Goal: Task Accomplishment & Management: Manage account settings

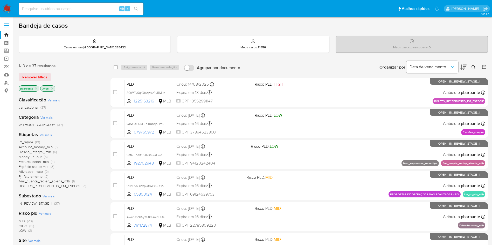
click at [111, 8] on input at bounding box center [81, 8] width 124 height 7
paste input "ephGhaZJpURJfnl3ByJgZTlY"
type input "ephGhaZJpURJfnl3ByJgZTlY"
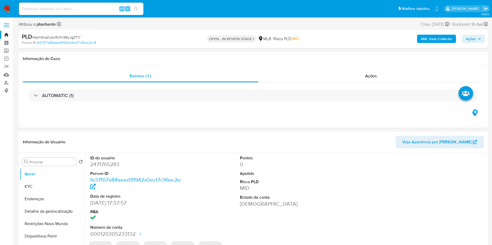
select select "10"
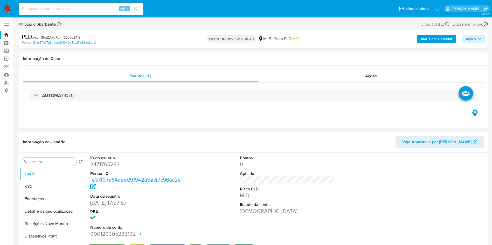
click at [424, 35] on b "AML Data Collector" at bounding box center [436, 39] width 32 height 8
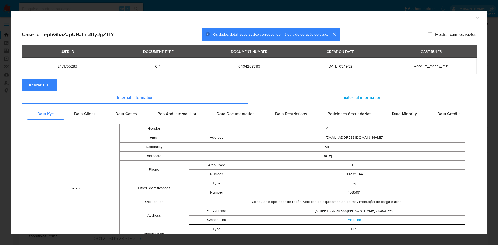
click at [389, 95] on div "External information" at bounding box center [362, 97] width 228 height 12
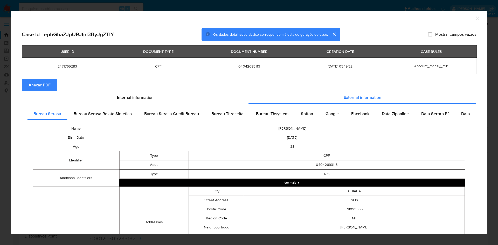
click at [38, 86] on span "Anexar PDF" at bounding box center [40, 85] width 22 height 11
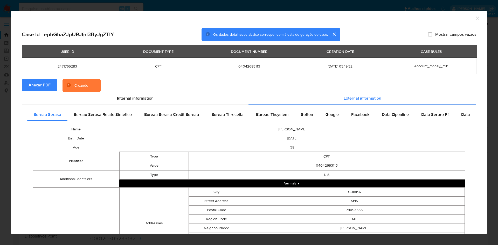
click at [475, 18] on icon "Fechar a janela" at bounding box center [477, 18] width 5 height 5
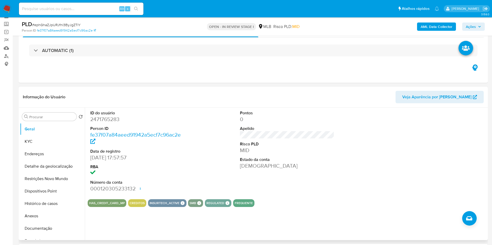
scroll to position [39, 0]
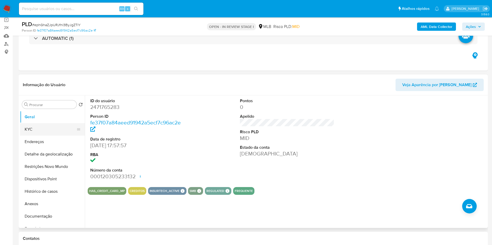
click at [36, 136] on button "KYC" at bounding box center [50, 129] width 61 height 12
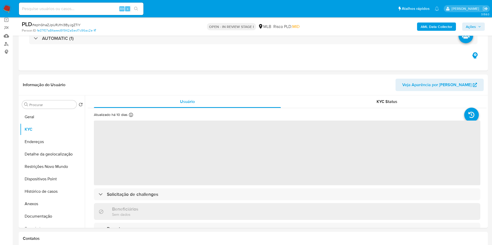
click at [478, 29] on span "Ações" at bounding box center [472, 26] width 15 height 7
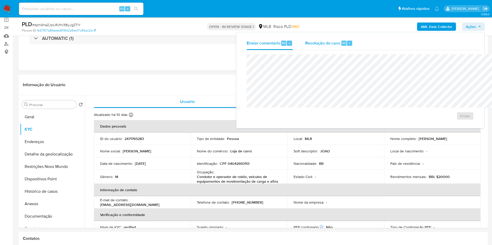
click at [305, 45] on span "Resolução do caso" at bounding box center [322, 43] width 35 height 6
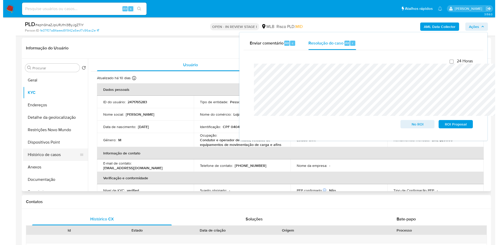
scroll to position [117, 0]
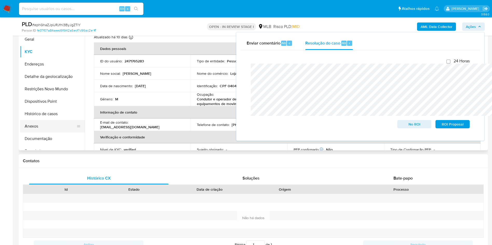
click at [44, 132] on button "Anexos" at bounding box center [50, 126] width 61 height 12
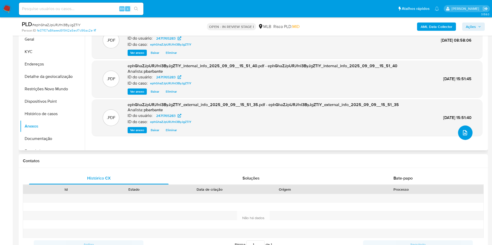
click at [462, 136] on icon "upload-file" at bounding box center [465, 133] width 6 height 6
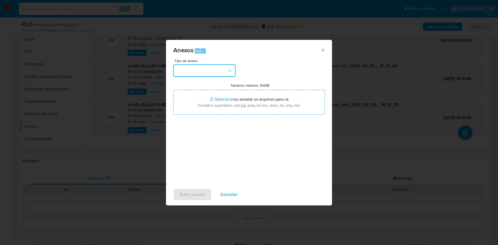
click at [214, 65] on button "button" at bounding box center [204, 71] width 62 height 12
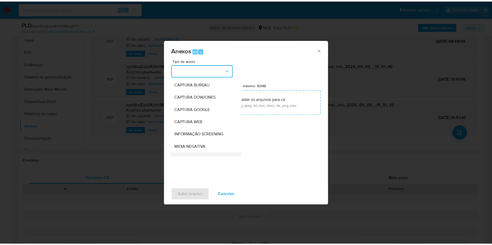
scroll to position [69, 0]
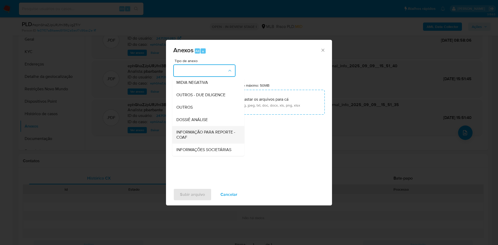
click at [207, 130] on span "INFORMAÇÃO PARA REPORTE - COAF" at bounding box center [206, 135] width 61 height 10
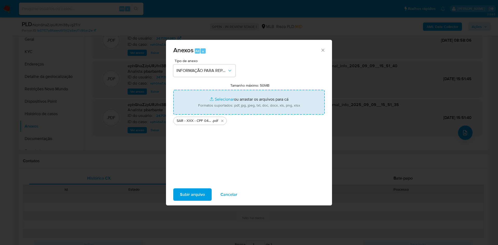
type input "C:\fakepath\Mulan 2471765283_2025_09_08_08_26_59 (1).xlsx"
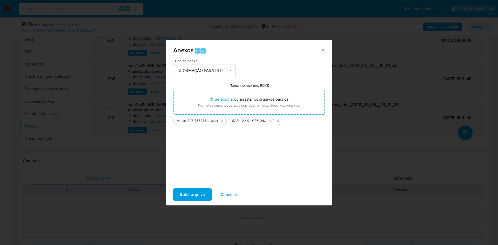
click at [182, 201] on span "Subir arquivo" at bounding box center [192, 194] width 25 height 11
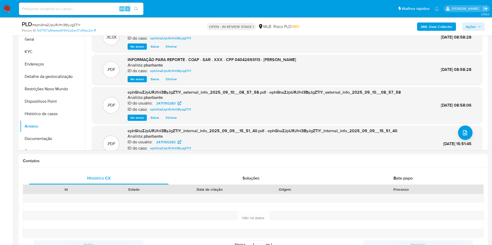
click at [479, 28] on icon "button" at bounding box center [479, 26] width 3 height 3
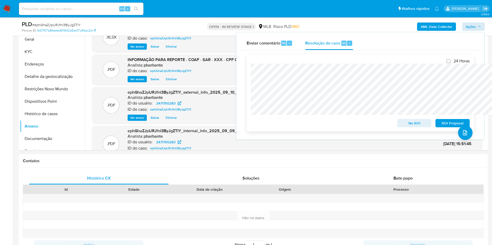
click at [452, 127] on span "ROI Proposal" at bounding box center [452, 123] width 27 height 7
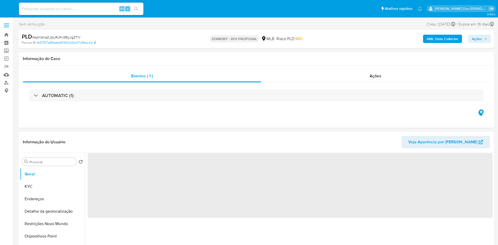
select select "10"
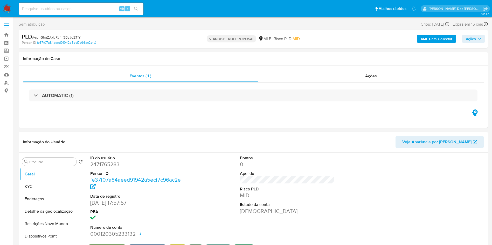
click at [98, 6] on input at bounding box center [81, 8] width 124 height 7
paste input "AwehefZ05yY6tkesaidEQGJZ"
type input "AwehefZ05yY6tkesaidEQGJZ"
click at [138, 8] on icon "search-icon" at bounding box center [136, 9] width 4 height 4
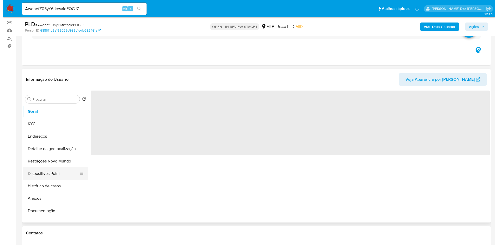
scroll to position [78, 0]
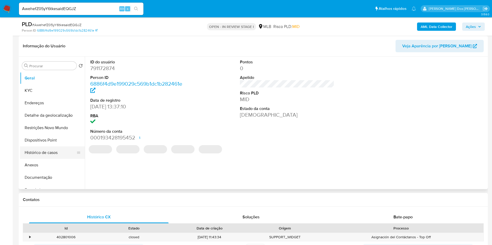
click at [53, 159] on button "Histórico de casos" at bounding box center [50, 153] width 61 height 12
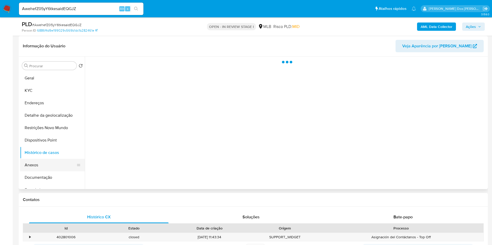
click at [39, 172] on button "Anexos" at bounding box center [50, 165] width 61 height 12
select select "10"
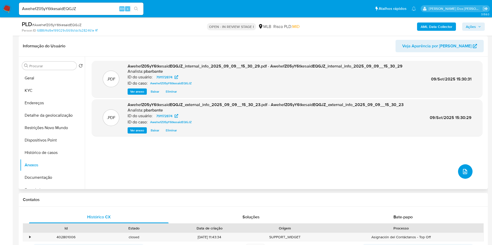
click at [464, 179] on button "upload-file" at bounding box center [465, 172] width 15 height 15
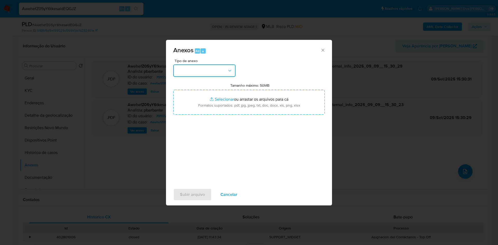
click at [212, 65] on button "button" at bounding box center [204, 71] width 62 height 12
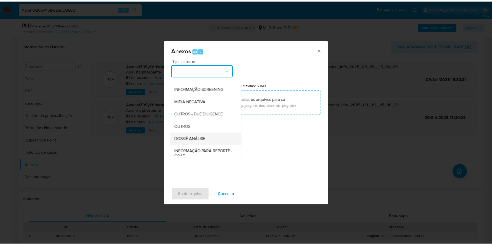
scroll to position [69, 0]
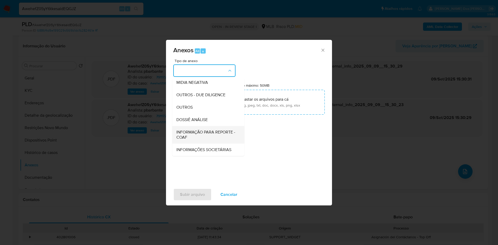
click at [190, 130] on span "INFORMAÇÃO PARA REPORTE - COAF" at bounding box center [206, 135] width 61 height 10
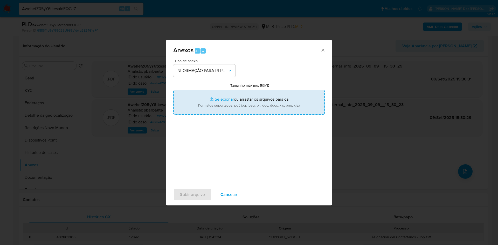
type input "C:\fakepath\Mulan 791172874_2025_09_08_08_26_10 (1).xlsx"
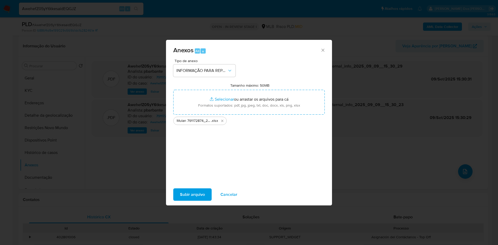
click at [180, 201] on span "Subir arquivo" at bounding box center [192, 194] width 25 height 11
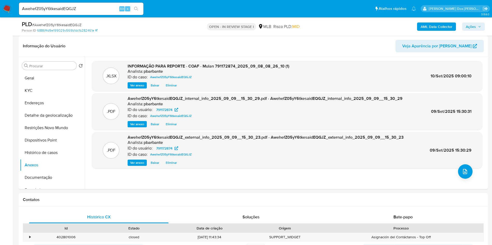
click at [6, 9] on img at bounding box center [7, 8] width 9 height 9
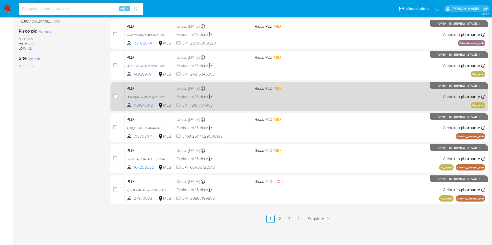
scroll to position [194, 0]
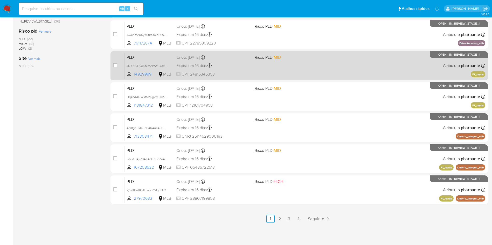
click at [294, 79] on div "PLD JDKZP3TyeKMMZWWEAsxi2MhS 14929999 MLB Risco PLD: MID Criou: 12/08/2025 Crio…" at bounding box center [304, 66] width 361 height 26
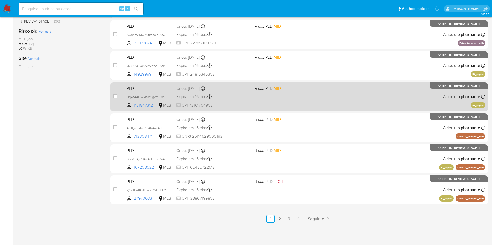
click at [289, 110] on div "PLD Hq4zAADWMSVKgxwulkVJCWab 1181847312 MLB Risco PLD: MID Criou: 12/08/2025 Cr…" at bounding box center [304, 97] width 361 height 26
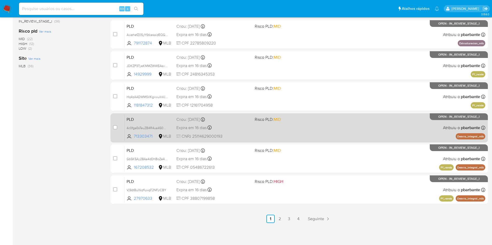
click at [279, 141] on div "PLD 4c0fgaEsTeuZB4R4ua450KMw 713303471 MLB Risco PLD: MID Criou: 12/08/2025 Cri…" at bounding box center [304, 128] width 361 height 26
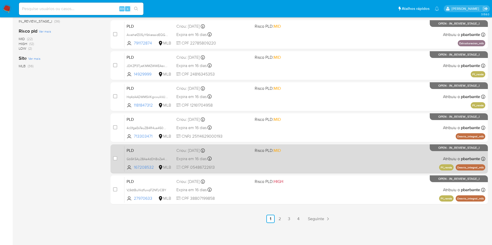
click at [277, 153] on span "Risco PLD: MID" at bounding box center [268, 151] width 26 height 6
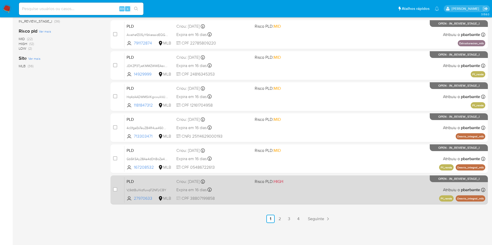
click at [278, 202] on div "case-item-checkbox Incapaz de atribuir o caso PLD Vj9dtBuXkzfluwpT2NFjrCBY 2797…" at bounding box center [298, 190] width 377 height 29
click at [277, 185] on span "Risco PLD: HIGH" at bounding box center [269, 182] width 29 height 6
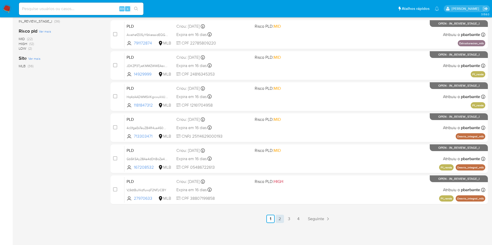
click at [283, 217] on link "2" at bounding box center [280, 219] width 8 height 8
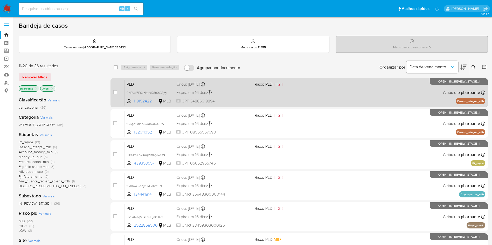
click at [291, 94] on div "PLD 9NEvwZF6xhNtixI78t6n67yg 119152422 MLB Risco PLD: HIGH Criou: 12/08/2025 Cr…" at bounding box center [304, 93] width 361 height 26
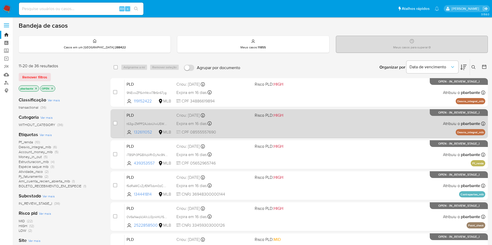
click at [285, 131] on div "PLD t63gvZMPP2AJdoUlwUEWMXOu 132611052 MLB Risco PLD: HIGH Criou: 12/08/2025 Cr…" at bounding box center [304, 124] width 361 height 26
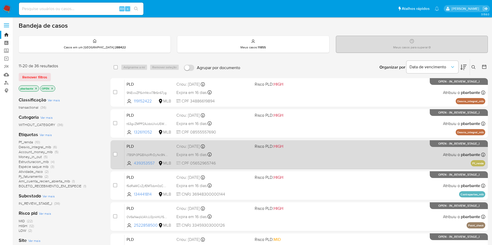
click at [288, 164] on div "PLD iTBSPr3PGBXqVRrDyNc9NyaQ 439353557 MLB Risco PLD: HIGH Criou: 12/08/2025 Cr…" at bounding box center [304, 155] width 361 height 26
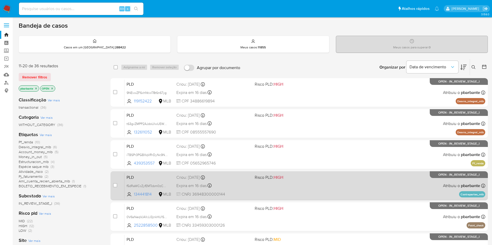
click at [283, 181] on span "HIGH" at bounding box center [278, 178] width 10 height 6
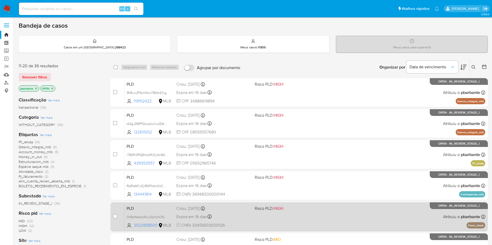
click at [283, 211] on span "Risco PLD: HIGH" at bounding box center [269, 209] width 29 height 6
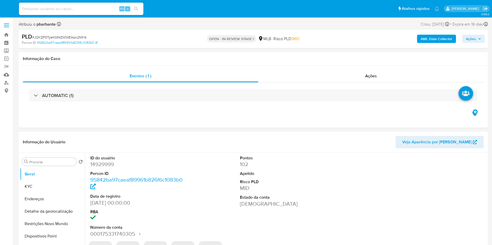
select select "10"
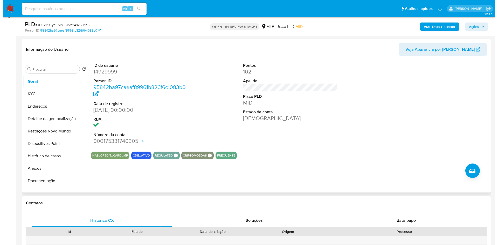
scroll to position [83, 0]
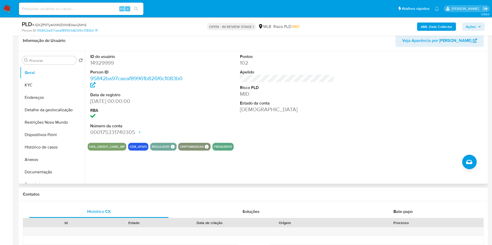
click at [104, 67] on dd "14929999" at bounding box center [137, 62] width 95 height 7
click at [42, 91] on button "KYC" at bounding box center [50, 85] width 61 height 12
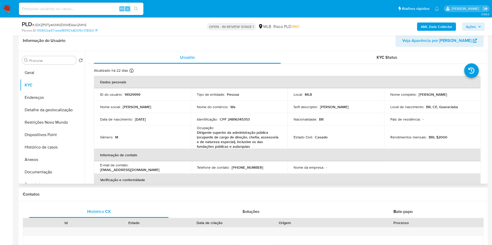
drag, startPoint x: 250, startPoint y: 157, endPoint x: 198, endPoint y: 143, distance: 54.2
click at [198, 143] on table "Dados pessoais ID do usuário : 14929999 Tipo de entidade : Pessoa Local : MLB N…" at bounding box center [287, 156] width 386 height 160
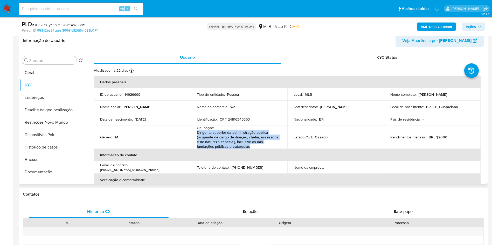
drag, startPoint x: 195, startPoint y: 141, endPoint x: 259, endPoint y: 152, distance: 65.0
click at [259, 149] on td "Ocupação : Dirigente superior da administração pública (ocupante de cargo de di…" at bounding box center [238, 137] width 97 height 23
copy p "Dirigente superior da administração pública (ocupante de cargo de direção, chef…"
click at [36, 179] on button "Documentação" at bounding box center [50, 172] width 61 height 12
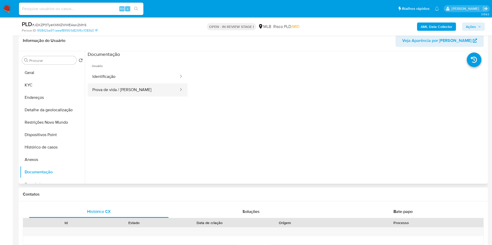
click at [152, 92] on button "Prova de vida / [PERSON_NAME]" at bounding box center [133, 89] width 91 height 13
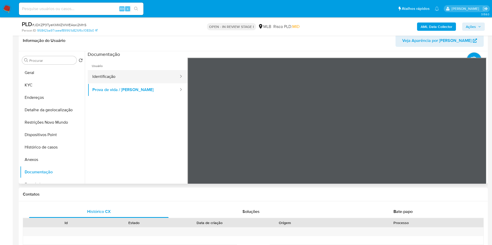
click at [133, 83] on button "Identificação" at bounding box center [133, 76] width 91 height 13
click at [421, 27] on b "AML Data Collector" at bounding box center [436, 27] width 32 height 8
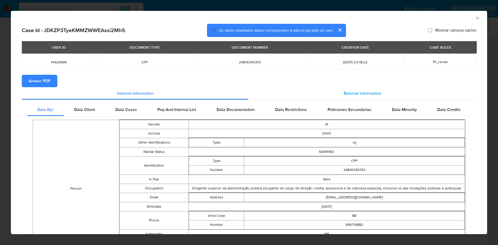
click at [343, 93] on span "External information" at bounding box center [362, 93] width 38 height 6
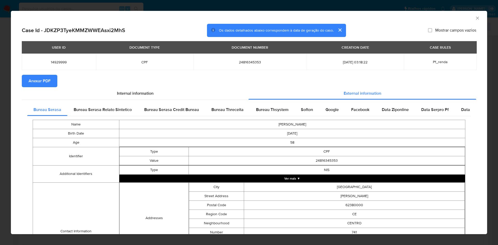
click at [44, 86] on span "Anexar PDF" at bounding box center [40, 80] width 22 height 11
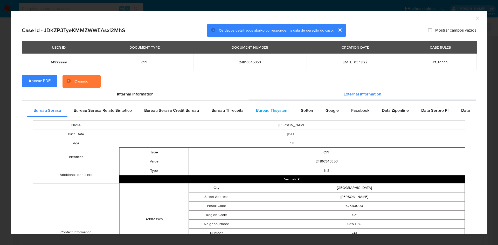
click at [278, 113] on span "Bureau Thsystem" at bounding box center [272, 111] width 32 height 6
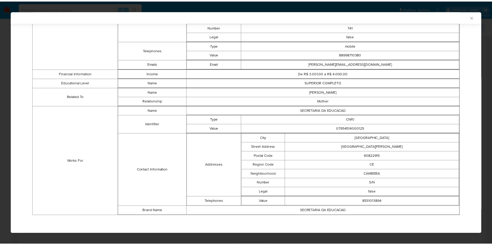
scroll to position [260, 0]
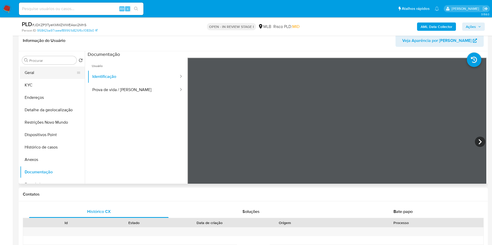
click at [45, 79] on button "Geral" at bounding box center [50, 73] width 61 height 12
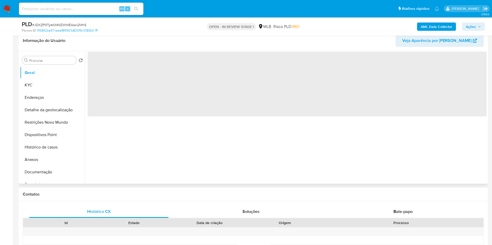
click at [166, 177] on div "‌" at bounding box center [285, 117] width 401 height 133
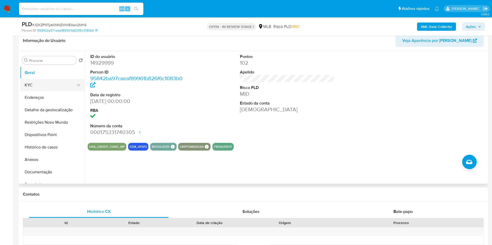
click at [33, 91] on button "KYC" at bounding box center [50, 85] width 61 height 12
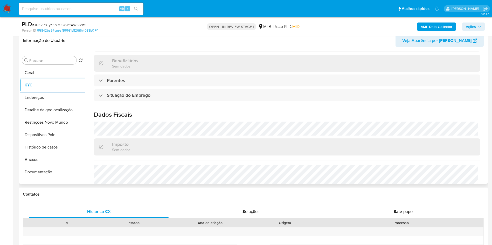
scroll to position [227, 0]
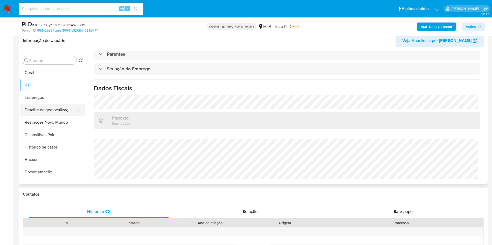
click at [41, 116] on button "Detalhe da geolocalização" at bounding box center [50, 110] width 61 height 12
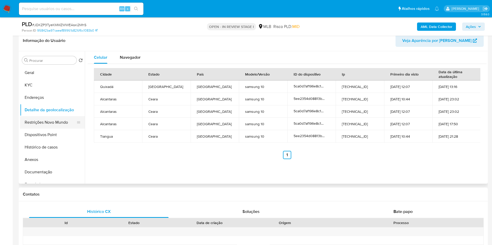
click at [56, 129] on button "Restrições Novo Mundo" at bounding box center [50, 122] width 61 height 12
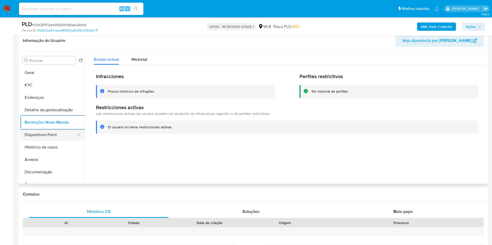
click at [47, 141] on button "Dispositivos Point" at bounding box center [50, 135] width 61 height 12
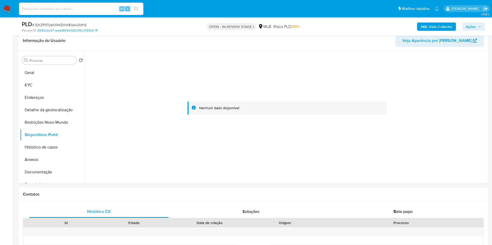
click at [478, 29] on span "Ações" at bounding box center [472, 26] width 15 height 7
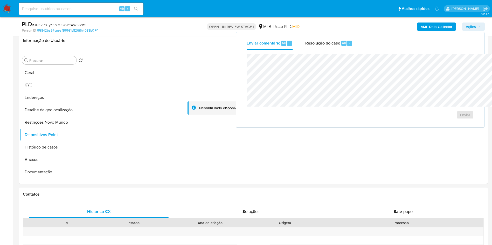
click at [306, 36] on div "Enviar comentário Alt c Resolução do caso Alt r Enviar" at bounding box center [360, 79] width 248 height 95
click at [305, 42] on span "Resolução do caso" at bounding box center [322, 43] width 35 height 6
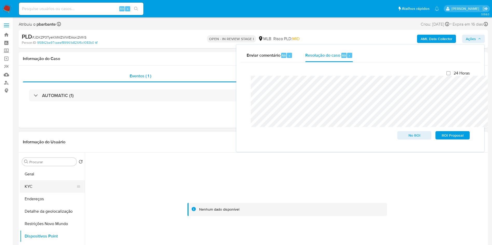
click at [39, 190] on button "KYC" at bounding box center [50, 187] width 61 height 12
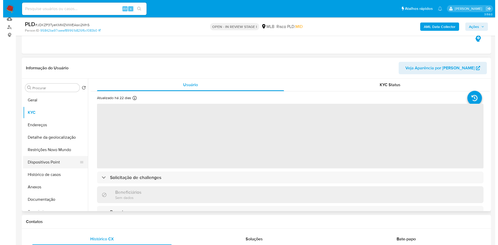
scroll to position [56, 0]
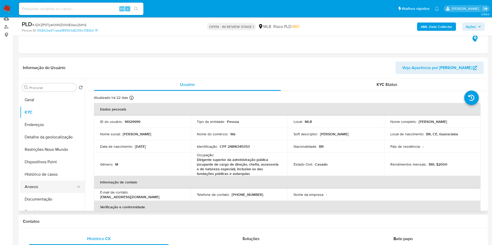
click at [40, 193] on button "Anexos" at bounding box center [50, 187] width 61 height 12
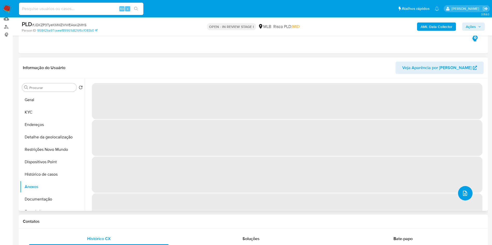
click at [464, 201] on button "upload-file" at bounding box center [465, 193] width 15 height 15
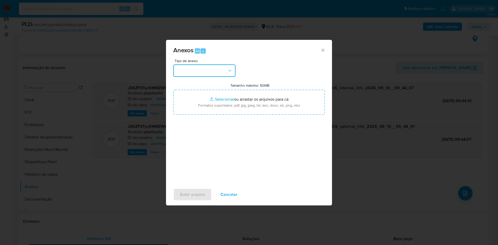
drag, startPoint x: 208, startPoint y: 60, endPoint x: 205, endPoint y: 63, distance: 3.9
click at [205, 65] on button "button" at bounding box center [204, 71] width 62 height 12
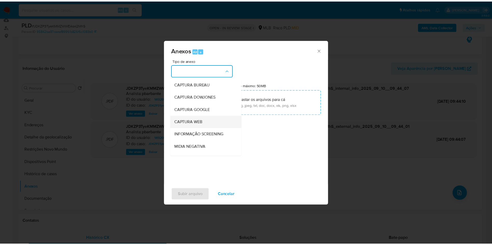
scroll to position [69, 0]
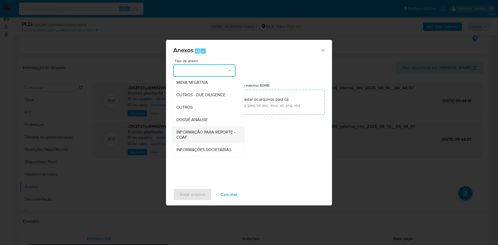
click at [189, 130] on span "INFORMAÇÃO PARA REPORTE - COAF" at bounding box center [206, 135] width 61 height 10
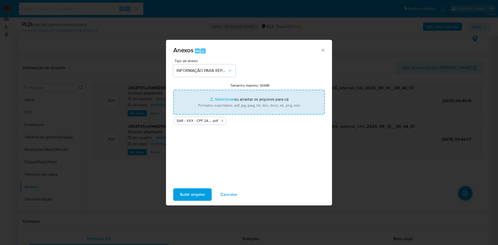
type input "C:\fakepath\Mulan 14929999_2025_09_09_15_17_40.xlsx"
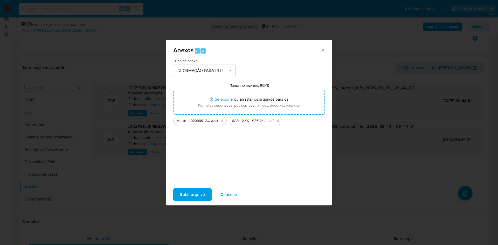
click at [189, 200] on span "Subir arquivo" at bounding box center [192, 194] width 25 height 11
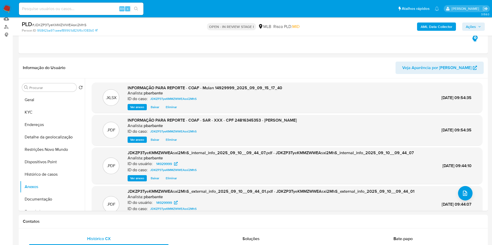
click at [481, 26] on button "Ações" at bounding box center [473, 27] width 23 height 8
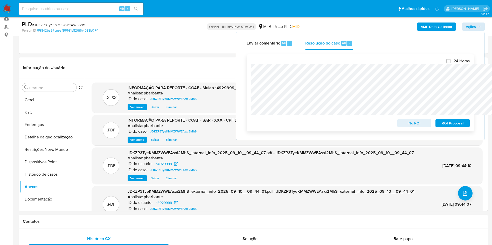
click at [447, 125] on span "ROI Proposal" at bounding box center [452, 123] width 27 height 7
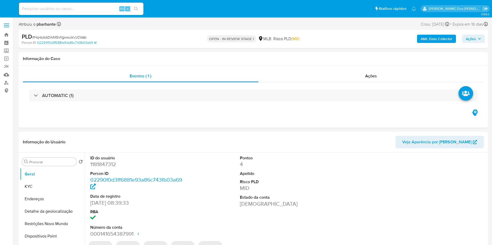
select select "10"
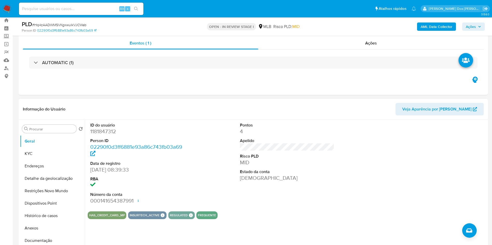
scroll to position [14, 0]
click at [110, 136] on dd "1181847312" at bounding box center [137, 132] width 95 height 7
copy dd "1181847312"
click at [449, 29] on b "AML Data Collector" at bounding box center [436, 27] width 32 height 8
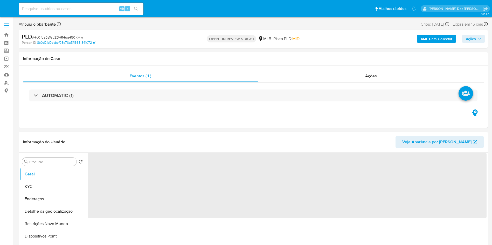
select select "10"
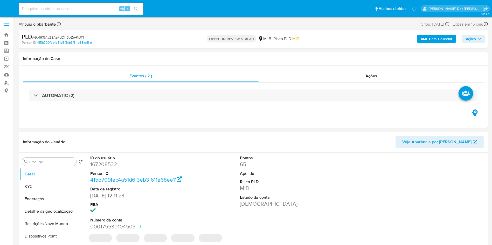
select select "10"
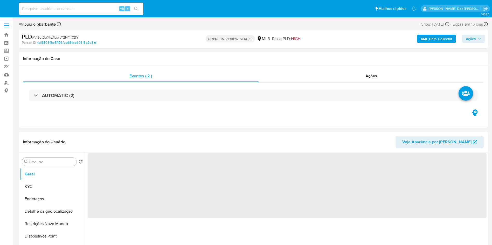
select select "10"
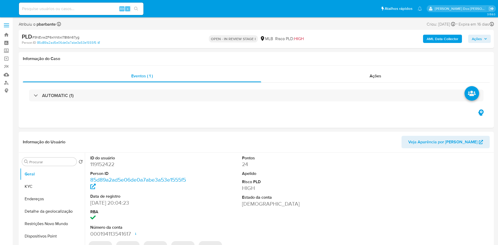
select select "10"
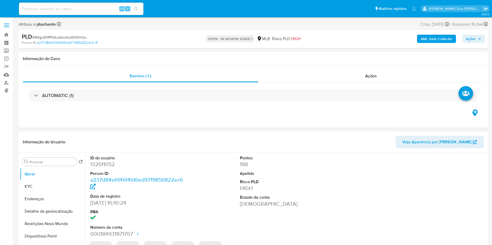
select select "10"
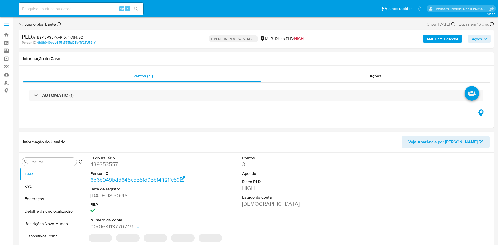
select select "10"
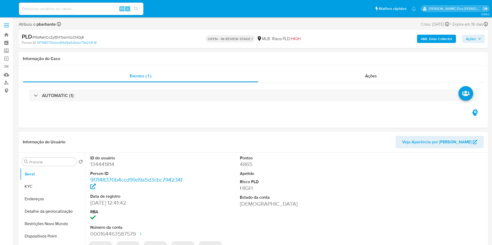
select select "10"
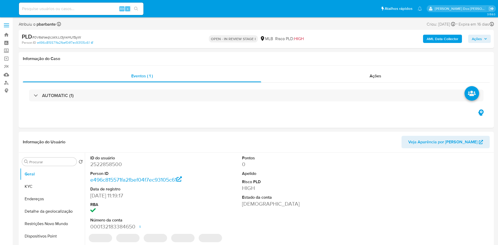
select select "10"
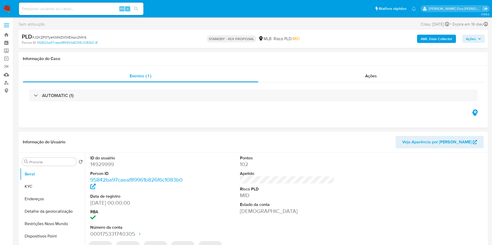
select select "10"
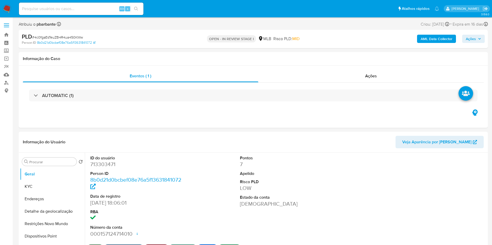
select select "10"
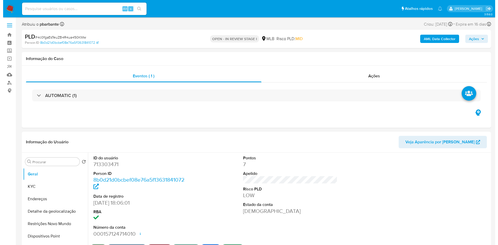
scroll to position [60, 0]
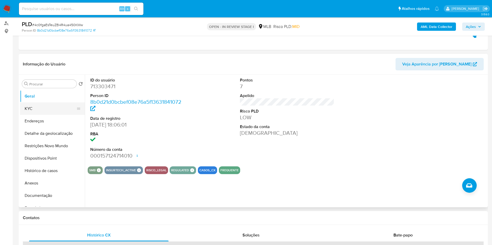
click at [41, 115] on button "KYC" at bounding box center [50, 109] width 61 height 12
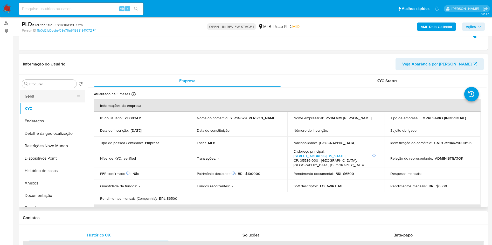
click at [43, 103] on button "Geral" at bounding box center [50, 96] width 61 height 12
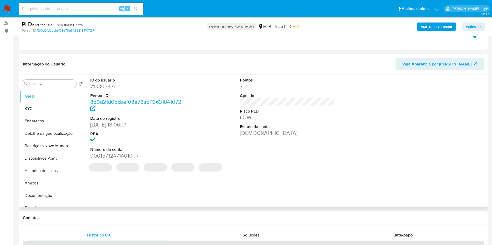
click at [106, 90] on dd "713303471" at bounding box center [137, 86] width 95 height 7
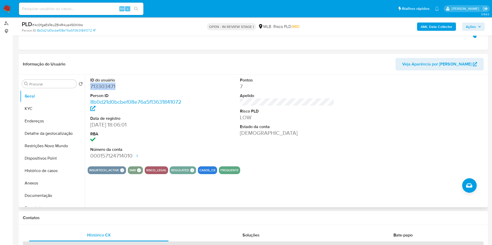
copy dd "713303471"
click at [42, 115] on button "KYC" at bounding box center [50, 109] width 61 height 12
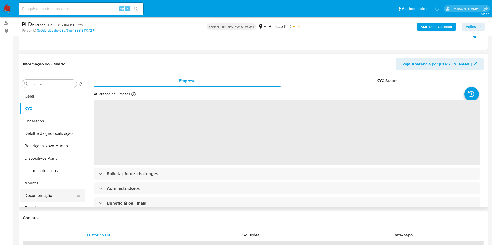
click at [41, 202] on button "Documentação" at bounding box center [50, 196] width 61 height 12
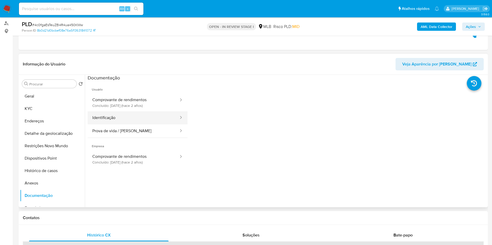
click at [147, 119] on button "Identificação" at bounding box center [133, 117] width 91 height 13
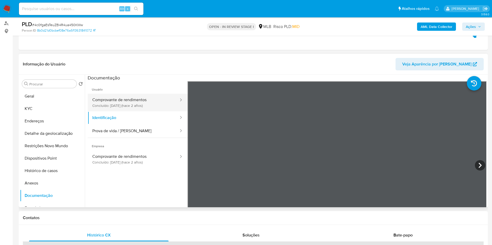
click at [147, 111] on button "Comprovante de rendimentos Concluído: [DATE] (hace 2 años)" at bounding box center [133, 103] width 91 height 18
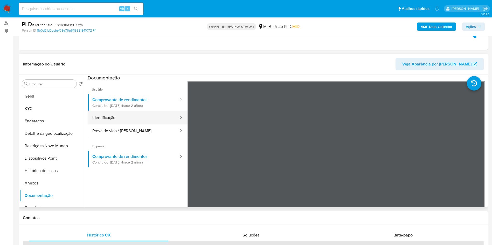
click at [130, 125] on button "Identificação" at bounding box center [133, 117] width 91 height 13
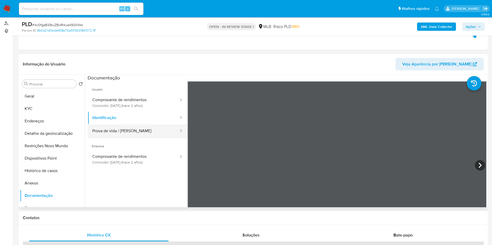
click at [127, 135] on button "Prova de vida / [PERSON_NAME]" at bounding box center [133, 131] width 91 height 13
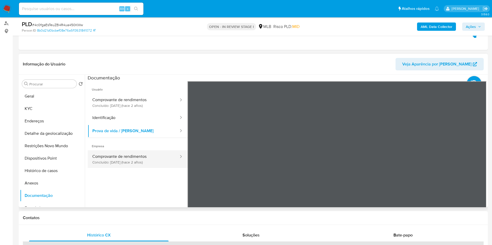
click at [113, 165] on button "Comprovante de rendimentos Concluído: [DATE] (hace 2 años)" at bounding box center [133, 160] width 91 height 18
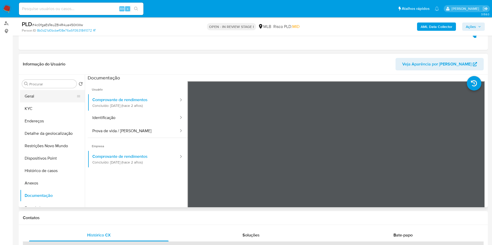
click at [44, 102] on button "Geral" at bounding box center [50, 96] width 61 height 12
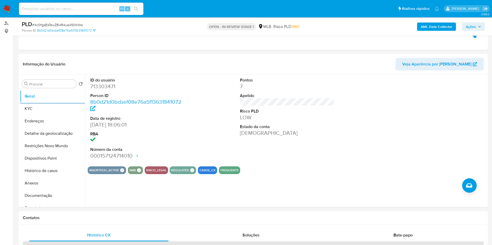
click at [442, 24] on b "AML Data Collector" at bounding box center [436, 27] width 32 height 8
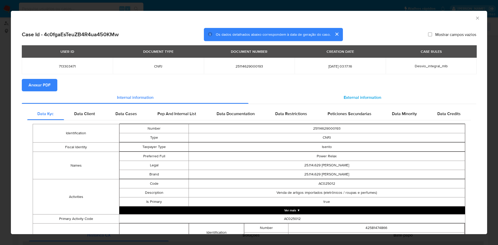
click at [354, 102] on div "External information" at bounding box center [362, 97] width 228 height 12
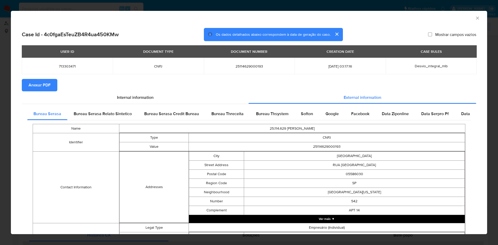
click at [41, 87] on span "Anexar PDF" at bounding box center [40, 85] width 22 height 11
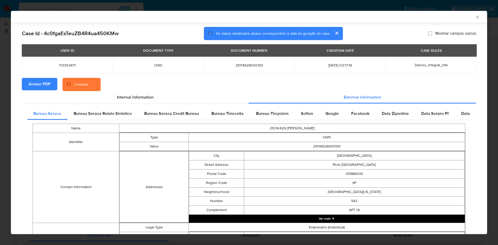
scroll to position [154, 0]
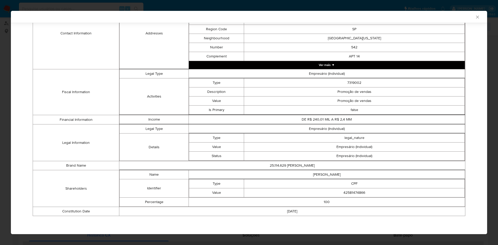
click at [355, 190] on td "42581474866" at bounding box center [354, 193] width 221 height 9
copy td "42581474866"
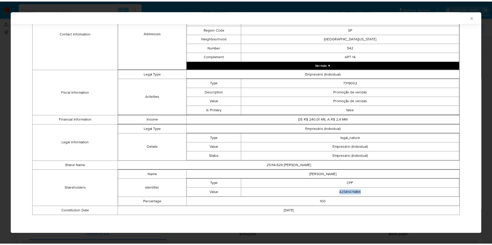
scroll to position [153, 0]
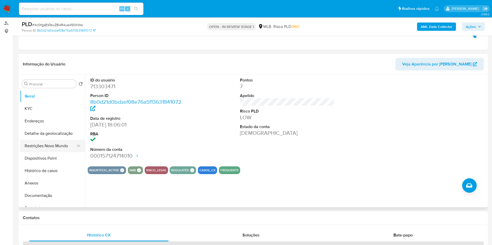
click at [52, 152] on button "Restrições Novo Mundo" at bounding box center [50, 146] width 61 height 12
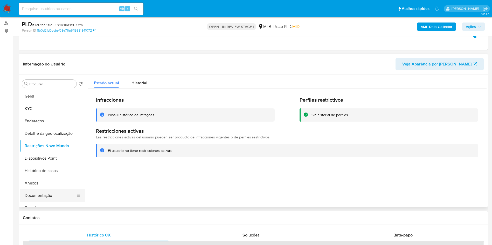
click at [54, 202] on button "Documentação" at bounding box center [50, 196] width 61 height 12
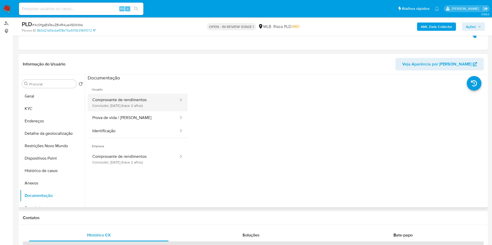
click at [133, 111] on button "Comprovante de rendimentos Concluído: [DATE] (hace 2 años)" at bounding box center [133, 103] width 91 height 18
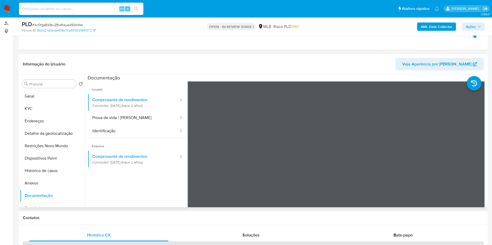
click at [30, 96] on div "Procurar Retornar ao pedido padrão Geral KYC Endereços Detalhe da geolocalizaçã…" at bounding box center [52, 142] width 65 height 132
click at [32, 103] on button "Geral" at bounding box center [50, 96] width 61 height 12
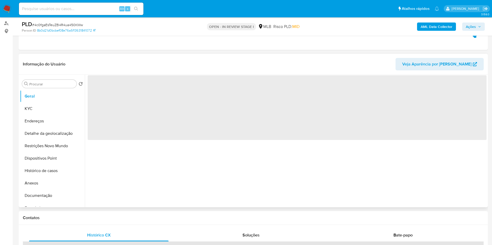
click at [189, 188] on div "‌" at bounding box center [285, 141] width 401 height 133
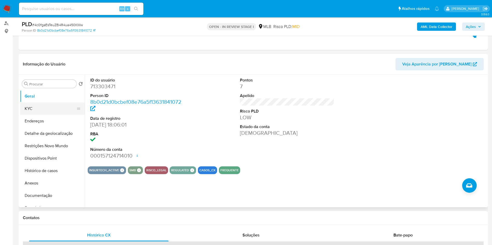
click at [40, 115] on button "KYC" at bounding box center [50, 109] width 61 height 12
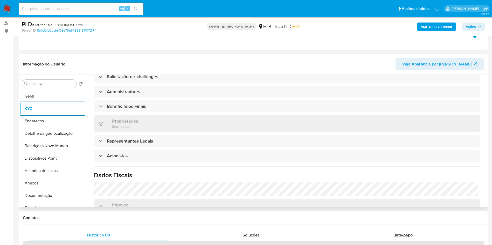
scroll to position [288, 0]
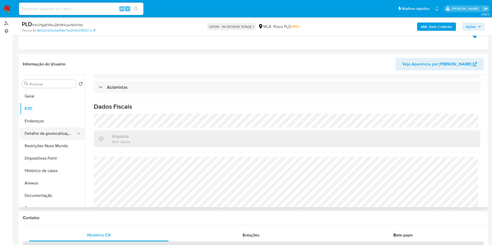
click at [49, 140] on button "Detalhe da geolocalização" at bounding box center [50, 134] width 61 height 12
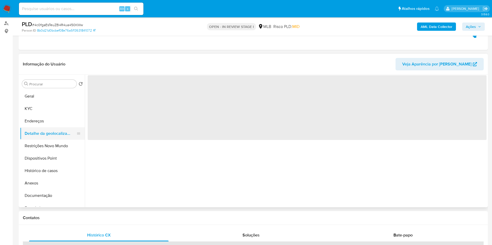
scroll to position [0, 0]
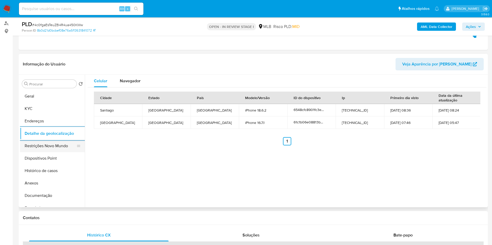
click at [58, 152] on button "Restrições Novo Mundo" at bounding box center [50, 146] width 61 height 12
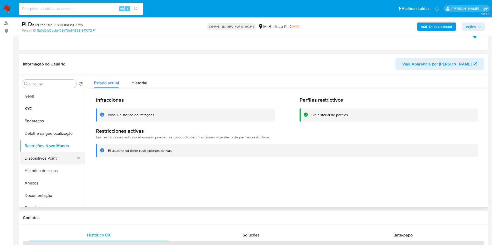
click at [38, 165] on button "Dispositivos Point" at bounding box center [50, 158] width 61 height 12
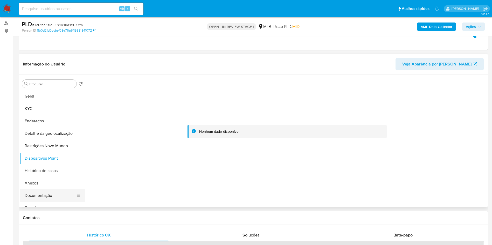
click at [42, 199] on button "Documentação" at bounding box center [50, 196] width 61 height 12
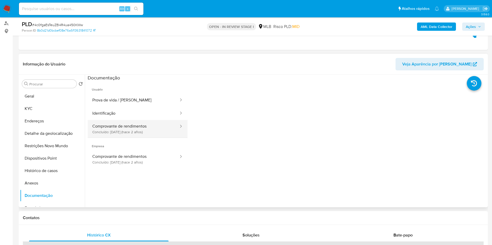
click at [133, 133] on button "Comprovante de rendimentos Concluído: [DATE] (hace 2 años)" at bounding box center [133, 129] width 91 height 18
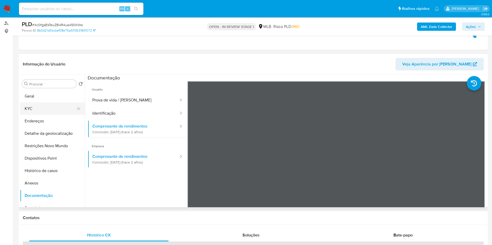
click at [43, 115] on button "KYC" at bounding box center [50, 109] width 61 height 12
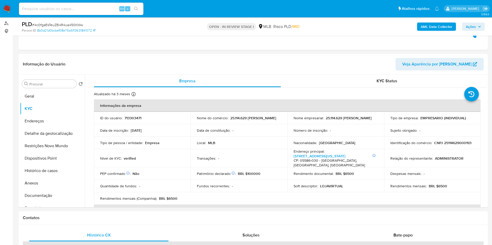
click at [476, 27] on span "Ações" at bounding box center [472, 26] width 15 height 7
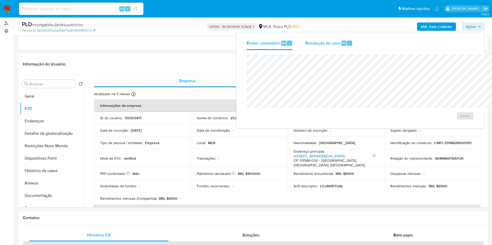
click at [305, 45] on span "Resolução do caso" at bounding box center [322, 43] width 35 height 6
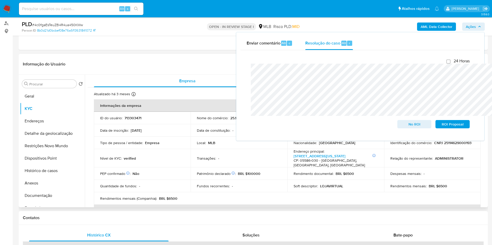
scroll to position [25, 0]
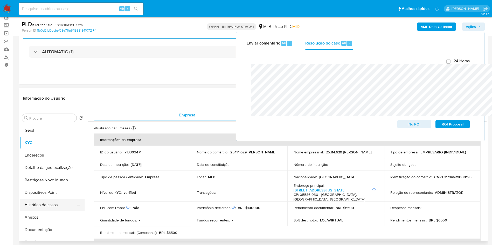
click at [43, 211] on button "Histórico de casos" at bounding box center [50, 205] width 61 height 12
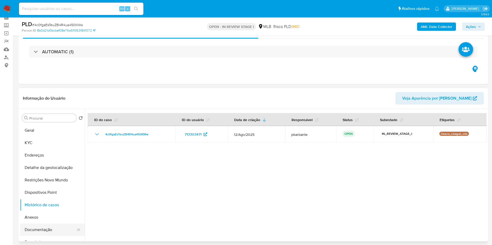
click at [43, 233] on button "Documentação" at bounding box center [50, 230] width 61 height 12
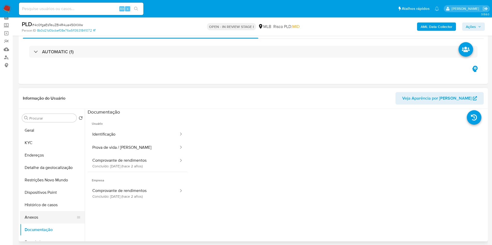
click at [47, 224] on button "Anexos" at bounding box center [50, 217] width 61 height 12
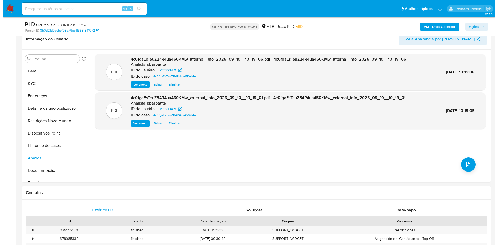
scroll to position [93, 0]
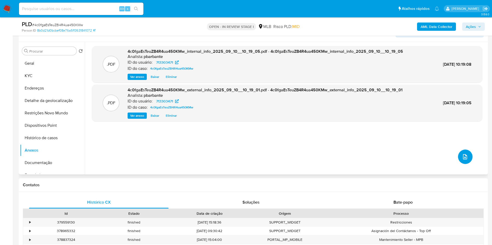
click at [462, 160] on icon "upload-file" at bounding box center [465, 157] width 6 height 6
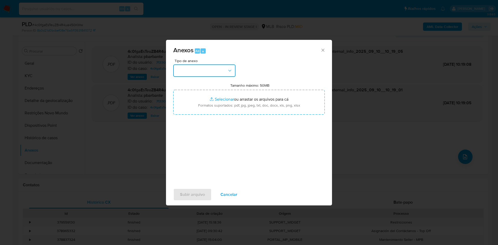
click at [213, 65] on button "button" at bounding box center [204, 71] width 62 height 12
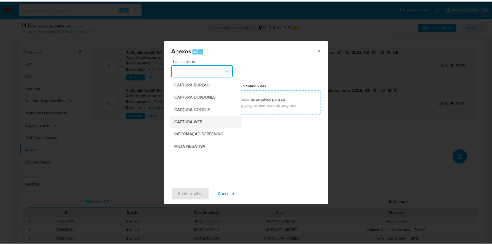
scroll to position [69, 0]
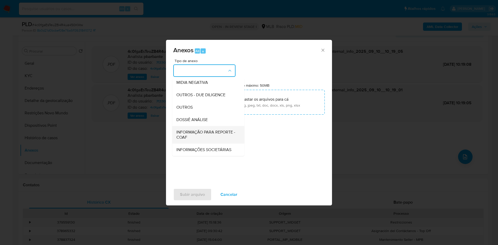
click at [186, 130] on span "INFORMAÇÃO PARA REPORTE - COAF" at bounding box center [206, 135] width 61 height 10
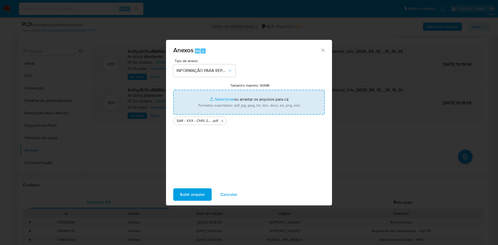
type input "C:\fakepath\Mulan 713303471_2025_09_08_09_06_44.xlsx"
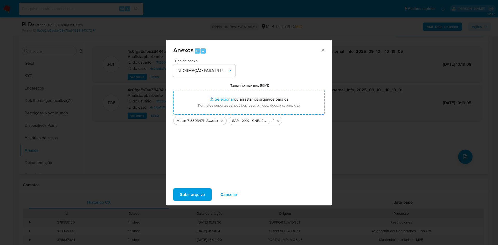
click at [180, 200] on span "Subir arquivo" at bounding box center [192, 194] width 25 height 11
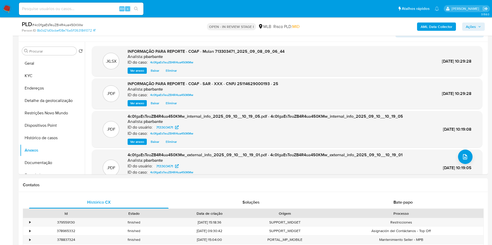
click at [472, 23] on span "Ações" at bounding box center [470, 27] width 10 height 8
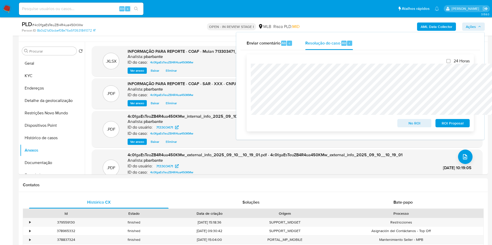
click at [460, 123] on span "ROI Proposal" at bounding box center [452, 123] width 27 height 7
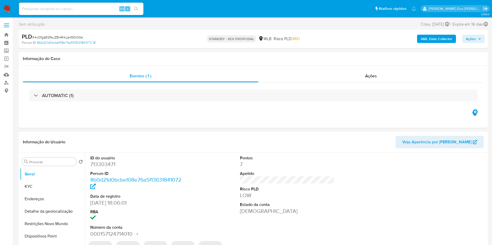
select select "10"
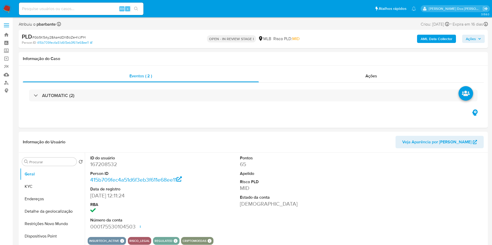
select select "10"
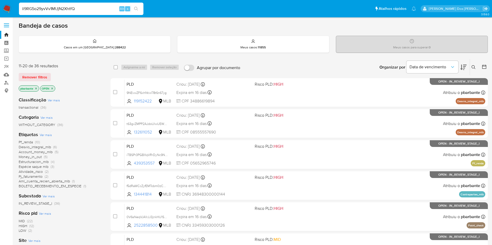
type input "ii9RG5o29yvVv1MUjN2XhtfQ"
click at [138, 8] on icon "search-icon" at bounding box center [136, 9] width 4 height 4
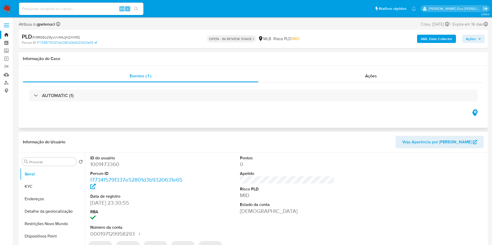
select select "10"
click at [41, 193] on button "KYC" at bounding box center [50, 187] width 61 height 12
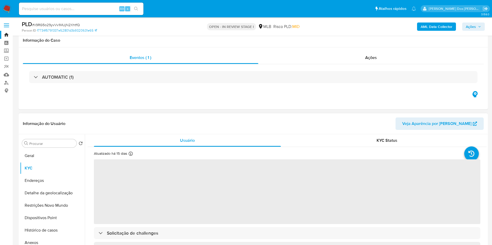
scroll to position [57, 0]
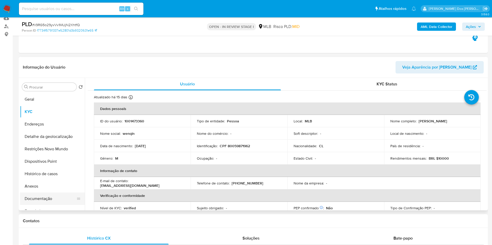
click at [39, 205] on button "Documentação" at bounding box center [50, 199] width 61 height 12
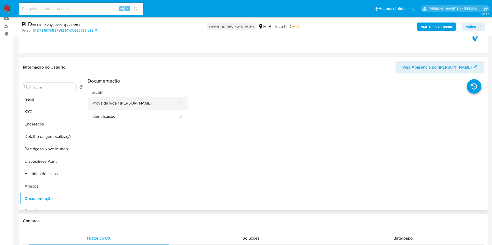
click at [147, 110] on button "Prova de vida / [PERSON_NAME]" at bounding box center [133, 103] width 91 height 13
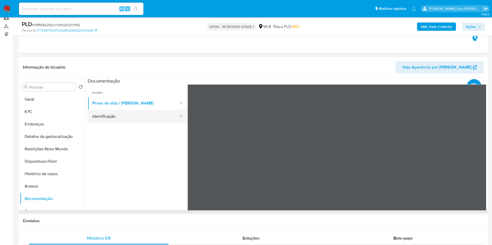
click at [133, 123] on button "Identificação" at bounding box center [133, 116] width 91 height 13
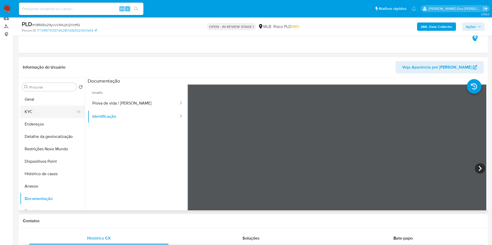
click at [36, 118] on button "KYC" at bounding box center [50, 112] width 61 height 12
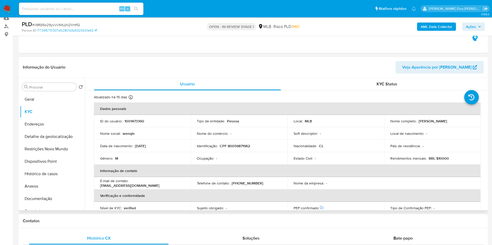
scroll to position [216, 0]
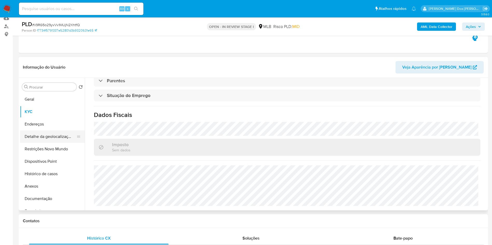
click at [39, 143] on button "Detalhe da geolocalização" at bounding box center [50, 137] width 61 height 12
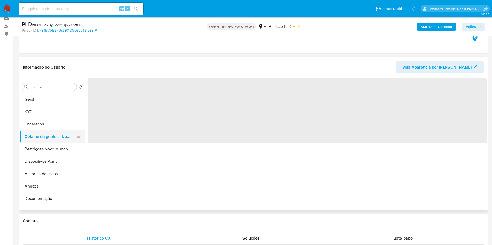
scroll to position [0, 0]
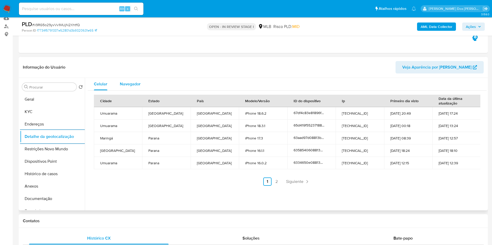
click at [122, 87] on span "Navegador" at bounding box center [130, 84] width 21 height 6
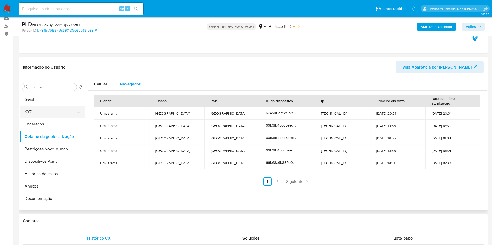
click at [39, 114] on button "KYC" at bounding box center [50, 112] width 61 height 12
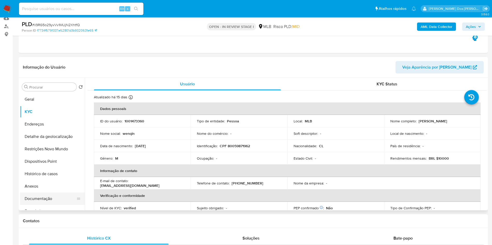
click at [56, 205] on button "Documentação" at bounding box center [50, 199] width 61 height 12
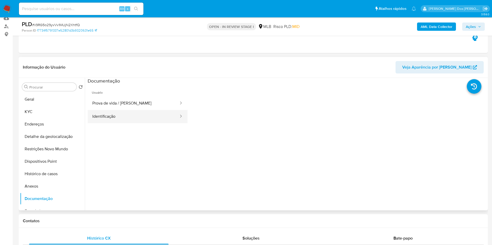
click at [115, 122] on button "Identificação" at bounding box center [133, 116] width 91 height 13
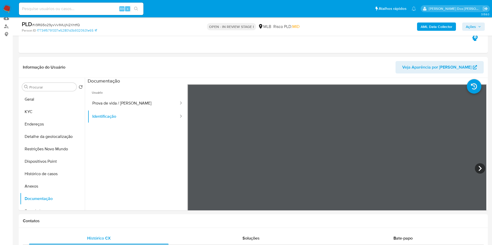
click at [79, 6] on input at bounding box center [81, 8] width 124 height 7
paste input "d0b3ZoAU0il6vMfRsEfH0Agg"
type input "d0b3ZoAU0il6vMfRsEfH0Agg"
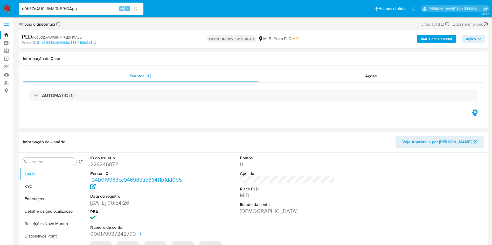
select select "10"
click at [48, 193] on button "KYC" at bounding box center [50, 187] width 61 height 12
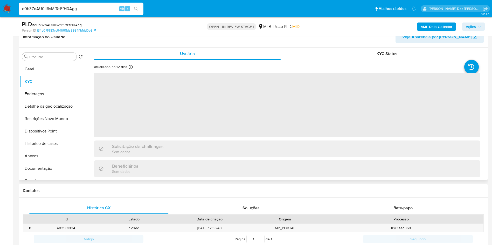
scroll to position [87, 0]
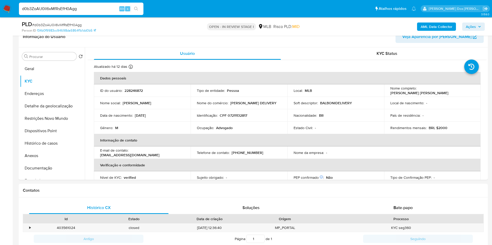
click at [229, 130] on p "Advogado" at bounding box center [224, 128] width 17 height 5
drag, startPoint x: 234, startPoint y: 137, endPoint x: 215, endPoint y: 137, distance: 18.9
click at [215, 130] on div "Ocupação : Advogado" at bounding box center [239, 128] width 84 height 5
copy p "Advogado"
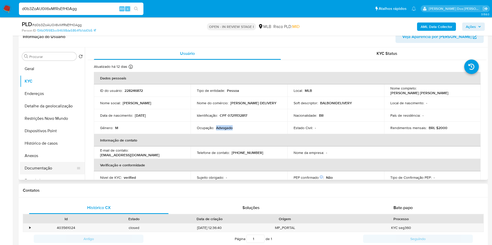
click at [46, 175] on button "Documentação" at bounding box center [50, 168] width 61 height 12
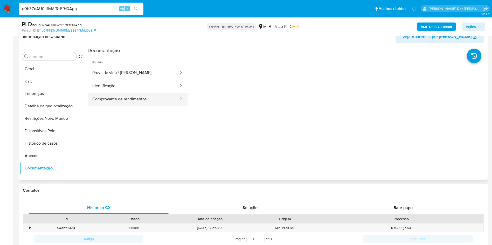
click at [147, 106] on button "Comprovante de rendimentos" at bounding box center [133, 99] width 91 height 13
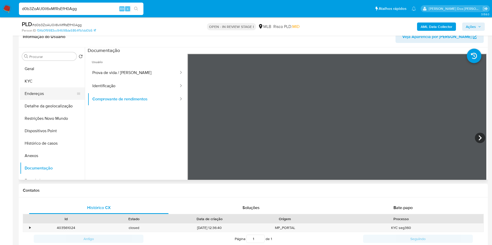
click at [44, 100] on button "Endereços" at bounding box center [50, 94] width 61 height 12
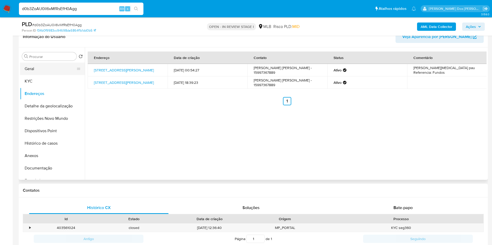
click at [30, 75] on button "Geral" at bounding box center [50, 69] width 61 height 12
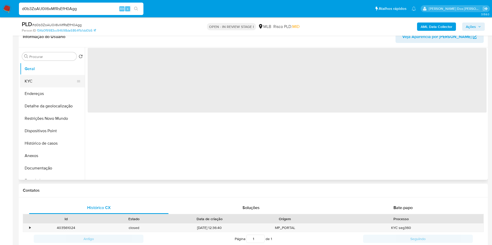
click at [31, 84] on button "KYC" at bounding box center [50, 81] width 61 height 12
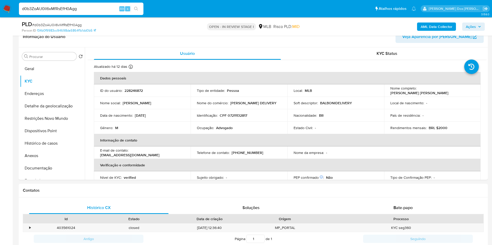
scroll to position [216, 0]
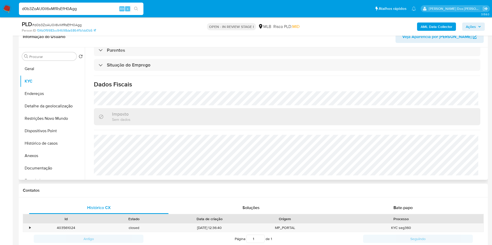
copy p "Advogado"
click at [41, 112] on button "Detalhe da geolocalização" at bounding box center [50, 106] width 61 height 12
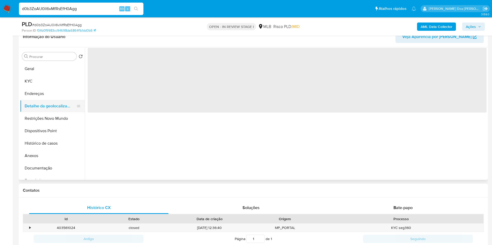
scroll to position [0, 0]
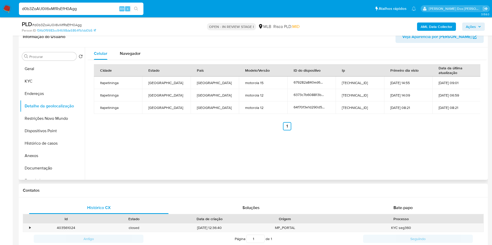
copy p "Advogado"
click at [41, 98] on button "Endereços" at bounding box center [50, 94] width 61 height 12
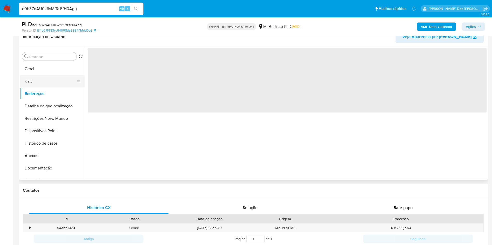
click at [47, 88] on button "KYC" at bounding box center [50, 81] width 61 height 12
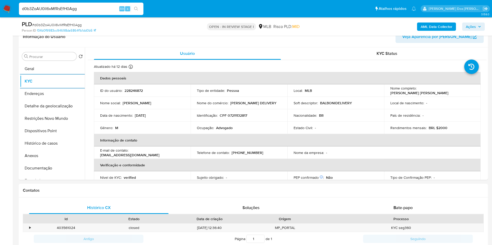
click at [56, 15] on div "d0b3ZoAU0il6vMfRsEfH0Agg Alt s" at bounding box center [81, 9] width 124 height 12
click at [61, 12] on div "d0b3ZoAU0il6vMfRsEfH0Agg Alt s" at bounding box center [81, 9] width 124 height 12
click at [75, 6] on input "d0b3ZoAU0il6vMfRsEfH0Agg" at bounding box center [81, 8] width 124 height 7
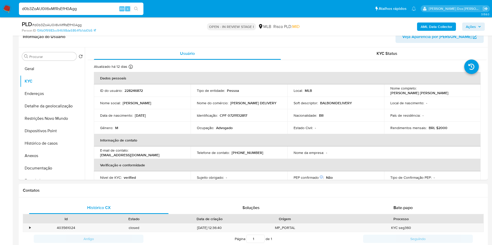
click at [75, 6] on input "d0b3ZoAU0il6vMfRsEfH0Agg" at bounding box center [81, 8] width 124 height 7
paste input "2CuUgVN1kk1SFi1bGQvOGdB"
type input "d2CuUgVN1kk1SFi1bGQvOGdB"
click at [141, 6] on button "search-icon" at bounding box center [136, 8] width 11 height 7
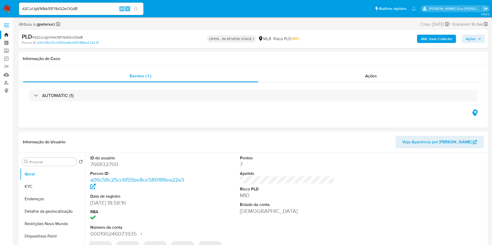
select select "10"
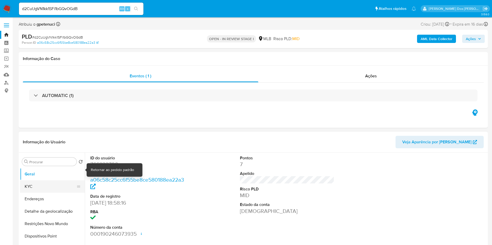
click at [51, 193] on button "KYC" at bounding box center [50, 187] width 61 height 12
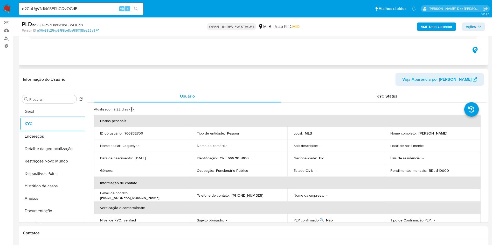
scroll to position [45, 0]
click at [54, 217] on button "Documentação" at bounding box center [50, 210] width 61 height 12
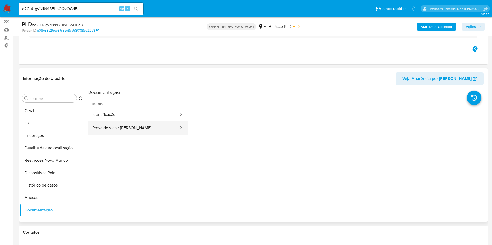
click at [135, 135] on button "Prova de vida / Selfie" at bounding box center [133, 128] width 91 height 13
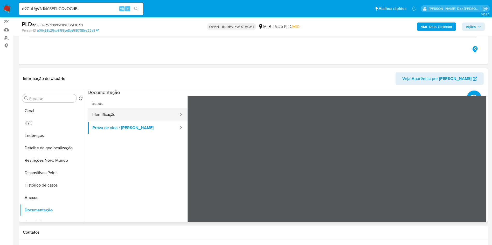
click at [145, 119] on button "Identificação" at bounding box center [133, 114] width 91 height 13
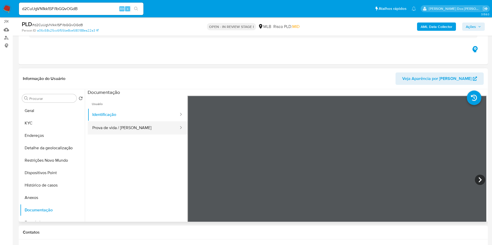
click at [147, 132] on button "Prova de vida / Selfie" at bounding box center [133, 128] width 91 height 13
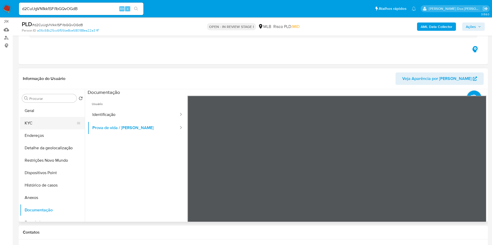
click at [31, 130] on button "KYC" at bounding box center [50, 123] width 61 height 12
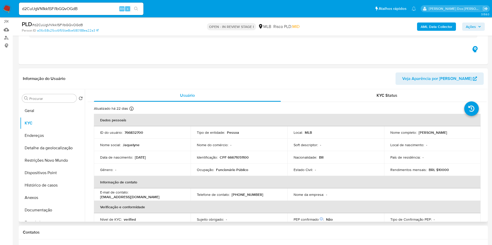
scroll to position [216, 0]
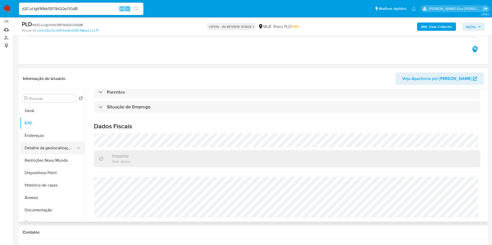
click at [44, 154] on button "Detalhe da geolocalização" at bounding box center [50, 148] width 61 height 12
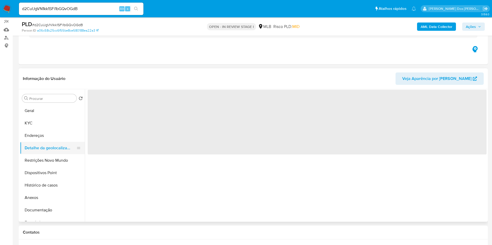
scroll to position [0, 0]
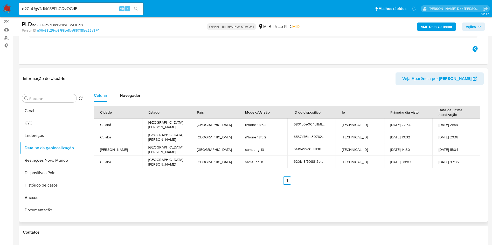
click at [170, 185] on ul "Anterior 1 Siguiente" at bounding box center [287, 181] width 386 height 8
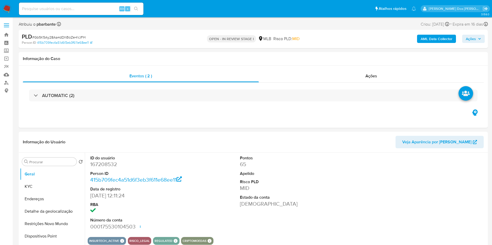
select select "10"
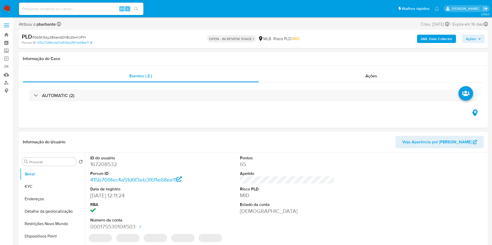
click at [9, 9] on img at bounding box center [7, 8] width 9 height 9
select select "10"
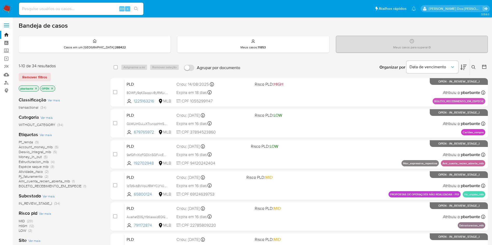
click at [45, 9] on input at bounding box center [81, 8] width 124 height 7
paste input "ii9RG5o29yvVv1MUjN2XhtfQ"
type input "ii9RG5o29yvVv1MUjN2XhtfQ"
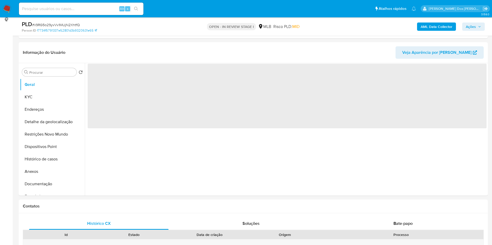
scroll to position [75, 0]
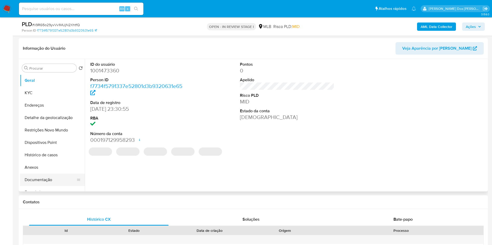
click at [44, 186] on button "Documentação" at bounding box center [50, 180] width 61 height 12
select select "10"
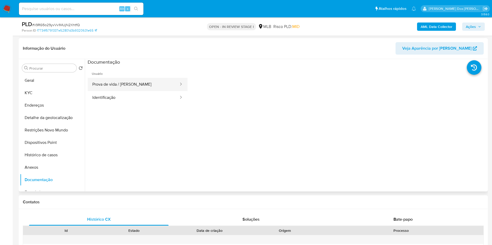
click at [126, 87] on button "Prova de vida / Selfie" at bounding box center [133, 84] width 91 height 13
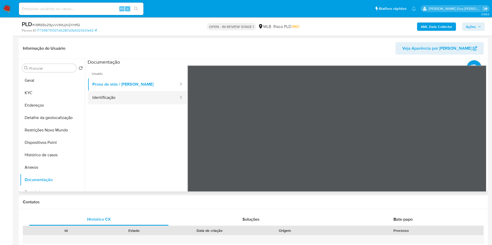
click at [118, 103] on button "Identificação" at bounding box center [133, 97] width 91 height 13
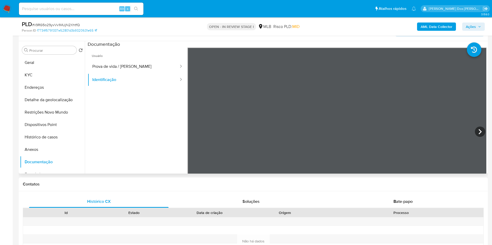
scroll to position [94, 0]
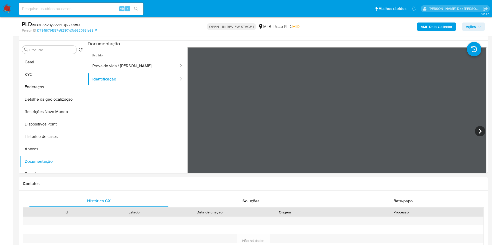
click at [7, 5] on img at bounding box center [7, 8] width 9 height 9
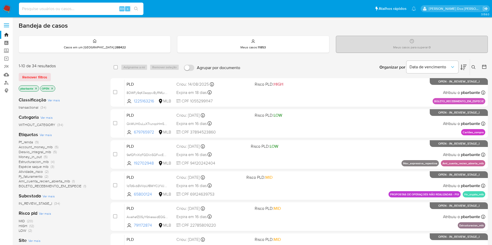
paste input "ephGhaZJpURJfnl3ByJgZTlY"
click at [101, 6] on input at bounding box center [81, 8] width 124 height 7
type input "ephGhaZJpURJfnl3ByJgZTlY"
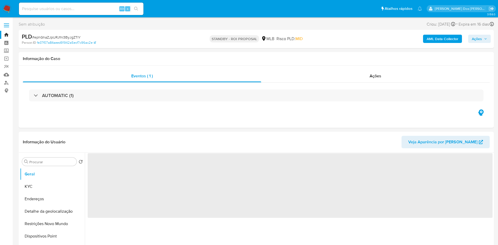
select select "10"
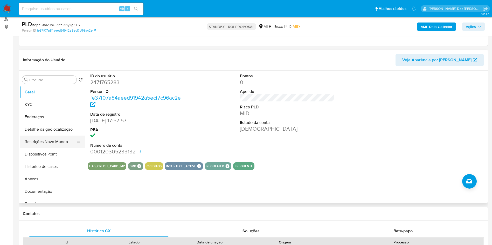
scroll to position [67, 0]
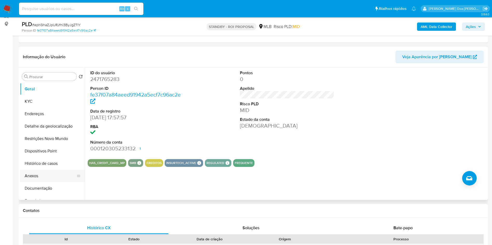
click at [36, 182] on button "Anexos" at bounding box center [50, 176] width 61 height 12
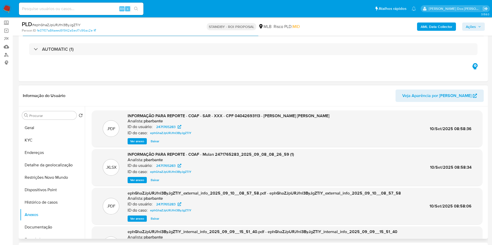
scroll to position [16, 0]
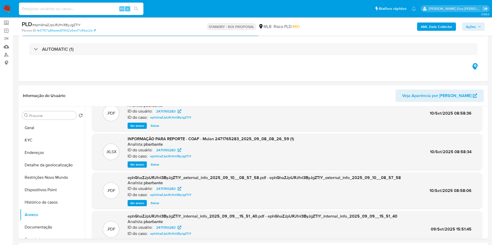
click at [114, 6] on input at bounding box center [81, 8] width 124 height 7
paste input "AwehefZ05yY6tkesaidEQGJZ"
type input "AwehefZ05yY6tkesaidEQGJZ"
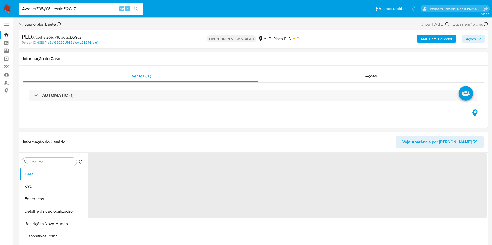
select select "10"
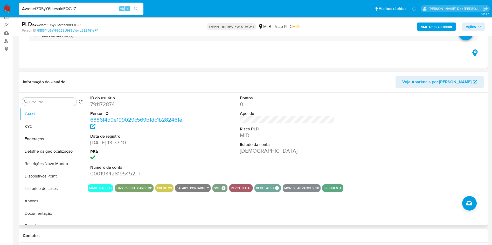
scroll to position [45, 0]
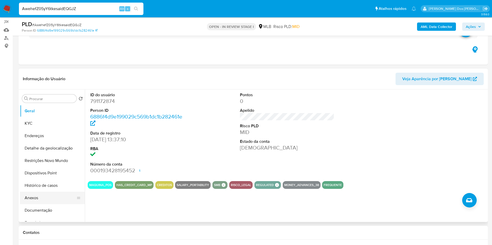
click at [36, 201] on button "Anexos" at bounding box center [50, 198] width 61 height 12
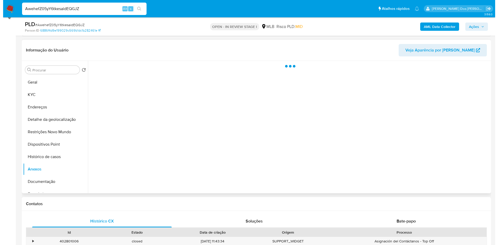
scroll to position [81, 0]
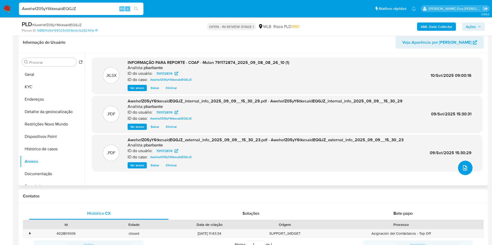
click at [463, 175] on button "upload-file" at bounding box center [465, 168] width 15 height 15
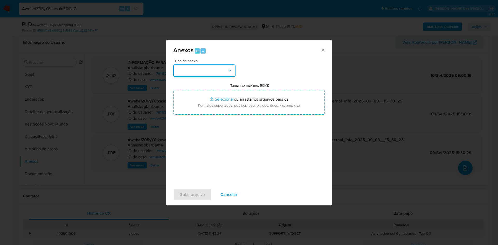
click at [207, 65] on button "button" at bounding box center [204, 71] width 62 height 12
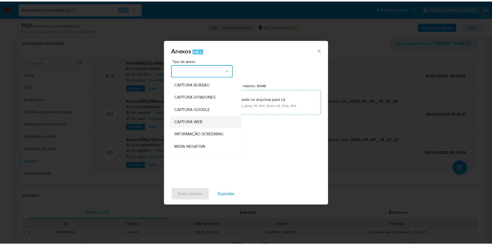
scroll to position [69, 0]
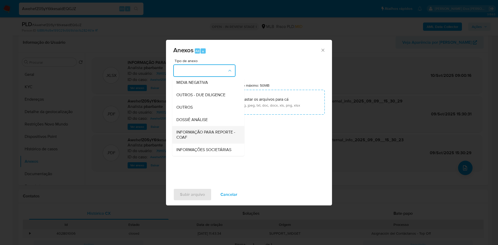
click at [195, 130] on span "INFORMAÇÃO PARA REPORTE - COAF" at bounding box center [206, 135] width 61 height 10
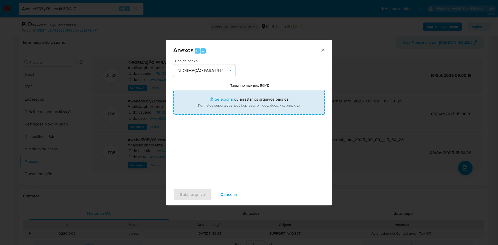
type input "C:\fakepath\SAR - XXX- CPF 22785809220 - FRANCISCO RODRIGUES DE LIMA.pdf"
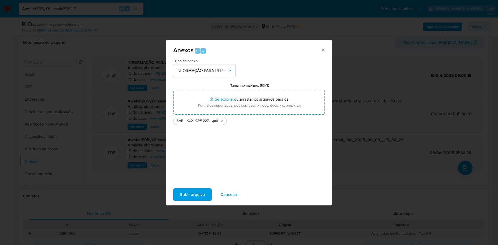
click at [180, 196] on span "Subir arquivo" at bounding box center [192, 194] width 25 height 11
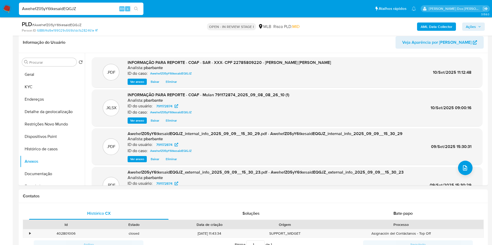
click at [481, 29] on button "Ações" at bounding box center [473, 27] width 23 height 8
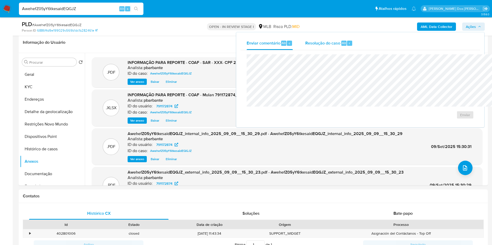
click at [310, 40] on div "Resolução do caso Alt r" at bounding box center [328, 43] width 47 height 13
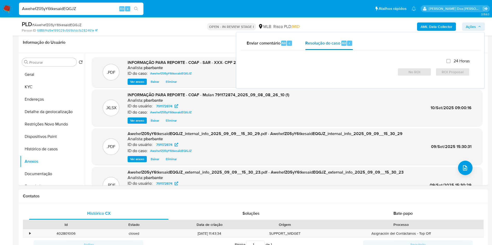
click at [310, 40] on div "Resolução do caso Alt r" at bounding box center [328, 43] width 47 height 13
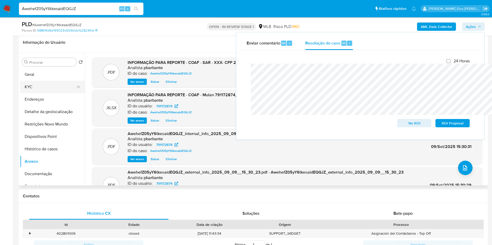
click at [43, 93] on button "KYC" at bounding box center [50, 87] width 61 height 12
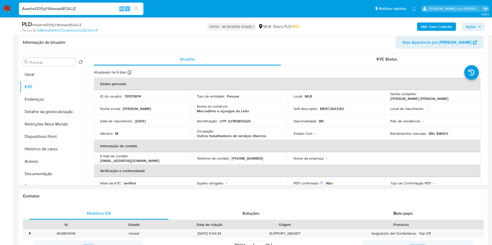
click at [475, 26] on span "Ações" at bounding box center [470, 27] width 10 height 8
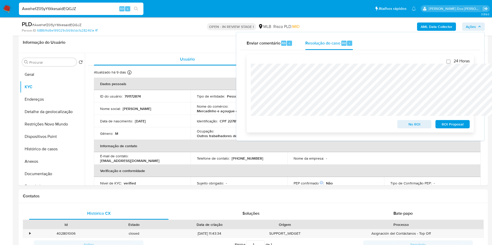
click at [460, 120] on div "ROI Proposal" at bounding box center [451, 123] width 36 height 10
click at [459, 121] on div "ROI Proposal" at bounding box center [451, 123] width 36 height 10
click at [458, 122] on span "ROI Proposal" at bounding box center [452, 124] width 27 height 7
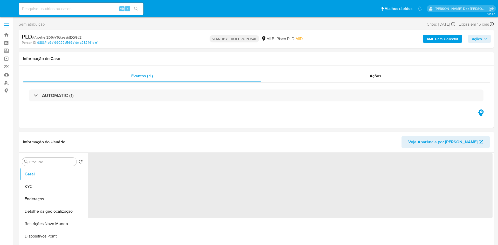
select select "10"
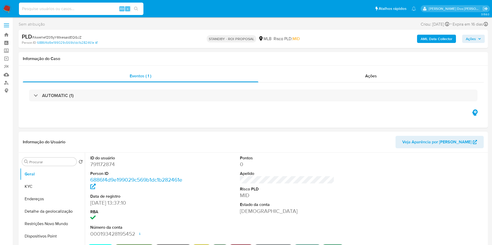
click at [54, 8] on input at bounding box center [81, 8] width 124 height 7
paste input "4c0fgaEsTeuZB4R4ua450KMw"
type input "4c0fgaEsTeuZB4R4ua450KMw"
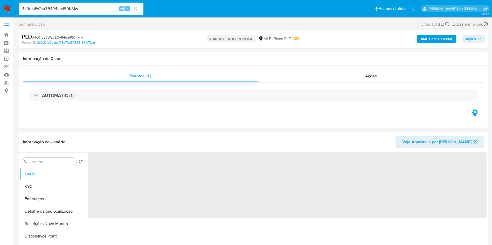
select select "10"
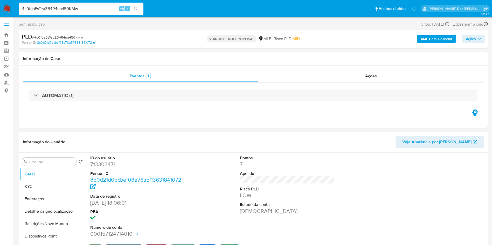
click at [76, 12] on input "4c0fgaEsTeuZB4R4ua450KMw" at bounding box center [81, 8] width 124 height 7
paste input "Hq4zAADWMSVKgxwulkVJCWab"
type input "Hq4zAADWMSVKgxwulkVJCWab"
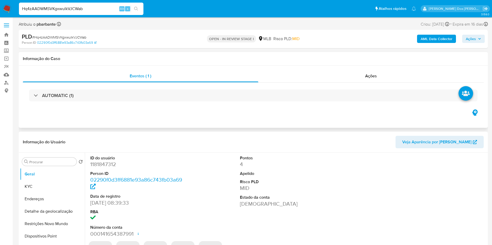
select select "10"
click at [479, 41] on span "Ações" at bounding box center [472, 38] width 15 height 7
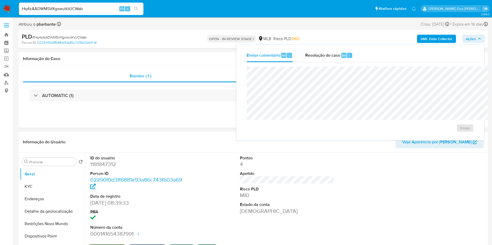
click at [270, 40] on div "MLB" at bounding box center [264, 39] width 13 height 6
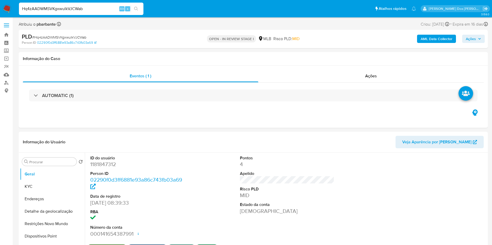
click at [477, 40] on span "Ações" at bounding box center [472, 38] width 15 height 7
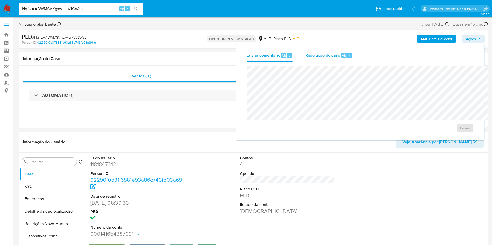
click at [305, 53] on span "Resolução do caso" at bounding box center [322, 55] width 35 height 6
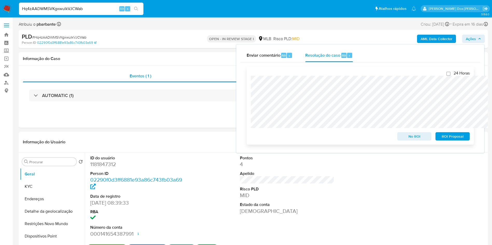
click at [295, 75] on div "24 Horas No ROI ROI Proposal" at bounding box center [360, 106] width 219 height 70
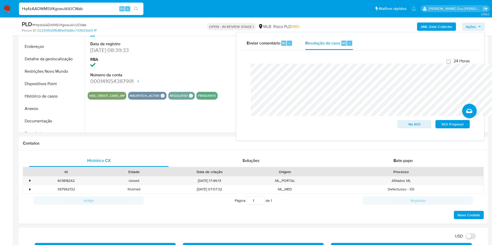
scroll to position [134, 0]
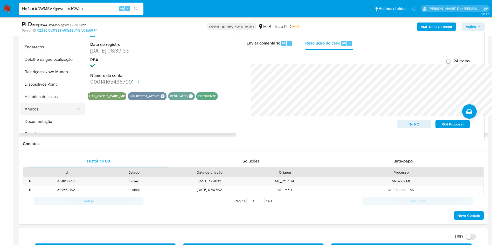
click at [50, 115] on button "Anexos" at bounding box center [50, 109] width 61 height 12
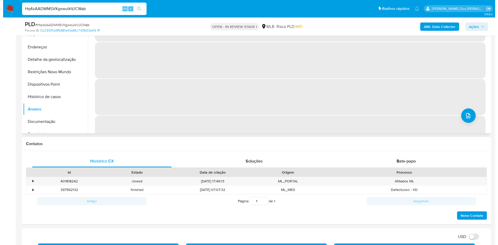
scroll to position [112, 0]
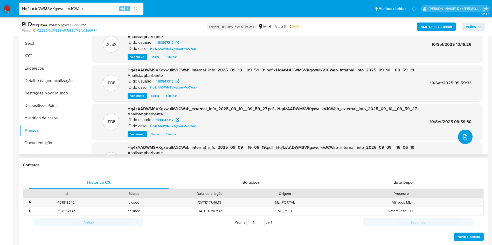
click at [461, 144] on button "upload-file" at bounding box center [465, 137] width 15 height 15
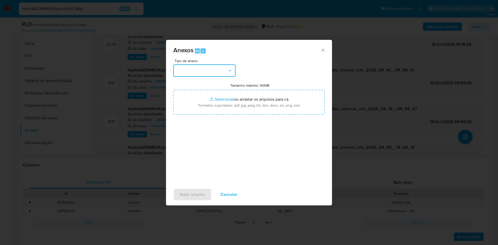
click at [189, 65] on button "button" at bounding box center [204, 71] width 62 height 12
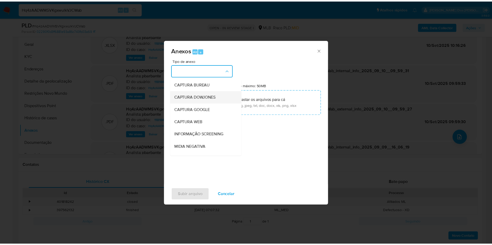
scroll to position [69, 0]
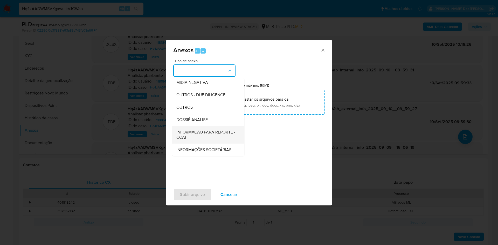
click at [183, 130] on span "INFORMAÇÃO PARA REPORTE - COAF" at bounding box center [206, 135] width 61 height 10
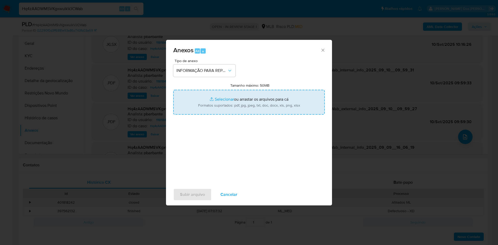
type input "C:\fakepath\SAR - XXX - CPF 12161704958 - ARTHUR EMANUEL DALA LIBERA.pdf"
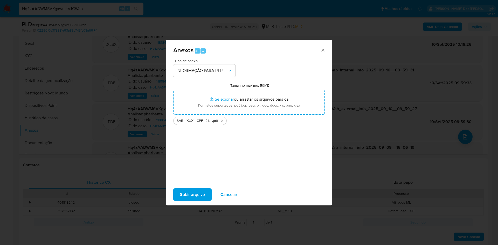
click at [186, 200] on span "Subir arquivo" at bounding box center [192, 194] width 25 height 11
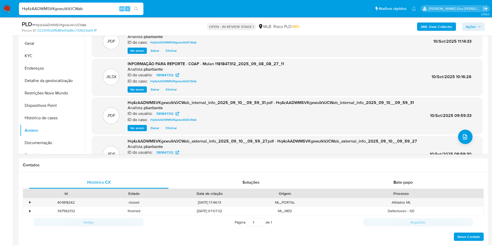
click at [478, 24] on span "Ações" at bounding box center [472, 26] width 15 height 7
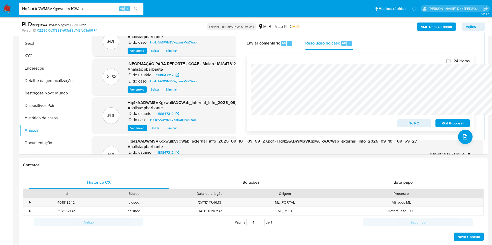
click at [456, 126] on span "ROI Proposal" at bounding box center [452, 123] width 27 height 7
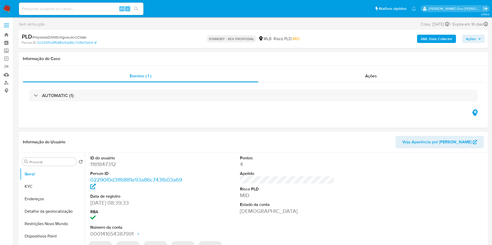
click at [5, 8] on img at bounding box center [7, 8] width 9 height 9
select select "10"
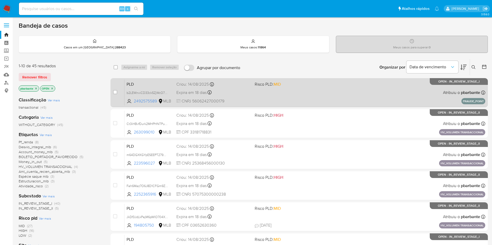
scroll to position [224, 0]
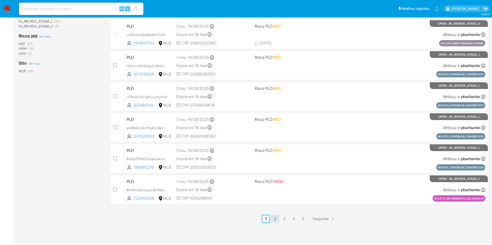
click at [279, 221] on link "2" at bounding box center [275, 219] width 8 height 8
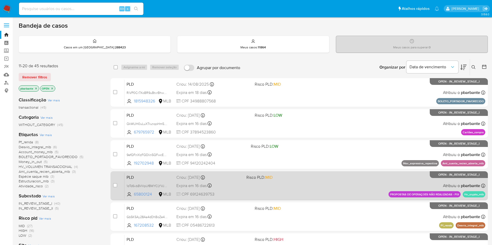
scroll to position [224, 0]
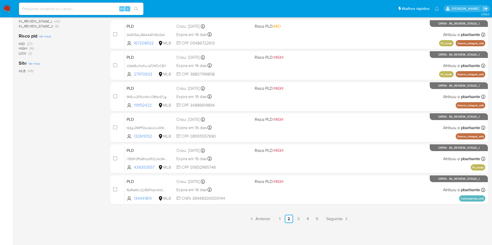
click at [303, 228] on div "3.158.0" at bounding box center [253, 40] width 469 height 404
click at [302, 218] on link "3" at bounding box center [298, 219] width 8 height 8
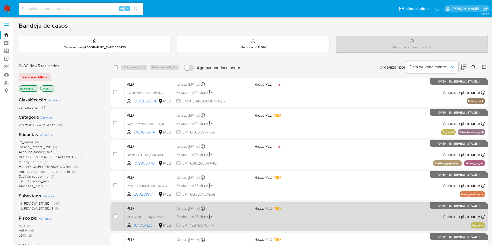
scroll to position [224, 0]
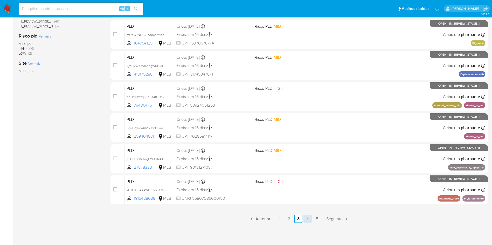
click at [310, 218] on link "4" at bounding box center [307, 219] width 8 height 8
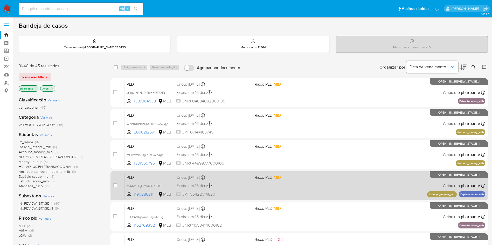
scroll to position [224, 0]
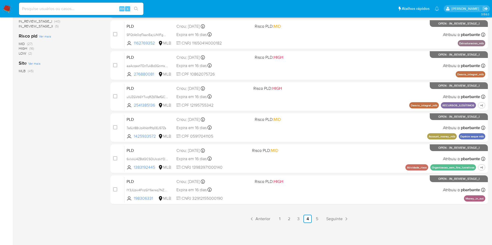
click at [321, 216] on link "5" at bounding box center [317, 219] width 8 height 8
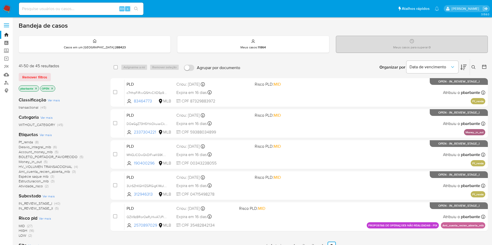
scroll to position [75, 0]
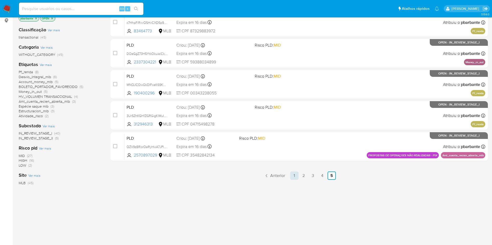
click at [298, 180] on link "1" at bounding box center [294, 176] width 8 height 8
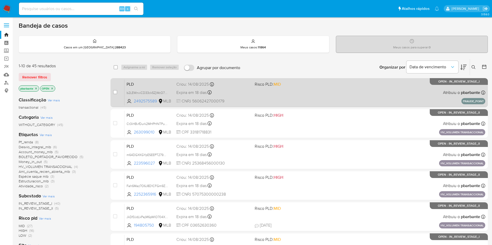
click at [319, 102] on div "PLD b2LEWnxiCD33ck5ZjWcO7uBw 2492575589 MLB Risco PLD: MID Criou: 14/08/2025 Cr…" at bounding box center [304, 93] width 361 height 26
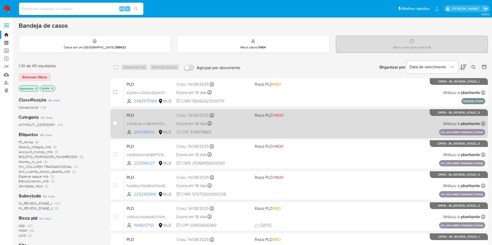
click at [318, 137] on div "PLD Ct3iHBvfDurk2MHPHNTPuor8 263099010 MLB Risco PLD: HIGH Criou: 14/08/2025 Cr…" at bounding box center [304, 124] width 361 height 26
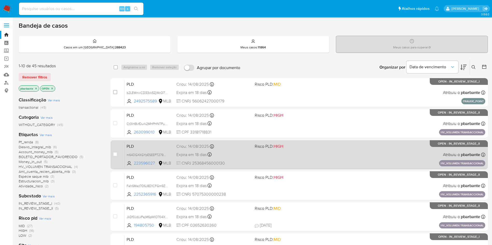
click at [320, 168] on div "PLD m64DGXKGYpESEEPT279ChOcB 223596027 MLB Risco PLD: HIGH Criou: 14/08/2025 Cr…" at bounding box center [304, 155] width 361 height 26
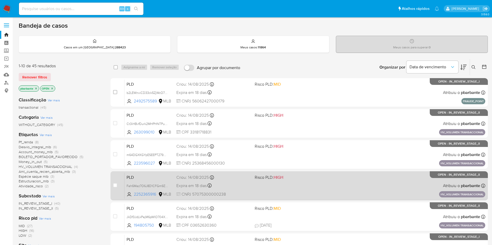
click at [319, 199] on div "PLD Fah6Maz7O6J8D1CFGm9ZorFM 2252365916 MLB Risco PLD: HIGH Criou: 14/08/2025 C…" at bounding box center [304, 186] width 361 height 26
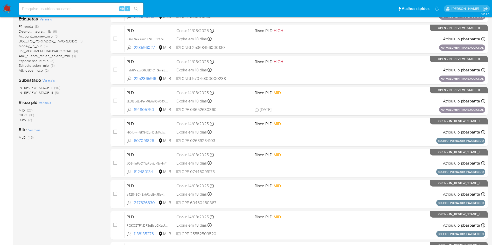
scroll to position [117, 0]
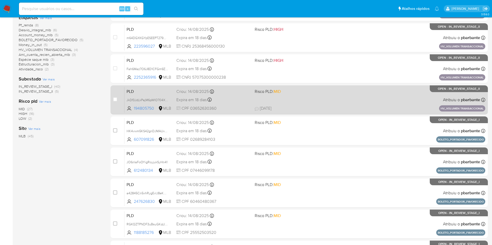
click at [340, 113] on div "PLD JkDf3JdLkPejM6pWIO704XLP 194805750 MLB Risco PLD: MID Criou: 14/08/2025 Cri…" at bounding box center [304, 100] width 361 height 26
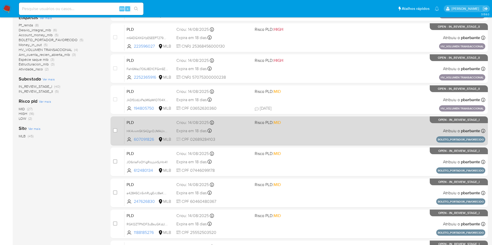
click at [329, 144] on div "PLD HK4vwm5KS42gnDJMAUxQq4FV 607091826 MLB Risco PLD: MID Criou: 14/08/2025 Cri…" at bounding box center [304, 131] width 361 height 26
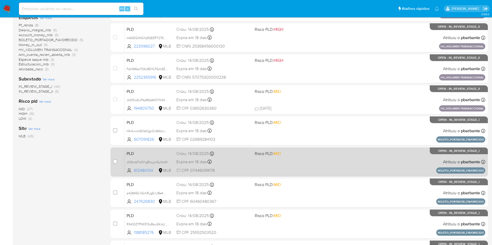
click at [321, 175] on div "PLD JO6nIaFoOYigRoyjukSyHn41 612480134 MLB Risco PLD: MID Criou: 14/08/2025 Cri…" at bounding box center [304, 162] width 361 height 26
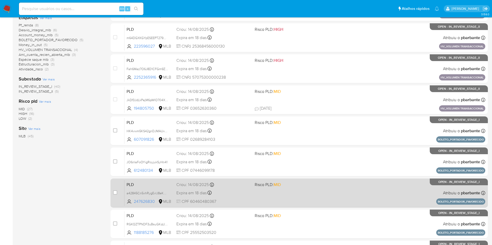
click at [318, 188] on span "Risco PLD: MID" at bounding box center [292, 184] width 74 height 7
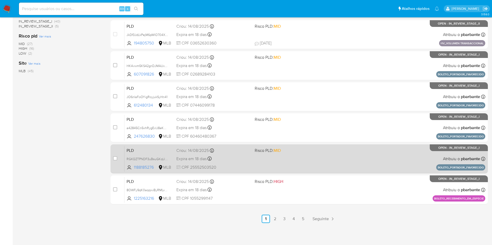
scroll to position [207, 0]
click at [329, 172] on div "PLD RGKQZTPNDF3uBsuGKqU7aXDk 1188185276 MLB Risco PLD: MID Criou: 14/08/2025 Cr…" at bounding box center [304, 159] width 361 height 26
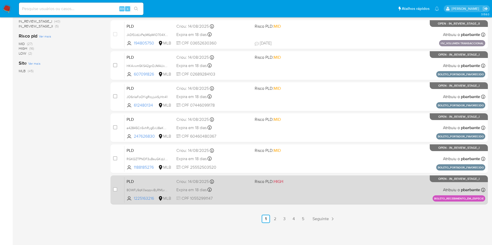
click at [316, 203] on div "PLD 8OWFy9qK0aqqxvByRMLvBwsG 1225163216 MLB Risco PLD: HIGH Criou: 14/08/2025 C…" at bounding box center [304, 190] width 361 height 26
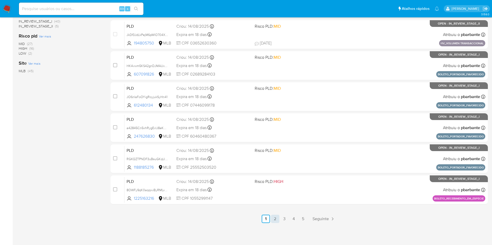
click at [279, 223] on link "2" at bounding box center [275, 219] width 8 height 8
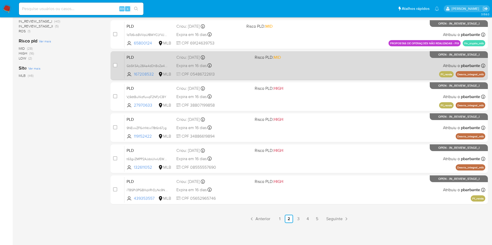
scroll to position [189, 0]
click at [338, 79] on div "PLD Gb5K5Ay28Aa4dDhBoZe4VJFH 167208532 MLB Risco PLD: MID Criou: 12/08/2025 Cri…" at bounding box center [304, 66] width 361 height 26
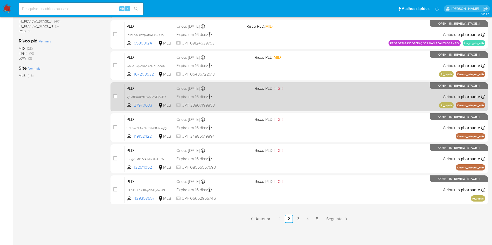
click at [323, 91] on span "Risco PLD: HIGH" at bounding box center [292, 88] width 74 height 7
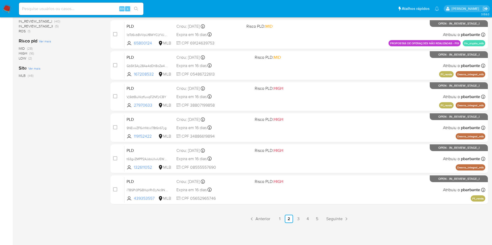
click at [323, 135] on div "case-item-checkbox Incapaz de atribuir o caso PLD 8OWFy9qK0aqqxvByRMLvBwsG 1225…" at bounding box center [298, 50] width 377 height 309
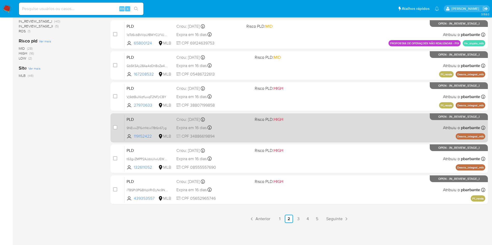
click at [322, 141] on div "PLD 9NEvwZF6xhNtixI78t6n67yg 119152422 MLB Risco PLD: HIGH Criou: 12/08/2025 Cr…" at bounding box center [304, 128] width 361 height 26
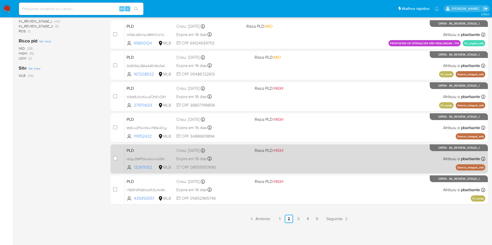
click at [324, 172] on div "PLD t63gvZMPP2AJdoUlwUEWMXOu 132611052 MLB Risco PLD: HIGH Criou: 12/08/2025 Cr…" at bounding box center [304, 159] width 361 height 26
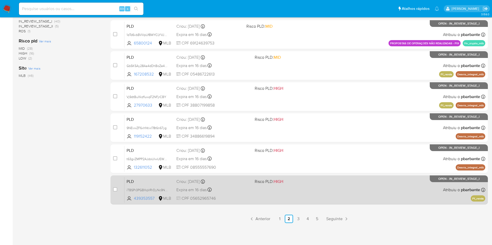
click at [325, 203] on div "PLD iTBSPr3PGBXqVRrDyNc9NyaQ 439353557 MLB Risco PLD: HIGH Criou: 12/08/2025 Cr…" at bounding box center [304, 190] width 361 height 26
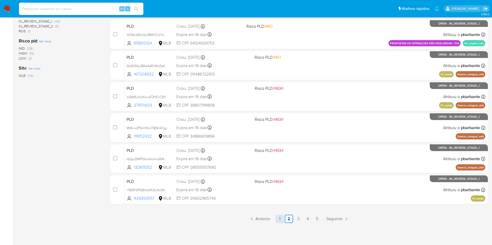
click at [284, 218] on link "1" at bounding box center [279, 219] width 8 height 8
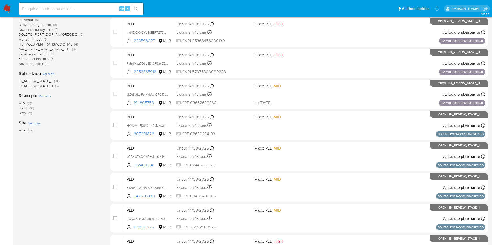
scroll to position [123, 0]
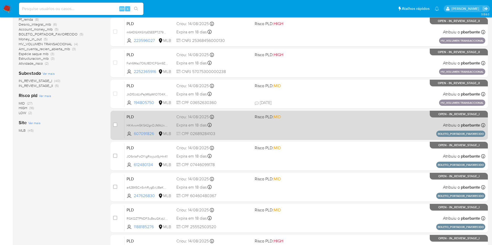
click at [383, 138] on div "PLD HK4vwm5KS42gnDJMAUxQq4FV 607091826 MLB Risco PLD: MID Criou: 14/08/2025 Cri…" at bounding box center [304, 125] width 361 height 26
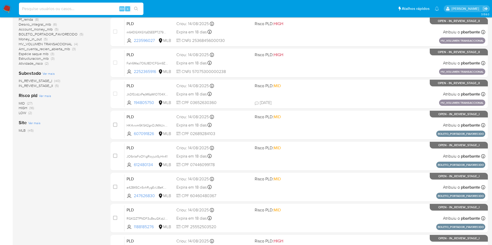
click at [79, 6] on input at bounding box center [81, 8] width 124 height 7
paste input "ijBFhTomqcZh76U3Lvz3Gr6j"
type input "ijBFhTomqcZh76U3Lvz3Gr6j"
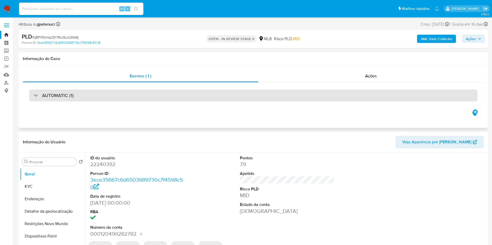
select select "10"
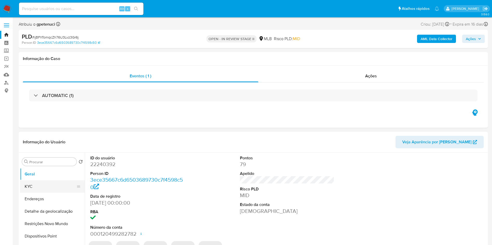
click at [34, 193] on button "KYC" at bounding box center [50, 187] width 61 height 12
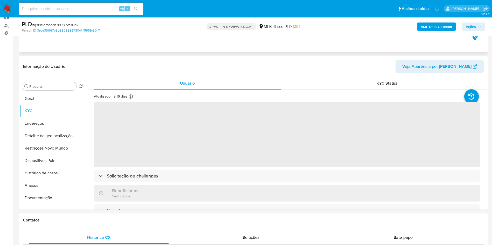
scroll to position [60, 0]
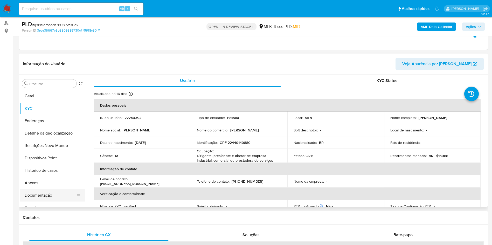
click at [33, 202] on button "Documentação" at bounding box center [50, 195] width 61 height 12
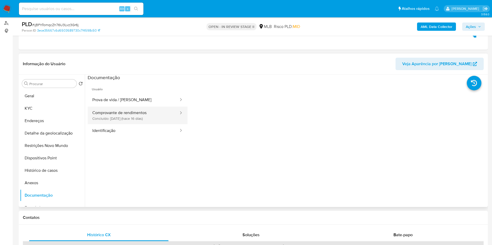
click at [121, 124] on button "Comprovante de rendimentos Concluído: 25/08/2025 (hace 16 días)" at bounding box center [133, 116] width 91 height 18
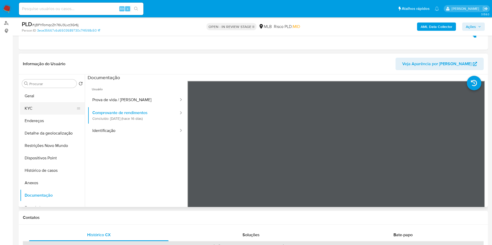
click at [69, 113] on button "KYC" at bounding box center [50, 108] width 61 height 12
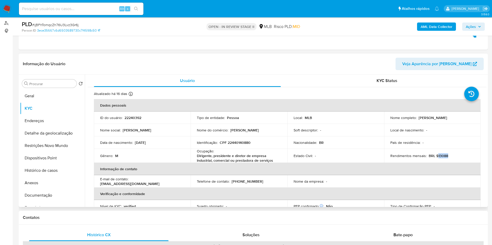
drag, startPoint x: 449, startPoint y: 166, endPoint x: 435, endPoint y: 165, distance: 14.0
click at [435, 163] on td "Rendimentos mensais : BRL $13088" at bounding box center [432, 156] width 97 height 14
copy p "13088"
click at [48, 177] on button "Histórico de casos" at bounding box center [50, 171] width 61 height 12
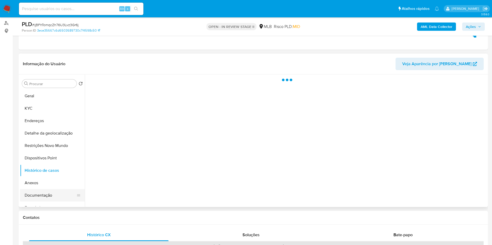
click at [36, 202] on button "Documentação" at bounding box center [50, 195] width 61 height 12
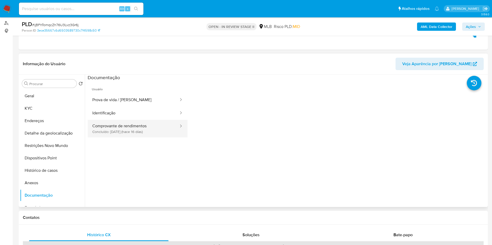
click at [136, 138] on button "Comprovante de rendimentos Concluído: 25/08/2025 (hace 16 días)" at bounding box center [133, 129] width 91 height 18
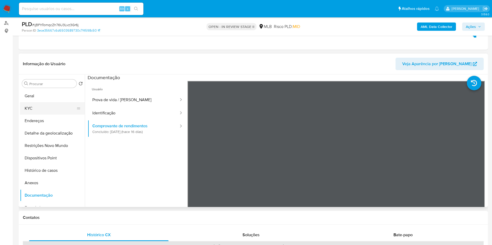
click at [44, 115] on button "KYC" at bounding box center [50, 108] width 61 height 12
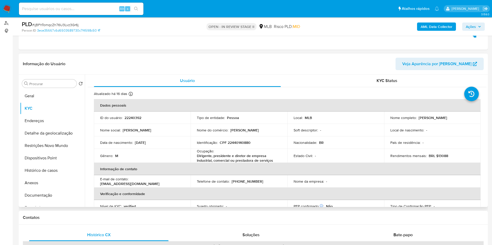
scroll to position [217, 0]
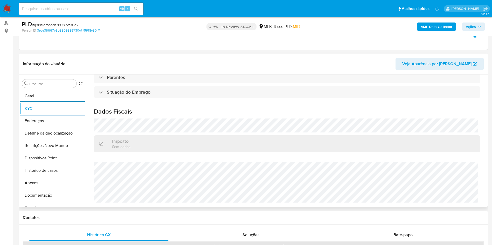
copy p "13088"
click at [55, 138] on button "Detalhe da geolocalização" at bounding box center [50, 133] width 61 height 12
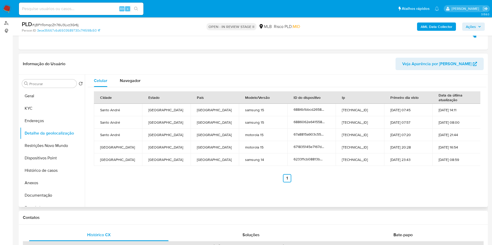
copy p "13088"
click at [51, 202] on button "Documentação" at bounding box center [50, 195] width 61 height 12
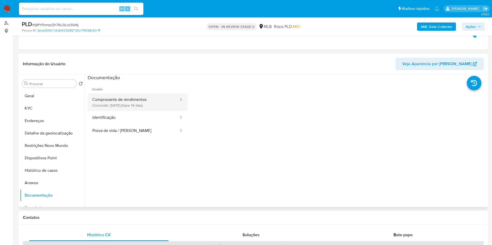
click at [149, 111] on button "Comprovante de rendimentos Concluído: 25/08/2025 (hace 16 días)" at bounding box center [133, 103] width 91 height 18
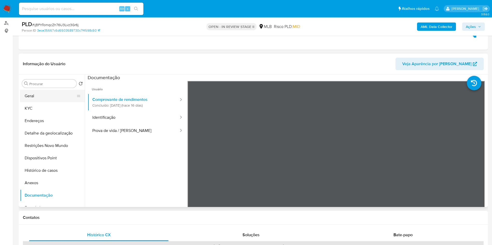
click at [25, 99] on button "Geral" at bounding box center [50, 96] width 61 height 12
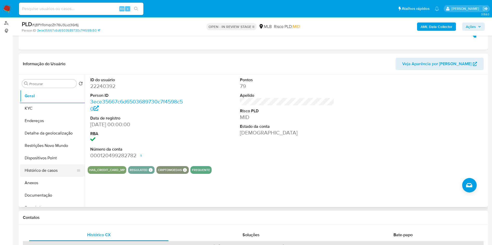
click at [56, 177] on button "Histórico de casos" at bounding box center [50, 171] width 61 height 12
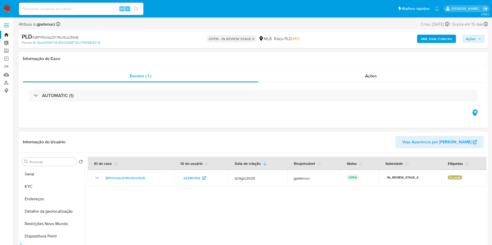
click at [5, 8] on img at bounding box center [7, 8] width 9 height 9
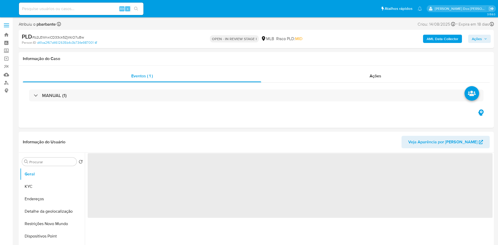
select select "10"
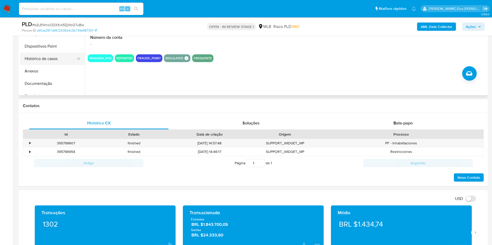
scroll to position [111, 0]
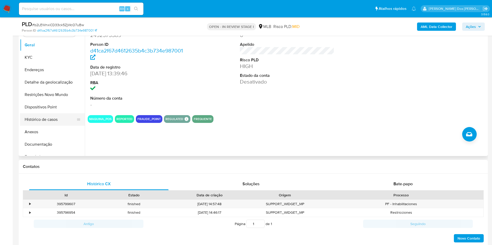
click at [34, 126] on button "Histórico de casos" at bounding box center [50, 120] width 61 height 12
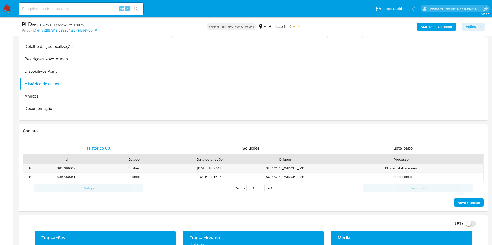
scroll to position [370, 0]
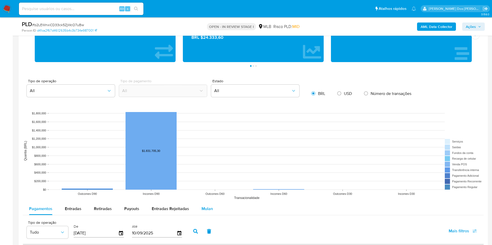
click at [209, 212] on span "Mulan" at bounding box center [206, 209] width 11 height 6
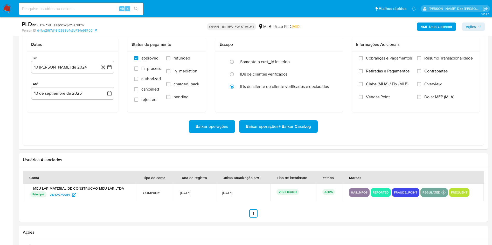
scroll to position [565, 0]
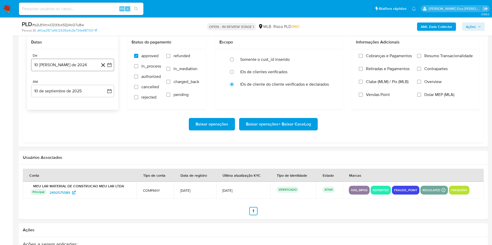
click at [107, 68] on icon "button" at bounding box center [109, 64] width 5 height 5
click at [105, 87] on icon "Mes siguiente" at bounding box center [105, 84] width 6 height 6
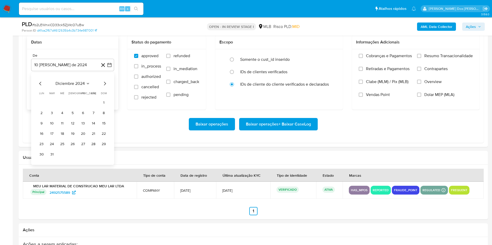
click at [105, 87] on icon "Mes siguiente" at bounding box center [105, 84] width 6 height 6
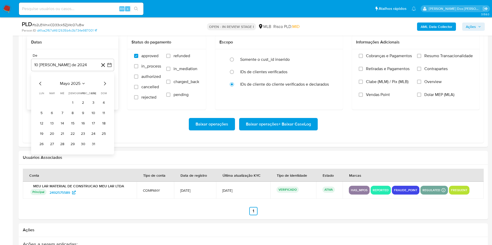
click at [105, 87] on icon "Mes siguiente" at bounding box center [105, 84] width 6 height 6
click at [53, 107] on button "1" at bounding box center [52, 103] width 8 height 8
click at [454, 59] on span "Resumo Transacionalidade" at bounding box center [448, 55] width 48 height 5
click at [421, 58] on input "Resumo Transacionalidade" at bounding box center [419, 56] width 4 height 4
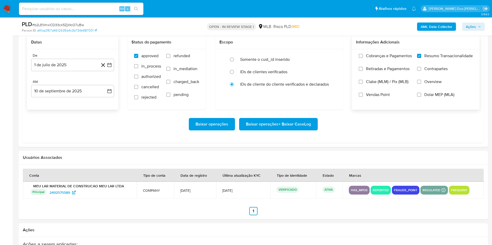
click at [284, 130] on span "Baixar operações + Baixar CaseLog" at bounding box center [278, 124] width 65 height 11
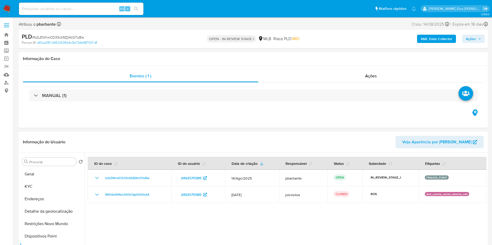
scroll to position [64, 0]
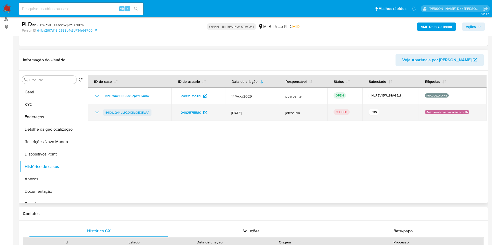
click at [122, 116] on span "84OdzQ44uL92OCSgGEGlisAA" at bounding box center [127, 113] width 44 height 6
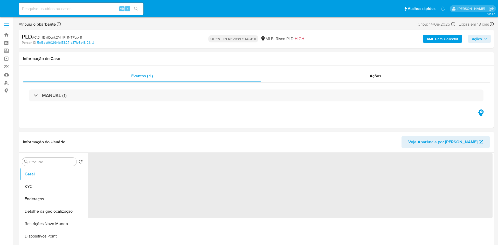
select select "10"
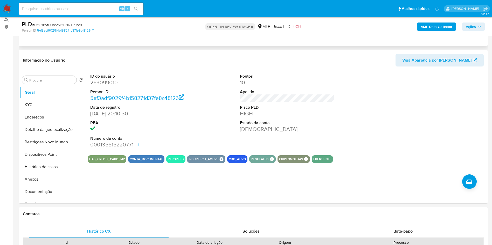
scroll to position [63, 0]
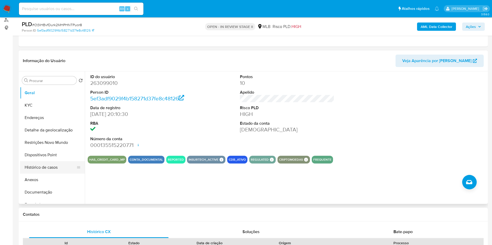
click at [46, 174] on button "Histórico de casos" at bounding box center [50, 167] width 61 height 12
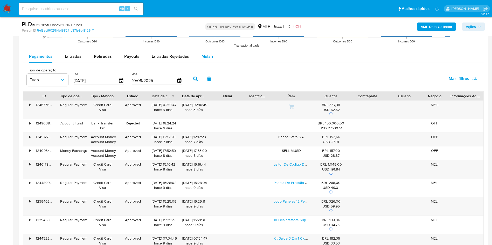
click at [208, 63] on div "Mulan" at bounding box center [206, 56] width 11 height 12
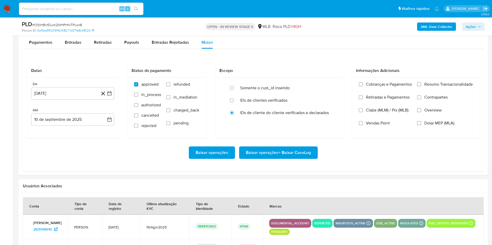
scroll to position [560, 0]
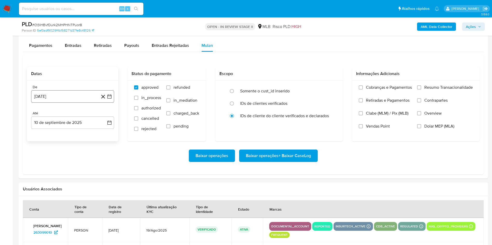
click at [112, 103] on button "[DATE]" at bounding box center [72, 96] width 83 height 12
click at [103, 118] on icon "Mes siguiente" at bounding box center [105, 115] width 6 height 6
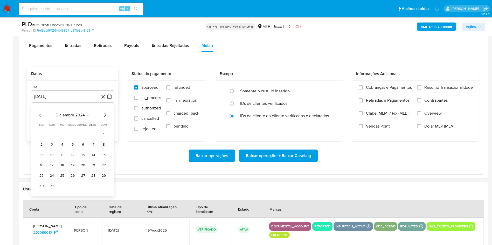
click at [103, 118] on icon "Mes siguiente" at bounding box center [105, 115] width 6 height 6
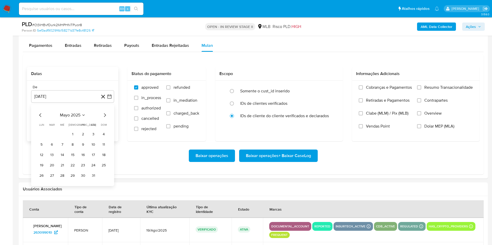
click at [103, 118] on icon "Mes siguiente" at bounding box center [105, 115] width 6 height 6
click at [105, 118] on icon "Mes siguiente" at bounding box center [105, 115] width 6 height 6
click at [50, 139] on button "1" at bounding box center [52, 134] width 8 height 8
click at [438, 76] on h2 "Informações Adicionais" at bounding box center [415, 73] width 119 height 5
click at [430, 90] on span "Resumo Transacionalidade" at bounding box center [448, 87] width 48 height 5
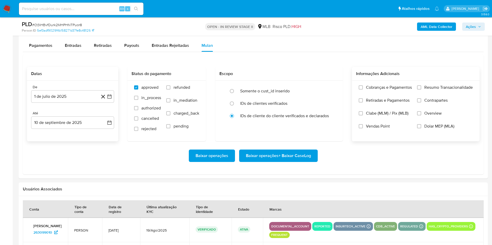
click at [421, 90] on input "Resumo Transacionalidade" at bounding box center [419, 88] width 4 height 4
click at [298, 162] on span "Baixar operações + Baixar CaseLog" at bounding box center [278, 155] width 65 height 11
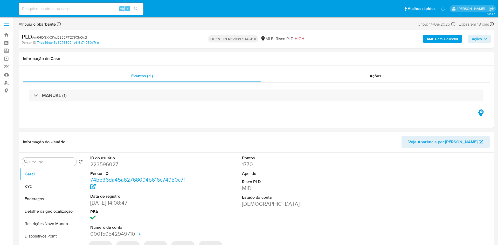
select select "10"
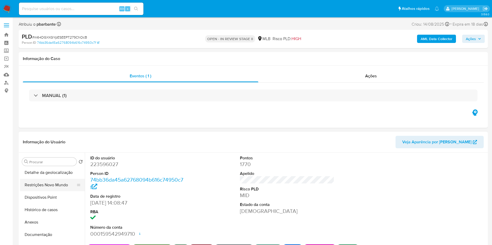
scroll to position [43, 0]
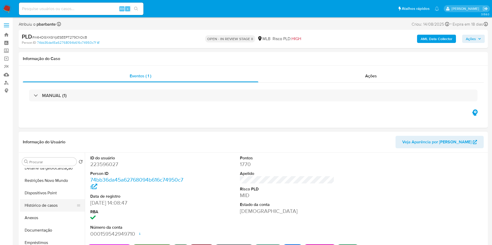
click at [57, 212] on button "Histórico de casos" at bounding box center [50, 206] width 61 height 12
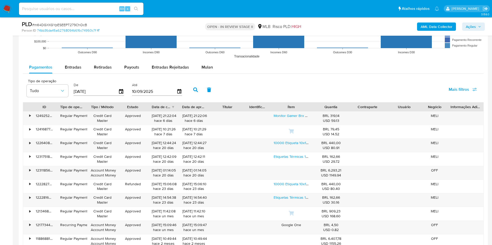
scroll to position [533, 0]
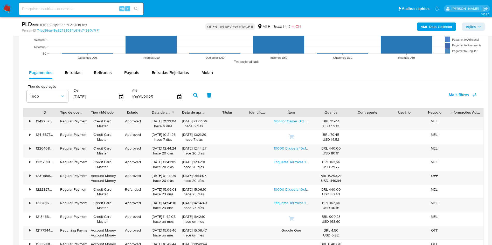
click at [191, 89] on div "Pagamentos Entradas Retiradas Payouts Entradas Rejeitadas Mulan Tipo de operaçã…" at bounding box center [253, 167] width 461 height 201
click at [201, 79] on div "Mulan" at bounding box center [206, 73] width 11 height 12
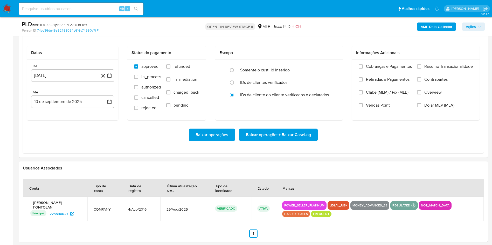
scroll to position [583, 0]
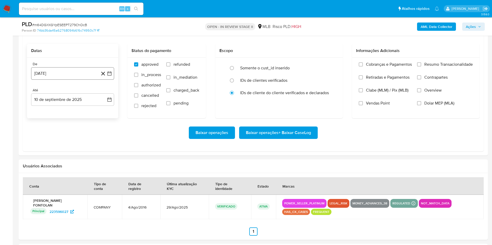
click at [109, 80] on button "[DATE]" at bounding box center [72, 73] width 83 height 12
click at [104, 95] on icon "Mes siguiente" at bounding box center [105, 92] width 6 height 6
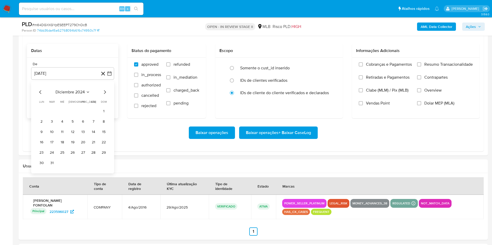
click at [104, 95] on icon "Mes siguiente" at bounding box center [105, 92] width 6 height 6
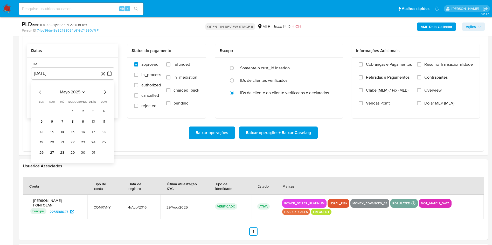
click at [104, 95] on icon "Mes siguiente" at bounding box center [105, 92] width 6 height 6
click at [52, 116] on button "1" at bounding box center [52, 111] width 8 height 8
click at [441, 67] on span "Resumo Transacionalidade" at bounding box center [448, 64] width 48 height 5
click at [421, 67] on input "Resumo Transacionalidade" at bounding box center [419, 64] width 4 height 4
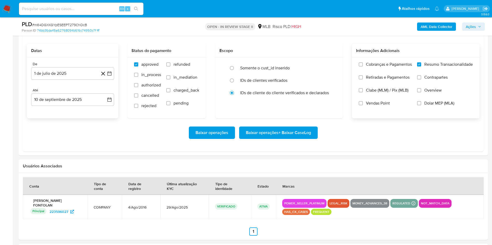
click at [284, 139] on span "Baixar operações + Baixar CaseLog" at bounding box center [278, 132] width 65 height 11
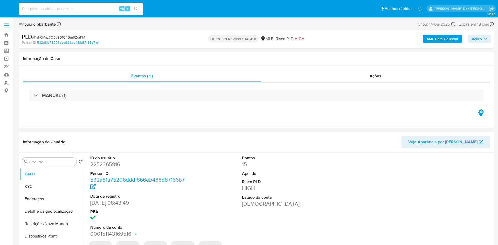
select select "10"
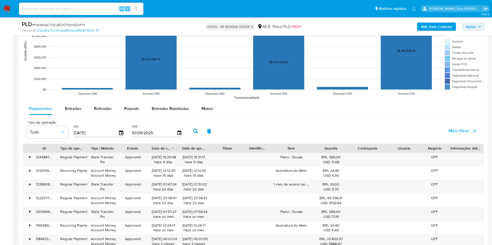
scroll to position [495, 0]
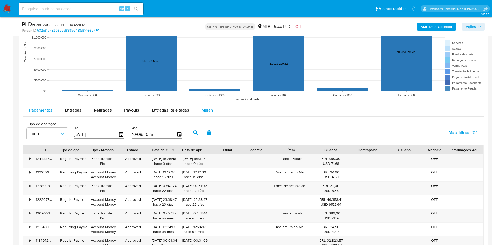
click at [209, 117] on div "Mulan" at bounding box center [206, 110] width 11 height 12
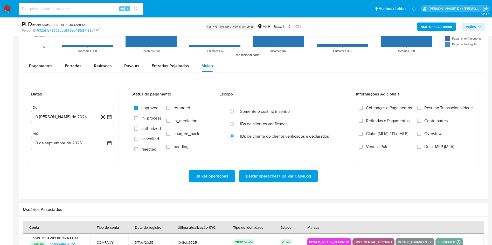
scroll to position [541, 0]
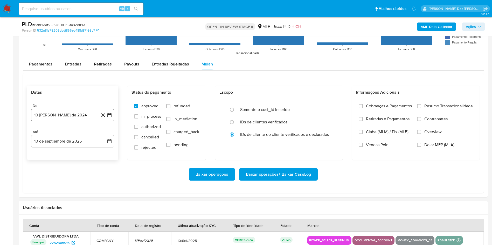
click at [109, 122] on button "10 [PERSON_NAME] de 2024" at bounding box center [72, 115] width 83 height 12
click at [103, 146] on div "agosto 2024 agosto 2024 lun lunes mar martes mié miércoles jue jueves vie viern…" at bounding box center [72, 165] width 70 height 68
click at [106, 137] on icon "Mes siguiente" at bounding box center [105, 134] width 6 height 6
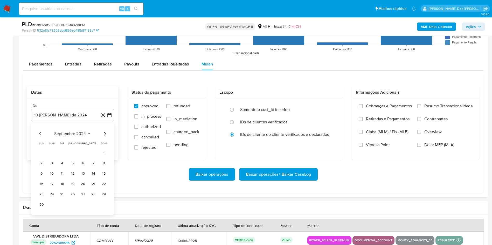
click at [106, 137] on icon "Mes siguiente" at bounding box center [105, 134] width 6 height 6
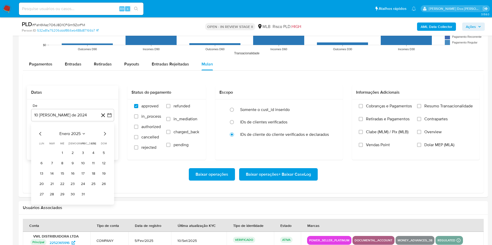
click at [106, 137] on icon "Mes siguiente" at bounding box center [105, 134] width 6 height 6
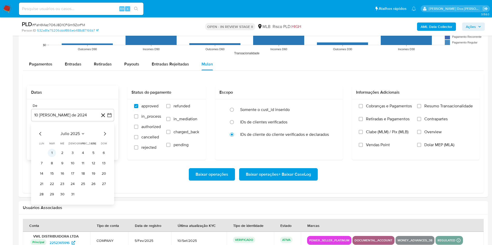
click at [49, 157] on button "1" at bounding box center [52, 153] width 8 height 8
click at [419, 112] on label "Resumo Transacionalidade" at bounding box center [445, 110] width 56 height 13
click at [419, 108] on input "Resumo Transacionalidade" at bounding box center [419, 106] width 4 height 4
click at [291, 180] on span "Baixar operações + Baixar CaseLog" at bounding box center [278, 174] width 65 height 11
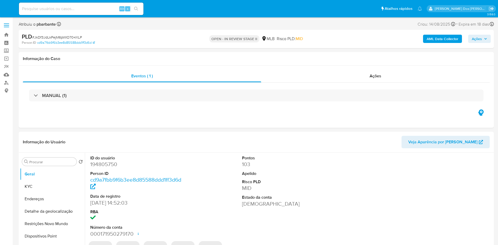
select select "10"
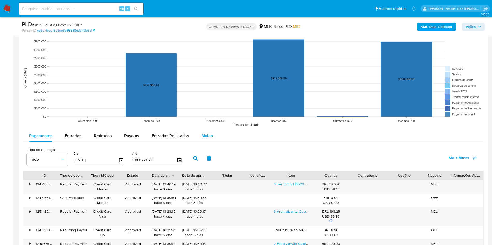
click at [213, 138] on button "Mulan" at bounding box center [207, 136] width 24 height 12
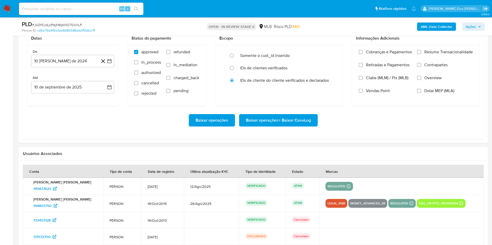
scroll to position [596, 0]
click at [113, 67] on button "10 [PERSON_NAME] de 2024" at bounding box center [72, 61] width 83 height 12
click at [106, 81] on icon "Mes siguiente" at bounding box center [105, 80] width 2 height 4
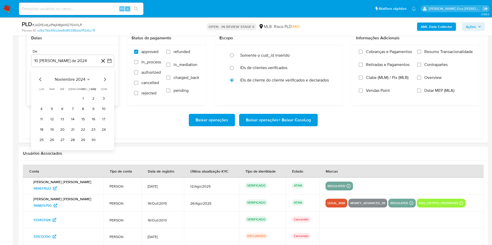
click at [106, 81] on icon "Mes siguiente" at bounding box center [105, 80] width 2 height 4
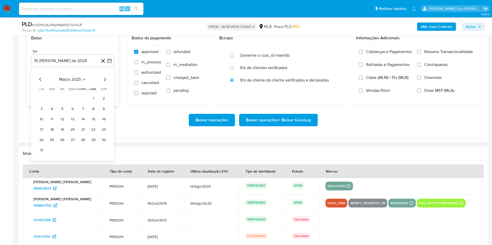
click at [106, 81] on icon "Mes siguiente" at bounding box center [105, 80] width 2 height 4
click at [55, 103] on button "1" at bounding box center [52, 99] width 8 height 8
click at [432, 62] on label "Resumo Transacionalidade" at bounding box center [445, 55] width 56 height 13
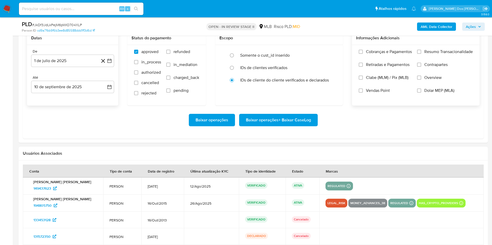
click at [421, 54] on input "Resumo Transacionalidade" at bounding box center [419, 52] width 4 height 4
click at [280, 126] on span "Baixar operações + Baixar CaseLog" at bounding box center [278, 120] width 65 height 11
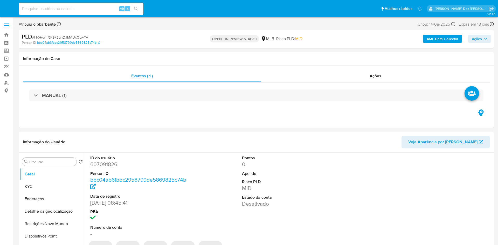
select select "10"
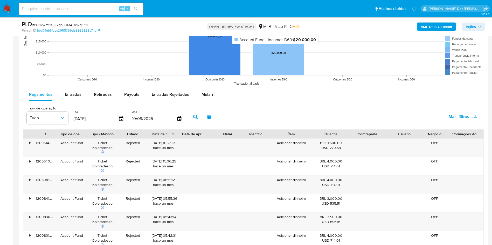
scroll to position [513, 0]
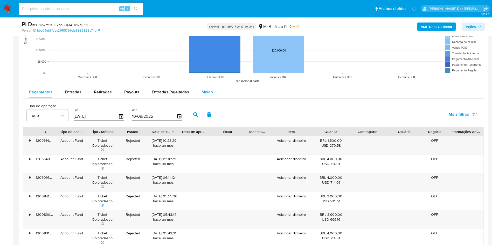
click at [201, 95] on span "Mulan" at bounding box center [206, 92] width 11 height 6
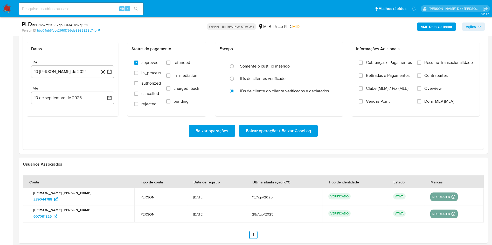
scroll to position [587, 0]
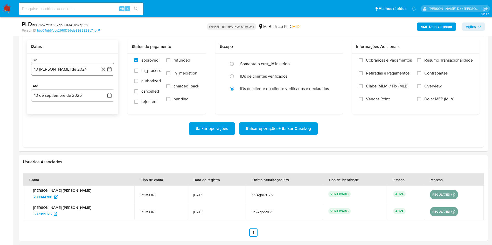
click at [110, 72] on icon "button" at bounding box center [109, 69] width 5 height 5
click at [106, 91] on icon "Mes siguiente" at bounding box center [105, 88] width 6 height 6
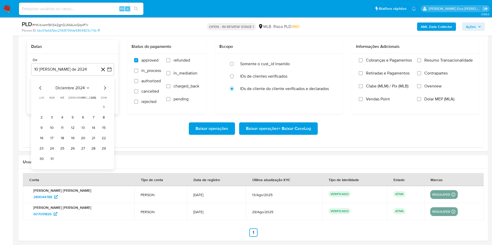
click at [106, 91] on icon "Mes siguiente" at bounding box center [105, 88] width 6 height 6
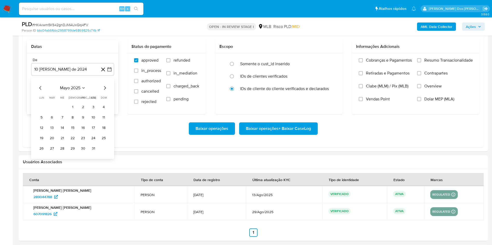
click at [106, 91] on icon "Mes siguiente" at bounding box center [105, 88] width 6 height 6
click at [40, 91] on icon "Mes anterior" at bounding box center [40, 88] width 6 height 6
click at [51, 111] on button "1" at bounding box center [52, 107] width 8 height 8
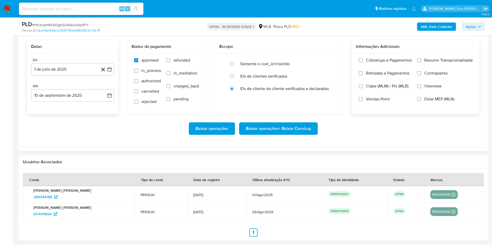
click at [423, 71] on label "Resumo Transacionalidade" at bounding box center [445, 64] width 56 height 13
click at [421, 62] on input "Resumo Transacionalidade" at bounding box center [419, 60] width 4 height 4
click at [308, 135] on span "Baixar operações + Baixar CaseLog" at bounding box center [278, 128] width 65 height 11
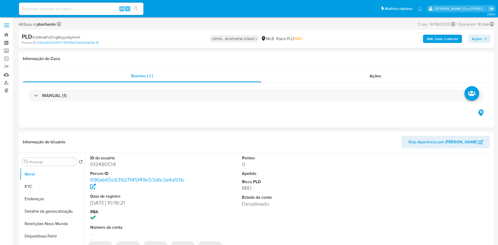
select select "10"
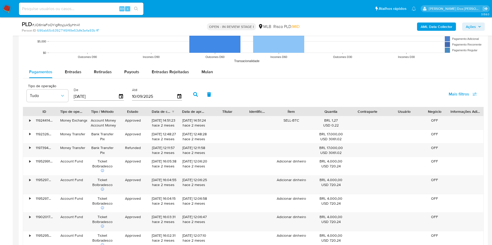
scroll to position [498, 0]
click at [208, 76] on div "Mulan" at bounding box center [206, 72] width 11 height 12
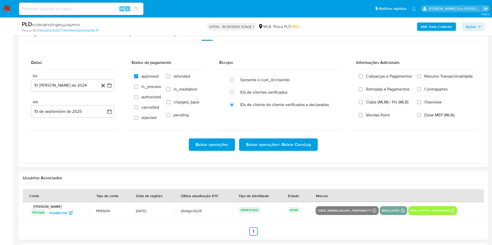
scroll to position [533, 0]
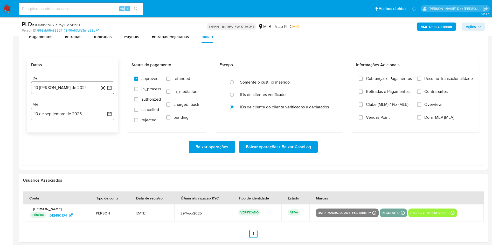
click at [109, 90] on icon "button" at bounding box center [109, 87] width 5 height 5
click at [104, 110] on icon "Mes siguiente" at bounding box center [105, 106] width 6 height 6
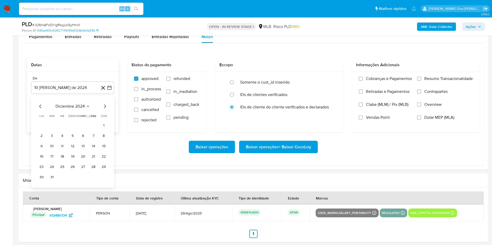
click at [104, 110] on icon "Mes siguiente" at bounding box center [105, 106] width 6 height 6
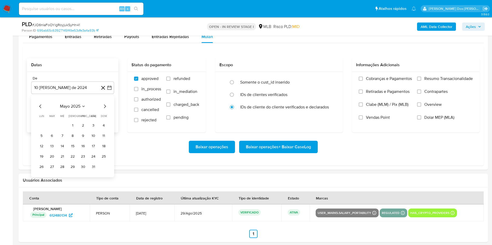
click at [104, 110] on icon "Mes siguiente" at bounding box center [105, 106] width 6 height 6
click at [54, 130] on td "1" at bounding box center [52, 126] width 8 height 8
click at [52, 130] on button "1" at bounding box center [52, 126] width 8 height 8
click at [451, 89] on label "Resumo Transacionalidade" at bounding box center [445, 82] width 56 height 13
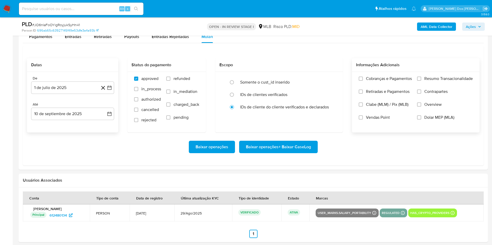
click at [421, 81] on input "Resumo Transacionalidade" at bounding box center [419, 79] width 4 height 4
click at [289, 153] on span "Baixar operações + Baixar CaseLog" at bounding box center [278, 147] width 65 height 11
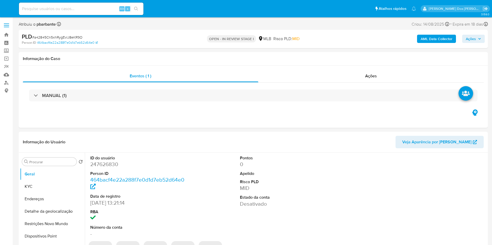
select select "10"
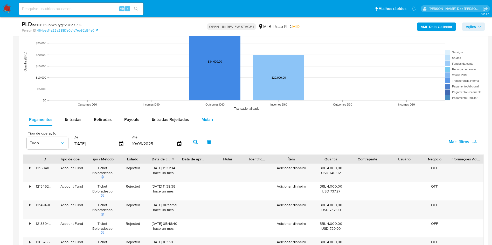
click at [207, 123] on span "Mulan" at bounding box center [206, 120] width 11 height 6
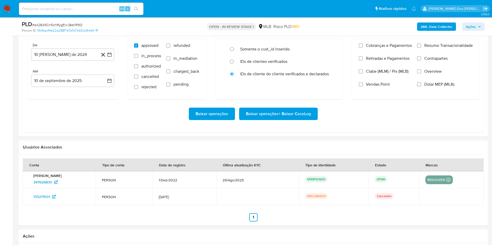
scroll to position [602, 0]
click at [113, 61] on button "10 [PERSON_NAME] de 2024" at bounding box center [72, 55] width 83 height 12
click at [106, 77] on icon "Mes siguiente" at bounding box center [105, 73] width 6 height 6
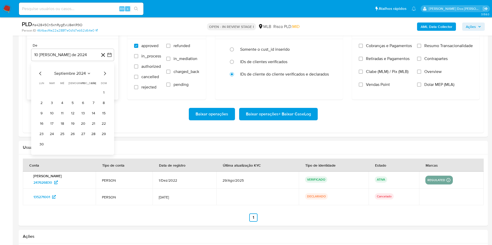
click at [106, 77] on icon "Mes siguiente" at bounding box center [105, 73] width 6 height 6
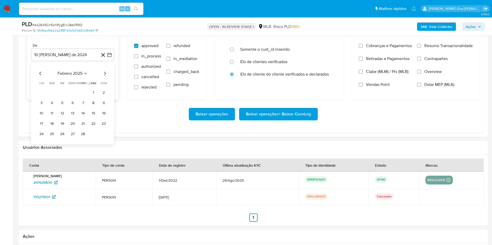
click at [106, 77] on icon "Mes siguiente" at bounding box center [105, 73] width 6 height 6
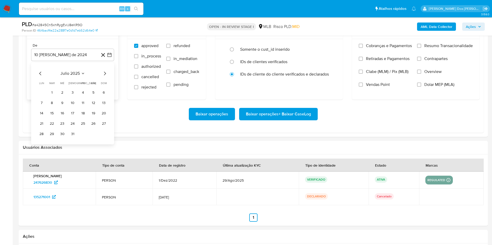
click at [48, 97] on td "1" at bounding box center [52, 93] width 8 height 8
click at [55, 97] on button "1" at bounding box center [52, 93] width 8 height 8
click at [441, 51] on div "Cobranças e Pagamentos Retiradas e Pagamentos Clabe (MLM) / Pix (MLB) Vendas Po…" at bounding box center [416, 69] width 128 height 60
click at [453, 48] on span "Resumo Transacionalidade" at bounding box center [448, 45] width 48 height 5
click at [421, 48] on input "Resumo Transacionalidade" at bounding box center [419, 46] width 4 height 4
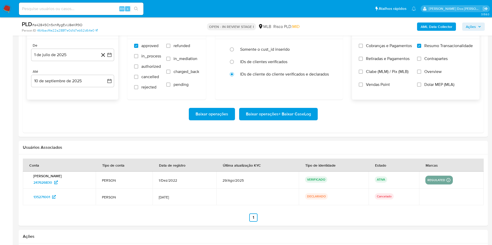
click at [300, 120] on span "Baixar operações + Baixar CaseLog" at bounding box center [278, 114] width 65 height 11
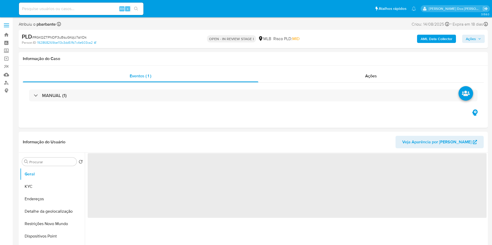
select select "10"
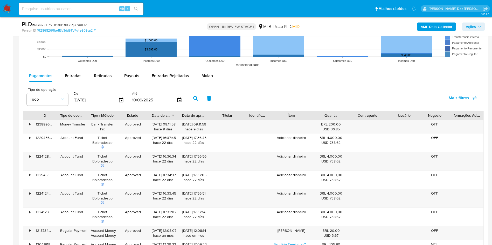
scroll to position [540, 0]
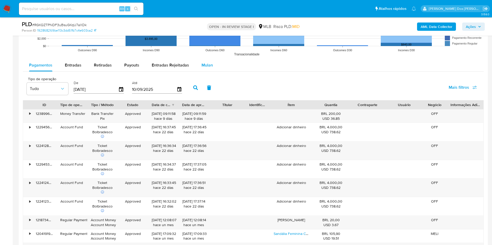
click at [210, 68] on span "Mulan" at bounding box center [206, 65] width 11 height 6
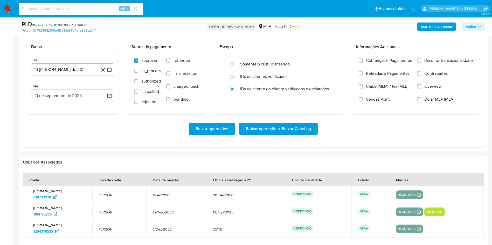
scroll to position [596, 0]
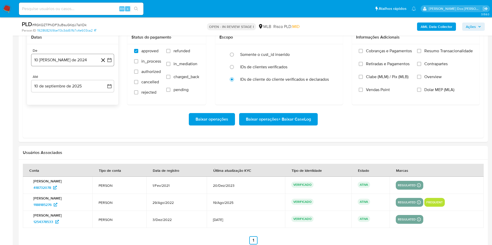
click at [109, 62] on icon "button" at bounding box center [109, 60] width 4 height 4
click at [102, 82] on icon "Mes siguiente" at bounding box center [105, 79] width 6 height 6
click at [103, 82] on icon "Mes siguiente" at bounding box center [105, 79] width 6 height 6
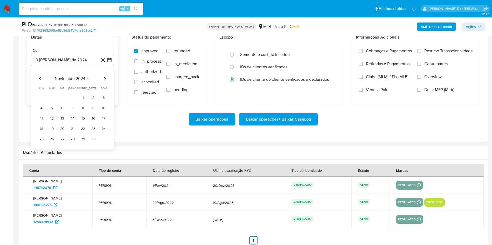
click at [103, 82] on icon "Mes siguiente" at bounding box center [105, 79] width 6 height 6
click at [104, 82] on icon "Mes siguiente" at bounding box center [105, 79] width 6 height 6
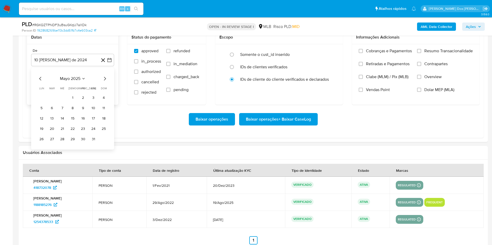
click at [104, 82] on icon "Mes siguiente" at bounding box center [105, 79] width 6 height 6
click at [41, 81] on icon "Mes anterior" at bounding box center [40, 79] width 2 height 4
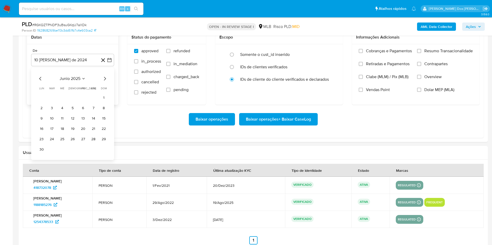
click at [107, 82] on icon "Mes siguiente" at bounding box center [105, 79] width 6 height 6
click at [51, 102] on button "1" at bounding box center [52, 98] width 8 height 8
click at [421, 59] on label "Resumo Transacionalidade" at bounding box center [445, 54] width 56 height 13
click at [421, 53] on input "Resumo Transacionalidade" at bounding box center [419, 51] width 4 height 4
click at [288, 125] on span "Baixar operações + Baixar CaseLog" at bounding box center [278, 119] width 65 height 11
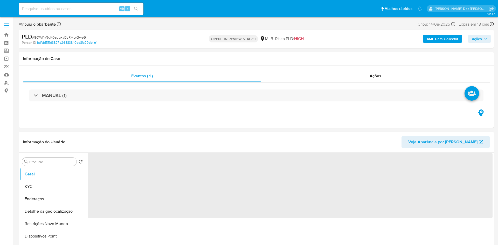
select select "10"
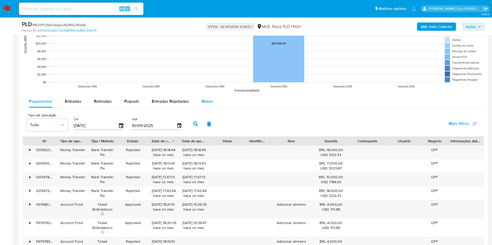
click at [212, 105] on button "Mulan" at bounding box center [207, 101] width 24 height 12
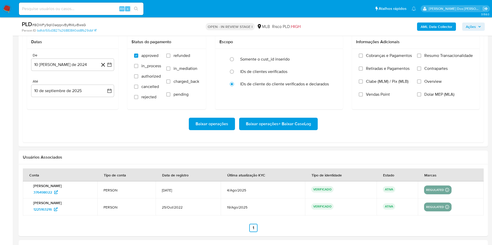
scroll to position [592, 0]
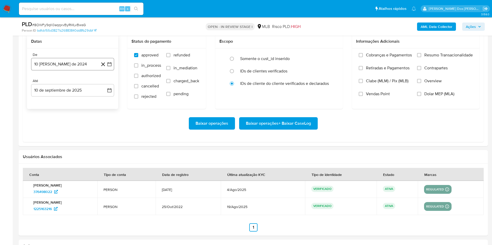
click at [114, 70] on button "10 [PERSON_NAME] de 2024" at bounding box center [72, 64] width 83 height 12
click at [105, 85] on icon "Mes siguiente" at bounding box center [105, 83] width 2 height 4
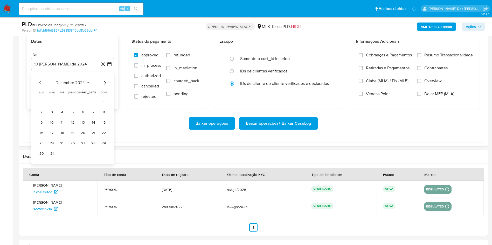
click at [105, 85] on icon "Mes siguiente" at bounding box center [105, 83] width 2 height 4
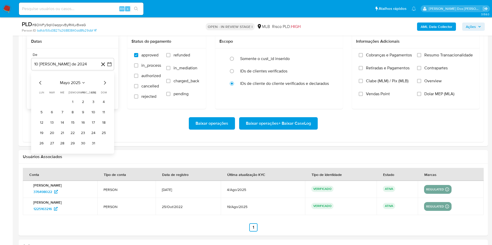
click at [105, 85] on icon "Mes siguiente" at bounding box center [105, 83] width 2 height 4
click at [51, 106] on button "1" at bounding box center [52, 102] width 8 height 8
click at [459, 58] on span "Resumo Transacionalidade" at bounding box center [448, 55] width 48 height 5
click at [421, 57] on input "Resumo Transacionalidade" at bounding box center [419, 55] width 4 height 4
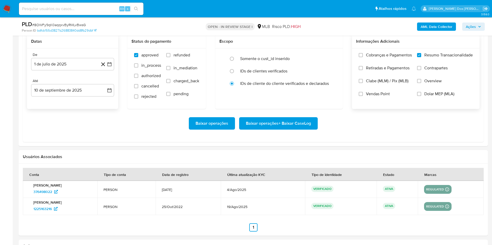
click at [297, 129] on span "Baixar operações + Baixar CaseLog" at bounding box center [278, 123] width 65 height 11
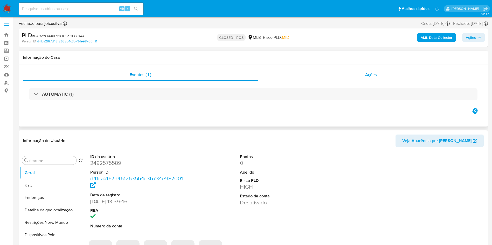
click at [390, 80] on div "Ações" at bounding box center [370, 75] width 225 height 12
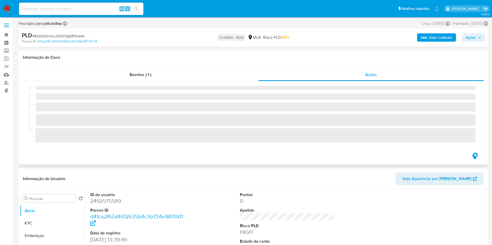
select select "10"
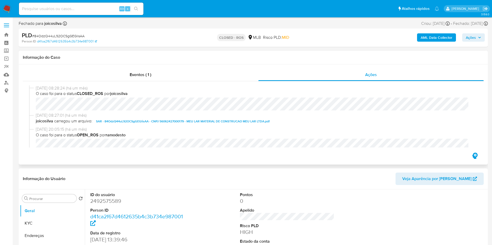
click at [166, 119] on span "SAR - 84OdzQ44uL92OCSgGEGlisAA - CNPJ 56062427000179 - MEU LAR MATERIAL DE CONS…" at bounding box center [183, 121] width 174 height 6
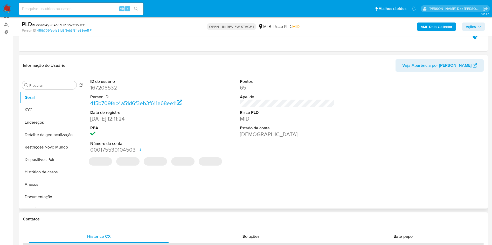
scroll to position [59, 0]
select select "10"
click at [107, 91] on dd "167208532" at bounding box center [137, 87] width 95 height 7
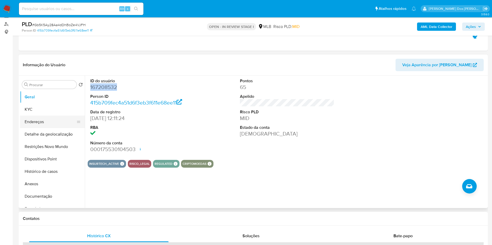
click at [31, 125] on button "Endereços" at bounding box center [50, 122] width 61 height 12
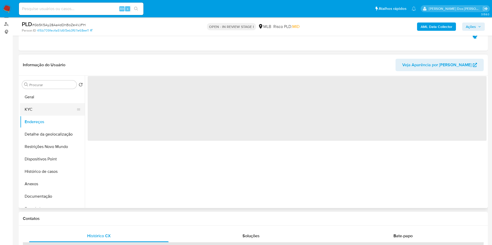
click at [38, 116] on button "KYC" at bounding box center [50, 109] width 61 height 12
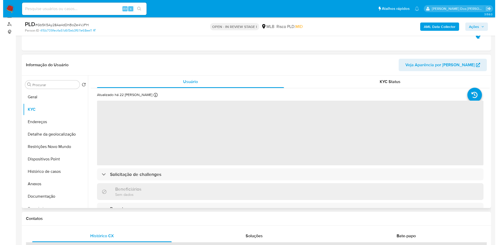
scroll to position [96, 0]
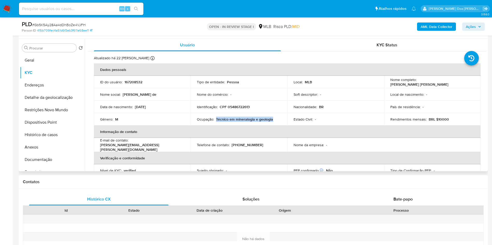
drag, startPoint x: 275, startPoint y: 129, endPoint x: 216, endPoint y: 128, distance: 59.4
click at [216, 122] on div "Ocupação : Técnico em mineralogia e geologia" at bounding box center [239, 119] width 84 height 5
copy p "Técnico em mineralogia e geologia"
click at [46, 166] on button "Documentação" at bounding box center [50, 160] width 61 height 12
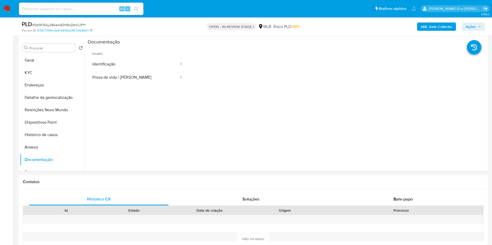
click at [144, 70] on button "Identificação" at bounding box center [133, 64] width 91 height 13
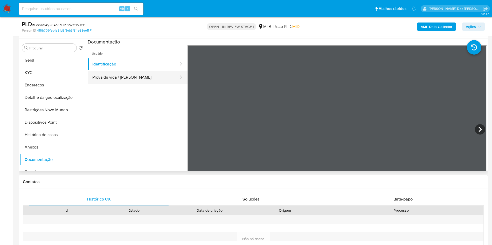
click at [129, 84] on button "Prova de vida / [PERSON_NAME]" at bounding box center [133, 77] width 91 height 13
click at [431, 23] on b "AML Data Collector" at bounding box center [436, 27] width 32 height 8
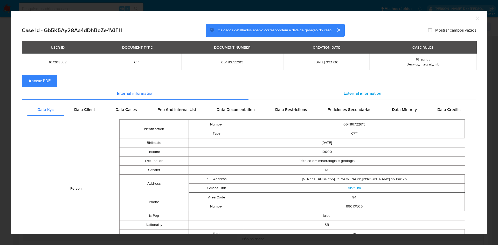
click at [372, 89] on div "External information" at bounding box center [362, 93] width 228 height 12
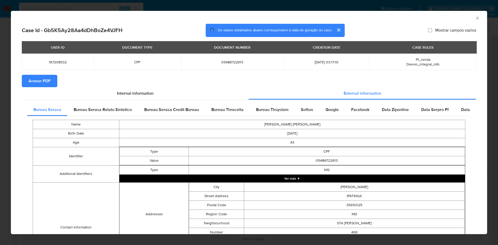
click at [46, 76] on span "Anexar PDF" at bounding box center [40, 80] width 22 height 11
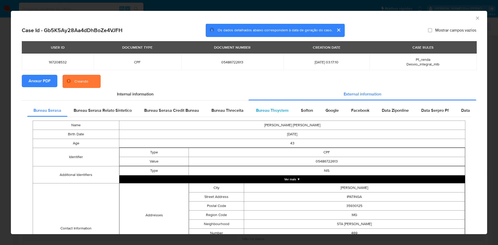
click at [284, 109] on span "Bureau Thsystem" at bounding box center [272, 111] width 32 height 6
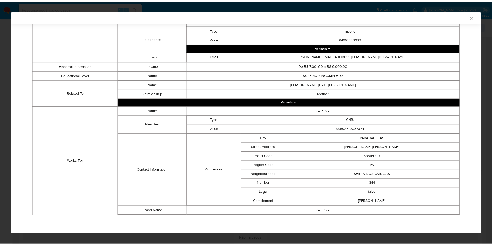
scroll to position [276, 0]
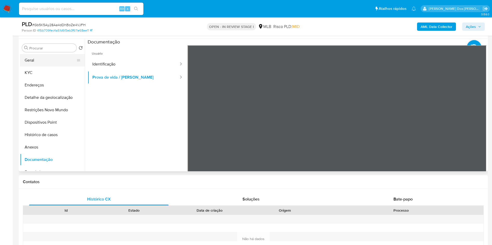
click at [45, 67] on button "Geral" at bounding box center [50, 60] width 61 height 12
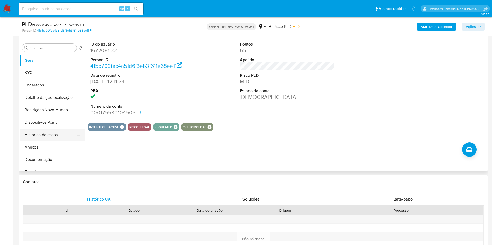
click at [47, 141] on button "Histórico de casos" at bounding box center [50, 135] width 61 height 12
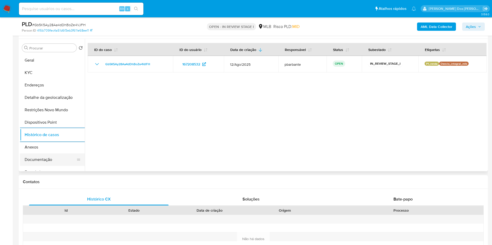
click at [45, 166] on button "Documentação" at bounding box center [50, 160] width 61 height 12
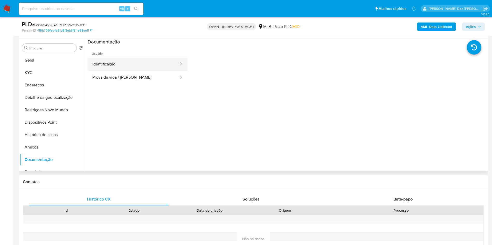
click at [144, 71] on button "Identificação" at bounding box center [133, 64] width 91 height 13
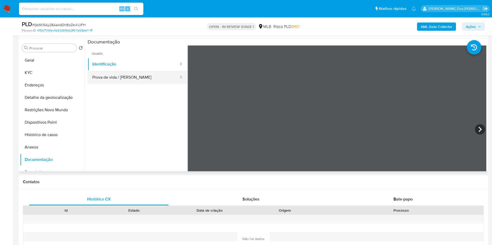
click at [140, 84] on button "Prova de vida / [PERSON_NAME]" at bounding box center [133, 77] width 91 height 13
click at [253, 34] on div "PLD # Gb5K5Ay28Aa4dDhBoZe4VJFH Person ID 415b709fec4a51d6f3eb3f611e68ee11 OPEN …" at bounding box center [253, 26] width 469 height 18
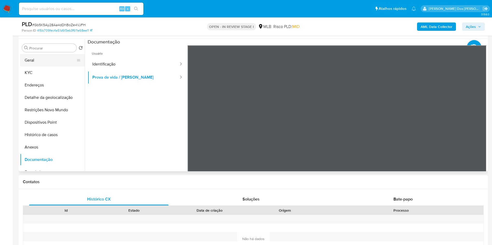
click at [37, 67] on button "Geral" at bounding box center [50, 60] width 61 height 12
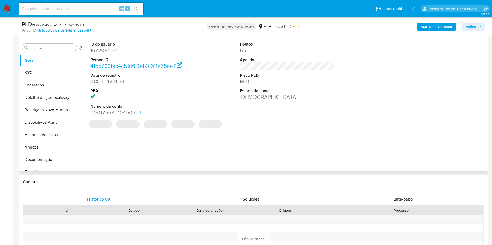
click at [231, 130] on div "‌ ‌ ‌ ‌ ‌" at bounding box center [287, 124] width 399 height 10
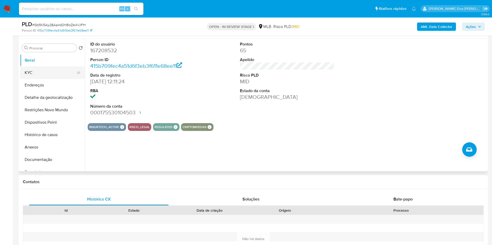
click at [32, 79] on button "KYC" at bounding box center [50, 73] width 61 height 12
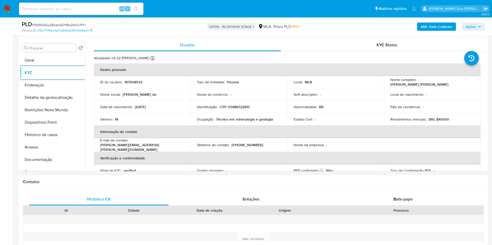
scroll to position [216, 0]
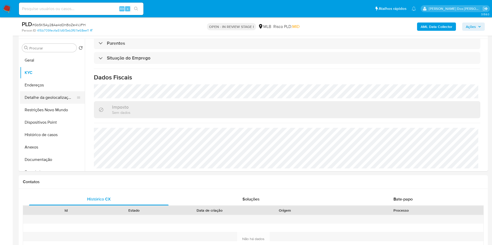
click at [55, 104] on button "Detalhe da geolocalização" at bounding box center [50, 97] width 61 height 12
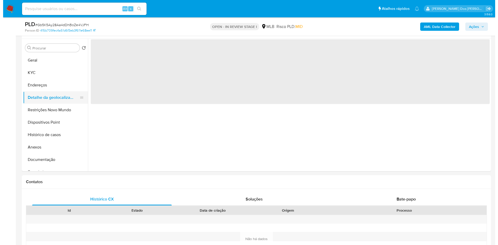
scroll to position [0, 0]
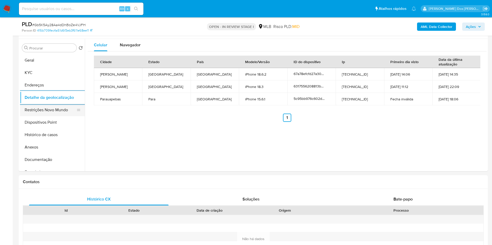
click at [40, 116] on button "Restrições Novo Mundo" at bounding box center [50, 110] width 61 height 12
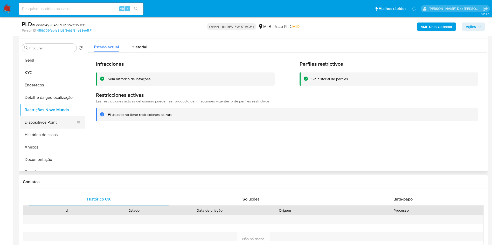
click at [55, 129] on button "Dispositivos Point" at bounding box center [50, 122] width 61 height 12
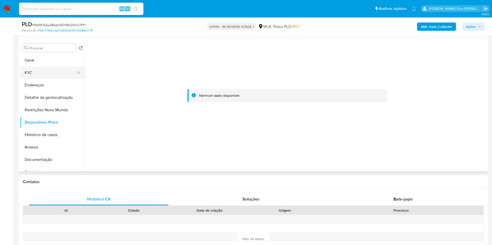
click at [46, 79] on button "KYC" at bounding box center [50, 73] width 61 height 12
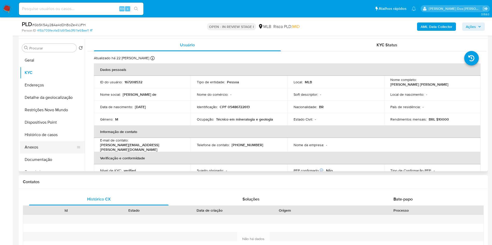
click at [43, 154] on button "Anexos" at bounding box center [50, 147] width 61 height 12
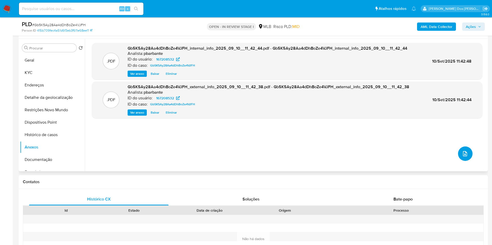
click at [464, 157] on span "upload-file" at bounding box center [465, 154] width 6 height 6
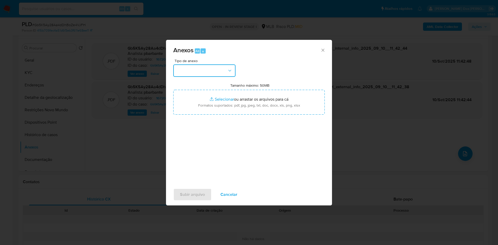
click at [216, 65] on button "button" at bounding box center [204, 71] width 62 height 12
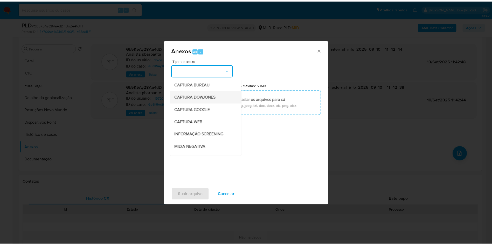
scroll to position [69, 0]
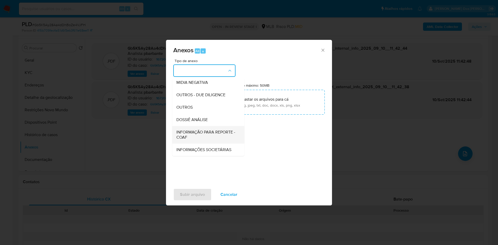
click at [182, 126] on div "INFORMAÇÃO PARA REPORTE - COAF" at bounding box center [206, 135] width 61 height 18
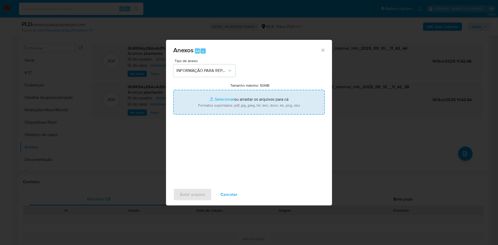
type input "C:\fakepath\Mulan 167208532_2025_09_08_11_58_58.xlsx"
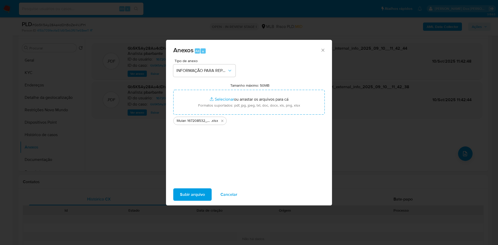
click at [180, 201] on span "Subir arquivo" at bounding box center [192, 194] width 25 height 11
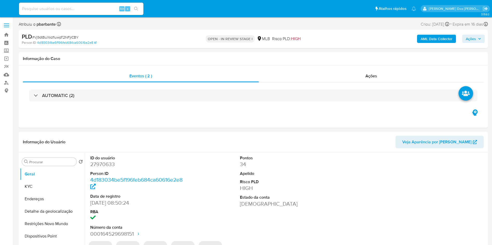
select select "10"
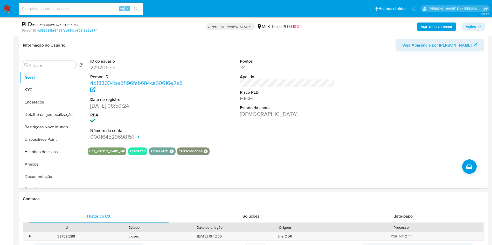
scroll to position [80, 0]
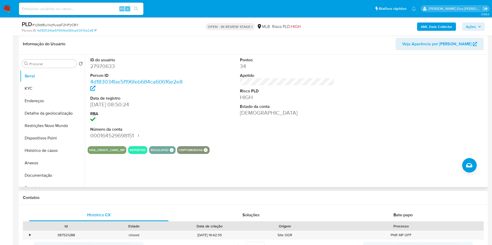
click at [109, 70] on dd "27970633" at bounding box center [137, 66] width 95 height 7
click at [45, 157] on button "Histórico de casos" at bounding box center [50, 151] width 61 height 12
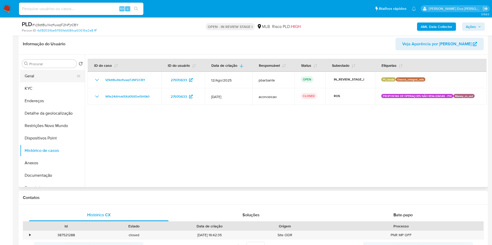
click at [43, 82] on button "Geral" at bounding box center [50, 76] width 61 height 12
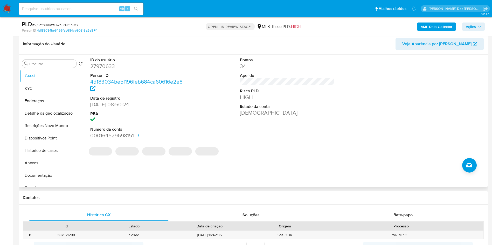
click at [106, 78] on dl "ID do usuário 27970633 Person ID 4d183034be5f196feb684ca60616e2e8 Data de regis…" at bounding box center [137, 98] width 95 height 82
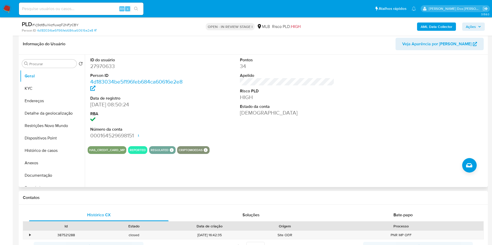
click at [107, 70] on dd "27970633" at bounding box center [137, 66] width 95 height 7
copy dd "27970633"
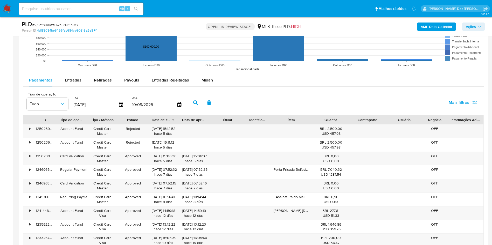
scroll to position [501, 0]
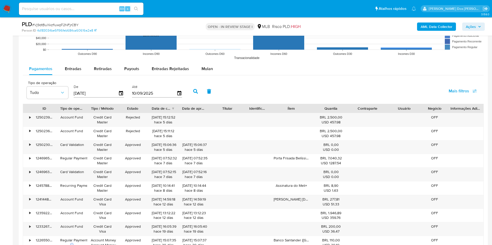
click at [200, 63] on rect at bounding box center [253, 11] width 461 height 104
click at [206, 75] on div "Mulan" at bounding box center [206, 69] width 11 height 12
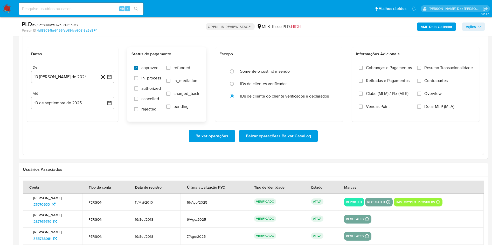
scroll to position [545, 0]
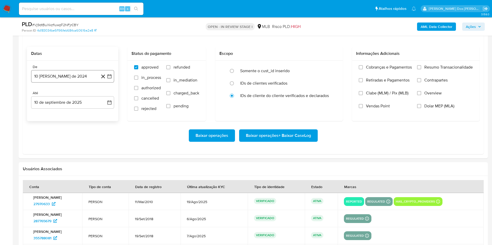
click at [113, 83] on button "10 [PERSON_NAME] de 2024" at bounding box center [72, 76] width 83 height 12
click at [105, 98] on icon "Mes siguiente" at bounding box center [105, 95] width 6 height 6
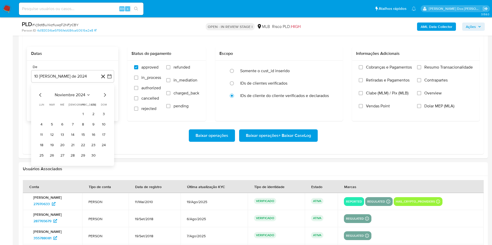
click at [105, 98] on icon "Mes siguiente" at bounding box center [105, 95] width 6 height 6
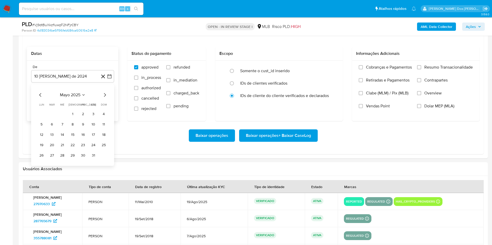
click at [105, 98] on icon "Mes siguiente" at bounding box center [105, 95] width 6 height 6
click at [54, 118] on button "1" at bounding box center [52, 114] width 8 height 8
click at [460, 72] on div "Cobranças e Pagamentos Retiradas e Pagamentos Clabe (MLM) / Pix (MLB) Vendas Po…" at bounding box center [416, 91] width 128 height 60
click at [457, 70] on span "Resumo Transacionalidade" at bounding box center [448, 67] width 48 height 5
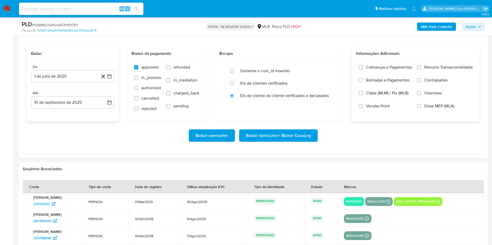
click at [421, 69] on input "Resumo Transacionalidade" at bounding box center [419, 67] width 4 height 4
click at [291, 142] on span "Baixar operações + Baixar CaseLog" at bounding box center [278, 135] width 65 height 11
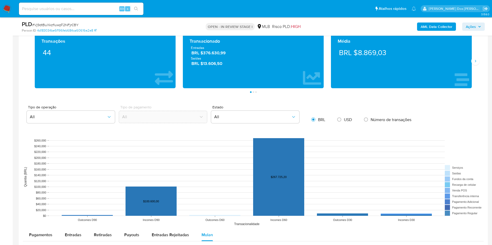
scroll to position [295, 0]
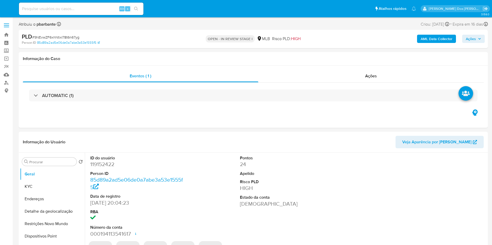
select select "10"
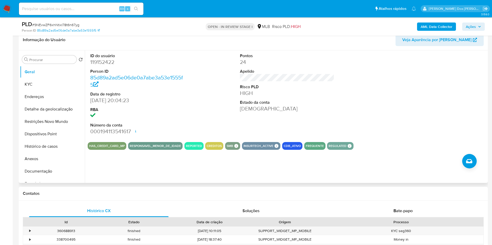
scroll to position [84, 0]
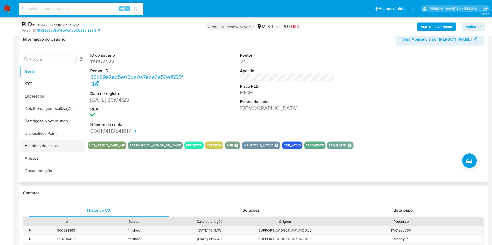
click at [50, 152] on button "Histórico de casos" at bounding box center [50, 146] width 61 height 12
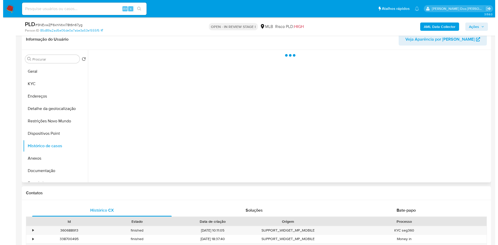
scroll to position [70, 0]
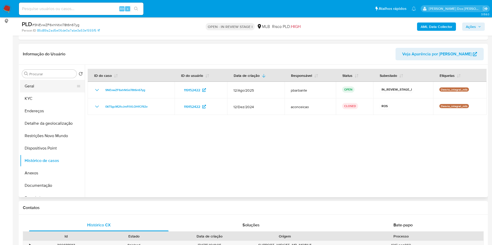
click at [44, 93] on button "Geral" at bounding box center [50, 86] width 61 height 12
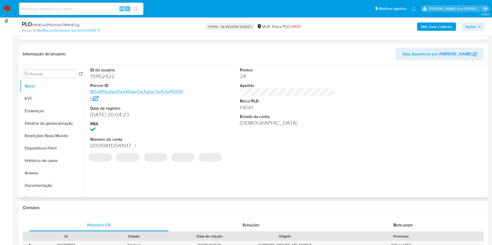
click at [108, 80] on dd "119152422" at bounding box center [137, 76] width 95 height 7
copy dd "119152422"
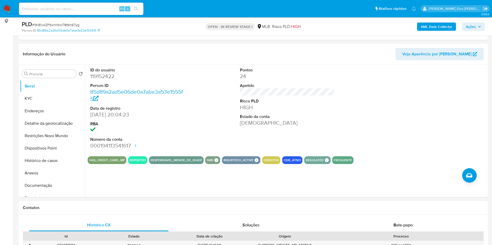
click at [66, 24] on span "# 9NEvwZF6xhNtixI78t6n67yg" at bounding box center [55, 24] width 47 height 5
copy span "9NEvwZF6xhNtixI78t6n67yg"
click at [34, 105] on button "KYC" at bounding box center [50, 99] width 61 height 12
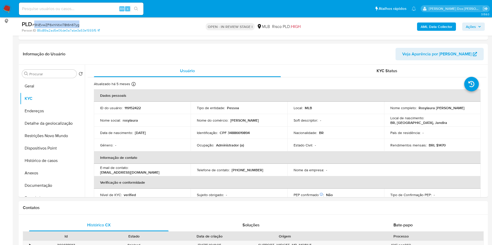
click at [438, 25] on b "AML Data Collector" at bounding box center [436, 27] width 32 height 8
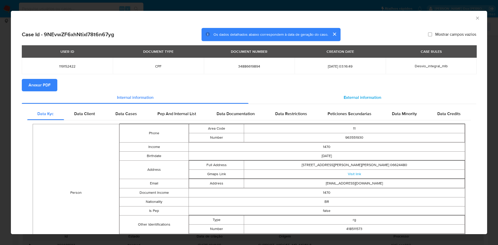
click at [359, 93] on div "External information" at bounding box center [362, 97] width 228 height 12
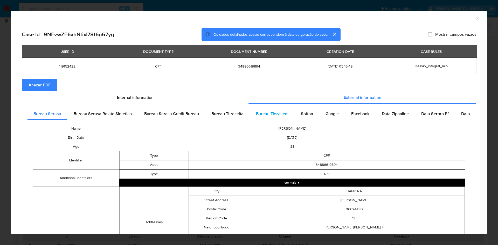
click at [281, 115] on span "Bureau Thsystem" at bounding box center [272, 114] width 32 height 6
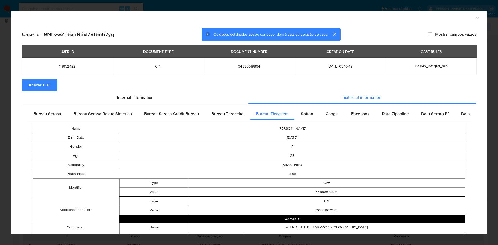
click at [28, 81] on button "Anexar PDF" at bounding box center [40, 85] width 36 height 12
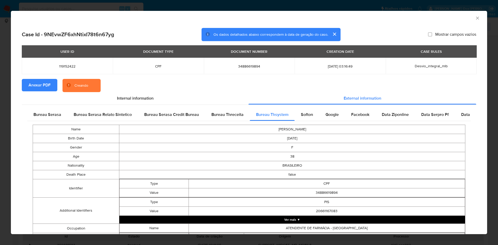
scroll to position [207, 0]
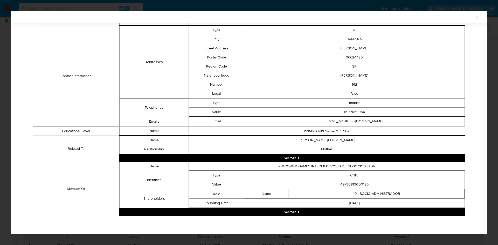
click at [295, 214] on button "Ver mais ▼" at bounding box center [291, 212] width 345 height 8
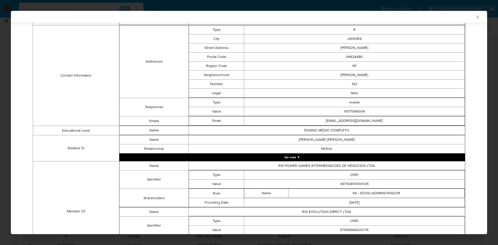
scroll to position [253, 0]
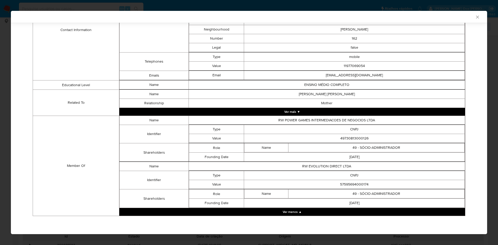
click at [357, 139] on td "49730813000126" at bounding box center [354, 138] width 221 height 9
copy td "49730813000126"
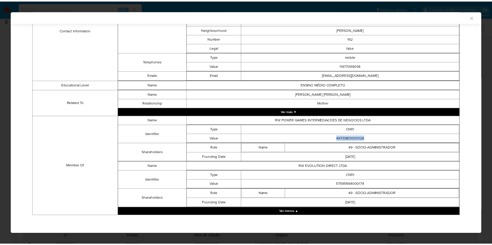
scroll to position [252, 0]
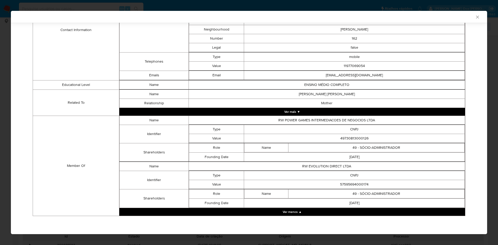
click at [355, 181] on td "57595694000174" at bounding box center [354, 184] width 221 height 9
copy td "57595694000174"
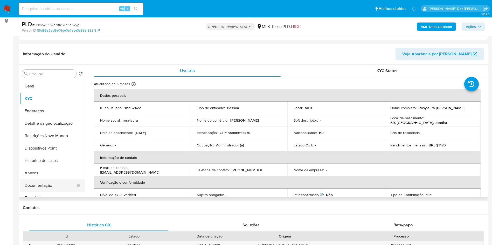
click at [50, 192] on button "Documentação" at bounding box center [50, 186] width 61 height 12
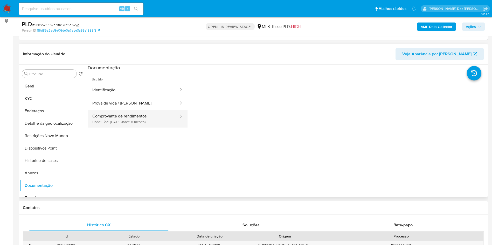
click at [133, 124] on button "Comprovante de rendimentos Concluído: 07/01/2025 (hace 8 meses)" at bounding box center [133, 119] width 91 height 18
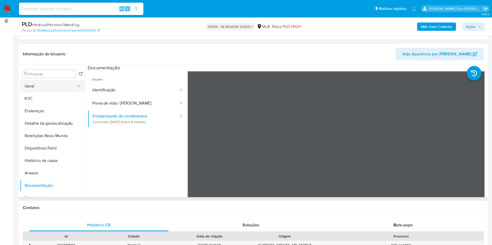
click at [30, 93] on button "Geral" at bounding box center [50, 86] width 61 height 12
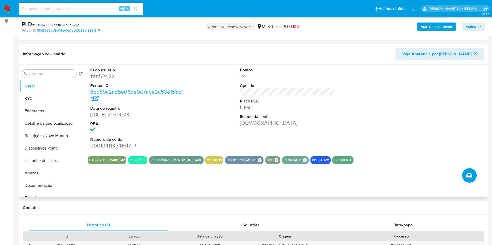
copy td "57595694000174"
click at [27, 105] on button "KYC" at bounding box center [50, 99] width 61 height 12
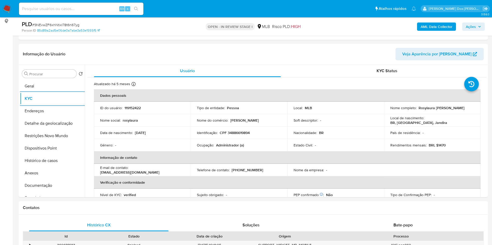
copy td "57595694000174"
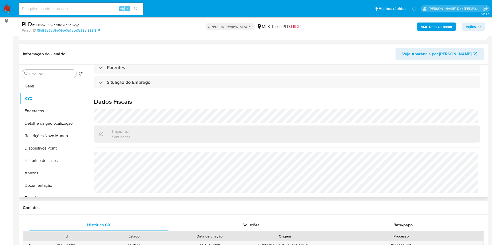
copy td "57595694000174"
click at [34, 130] on button "Detalhe da geolocalização" at bounding box center [50, 123] width 61 height 12
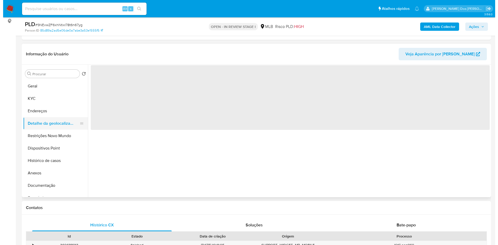
scroll to position [0, 0]
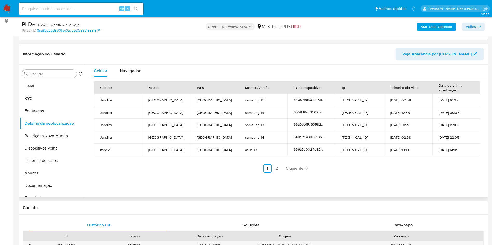
copy td "57595694000174"
click at [61, 142] on button "Restrições Novo Mundo" at bounding box center [50, 136] width 61 height 12
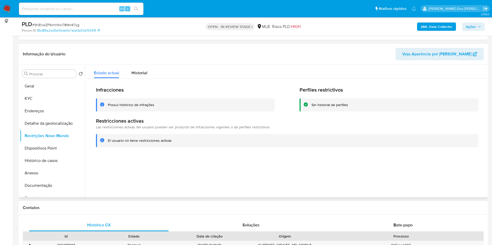
copy td "57595694000174"
click at [31, 155] on button "Dispositivos Point" at bounding box center [50, 148] width 61 height 12
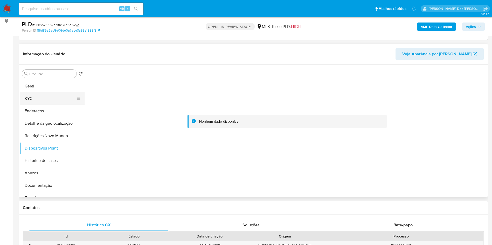
click at [45, 105] on button "KYC" at bounding box center [50, 99] width 61 height 12
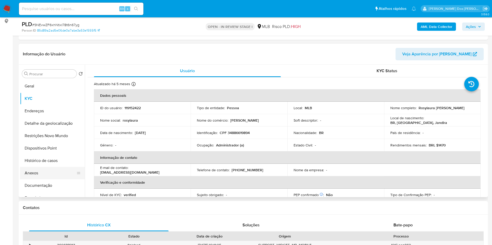
click at [44, 180] on button "Anexos" at bounding box center [50, 173] width 61 height 12
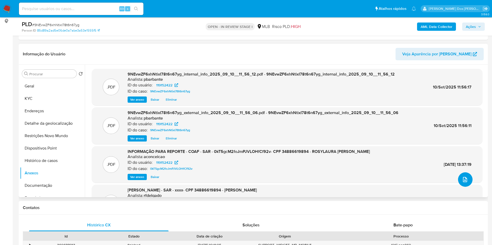
click at [467, 187] on button "upload-file" at bounding box center [465, 180] width 15 height 15
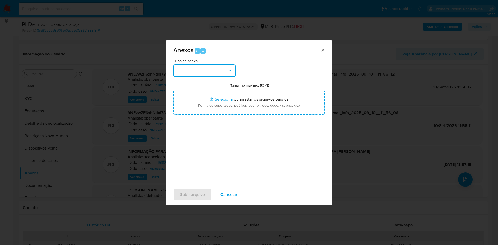
click at [207, 65] on button "button" at bounding box center [204, 71] width 62 height 12
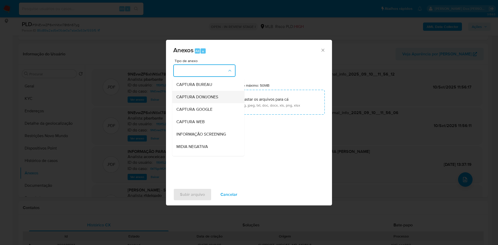
scroll to position [69, 0]
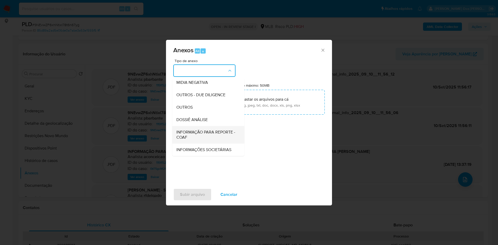
click at [180, 130] on span "INFORMAÇÃO PARA REPORTE - COAF" at bounding box center [206, 135] width 61 height 10
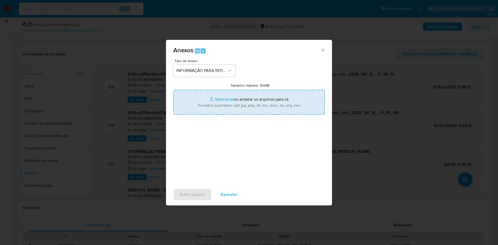
type input "C:\fakepath\Mulan 119152422_2025_09_08_10_24_16.xlsx"
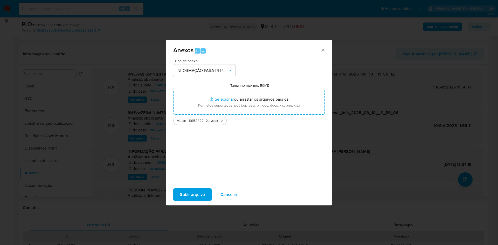
click at [184, 198] on span "Subir arquivo" at bounding box center [192, 194] width 25 height 11
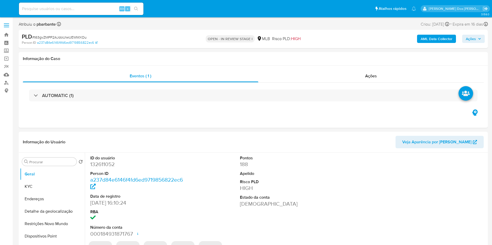
select select "10"
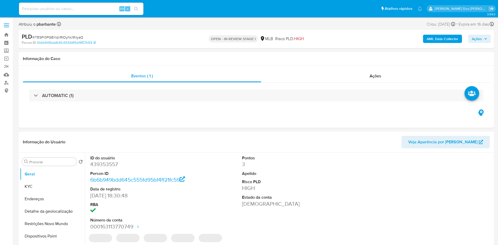
select select "10"
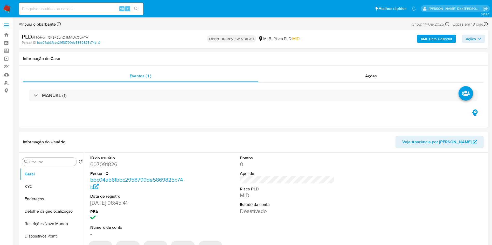
select select "10"
click at [383, 79] on div "Ações" at bounding box center [370, 76] width 225 height 12
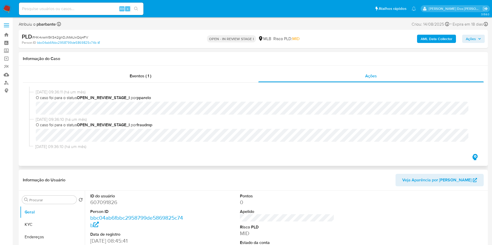
scroll to position [95, 0]
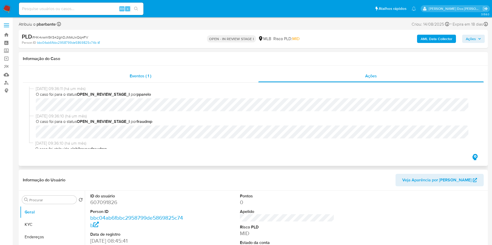
click at [161, 76] on div "Eventos ( 1 )" at bounding box center [140, 76] width 235 height 12
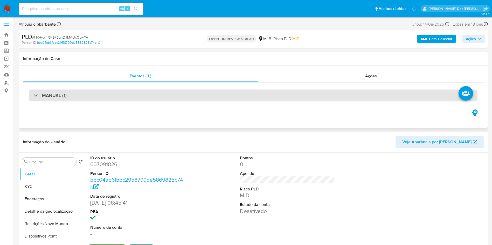
click at [148, 94] on div "MANUAL (1)" at bounding box center [253, 96] width 448 height 12
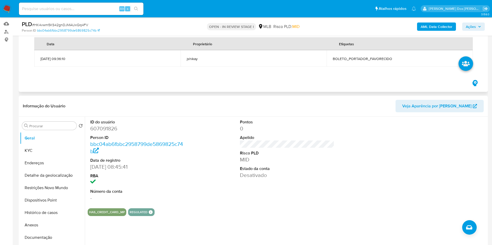
scroll to position [67, 0]
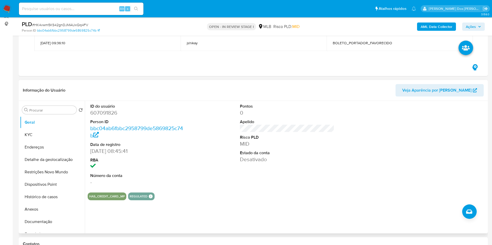
click at [106, 114] on dd "607091826" at bounding box center [137, 112] width 95 height 7
copy dd "607091826"
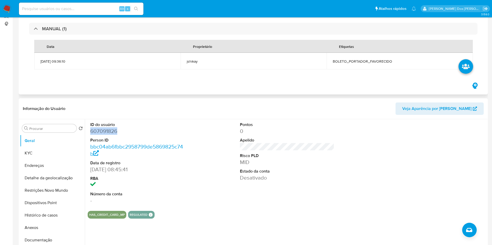
scroll to position [0, 0]
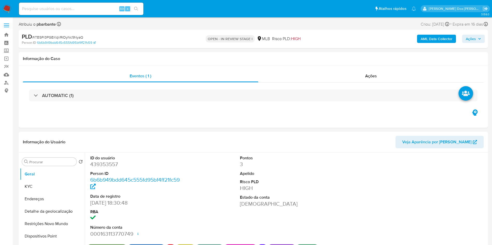
select select "10"
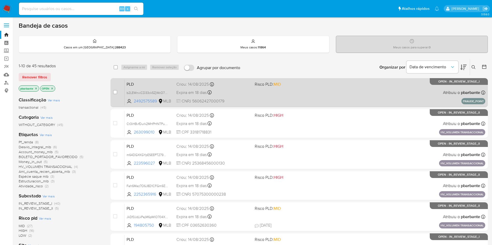
click at [319, 102] on div "PLD b2LEWnxiCD33ck5ZjWcO7uBw 2492575589 MLB Risco PLD: MID Criou: 14/08/2025 Cr…" at bounding box center [304, 93] width 361 height 26
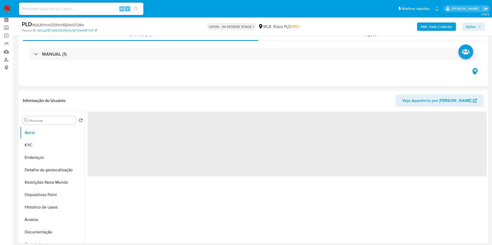
scroll to position [36, 0]
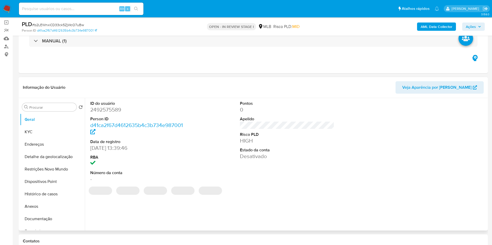
select select "10"
click at [107, 114] on dd "2492575589" at bounding box center [137, 109] width 95 height 7
copy dd "2492575589"
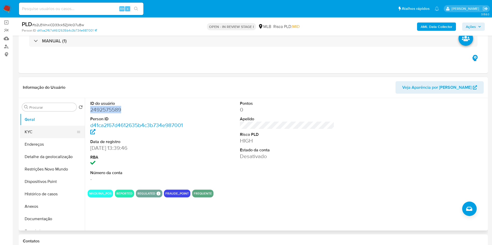
click at [39, 136] on button "KYC" at bounding box center [50, 132] width 61 height 12
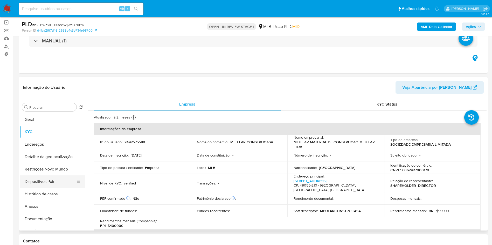
click at [52, 188] on button "Dispositivos Point" at bounding box center [50, 182] width 61 height 12
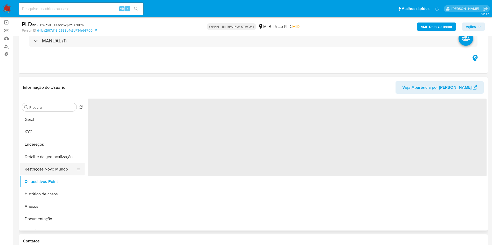
click at [54, 176] on button "Restrições Novo Mundo" at bounding box center [50, 169] width 61 height 12
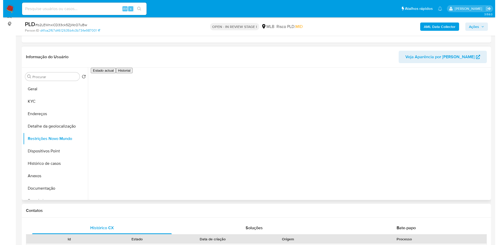
scroll to position [71, 0]
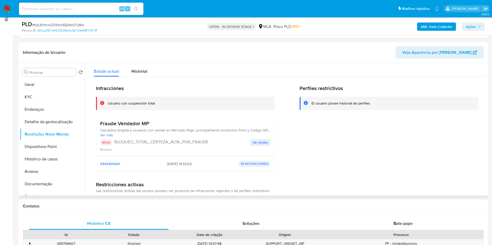
click at [270, 150] on div "Fraude Vendedor MP Casuistica dirigida a usuarios con ventas en Mercado Pago, p…" at bounding box center [185, 136] width 179 height 40
click at [266, 145] on span "Ver detalle" at bounding box center [260, 142] width 15 height 5
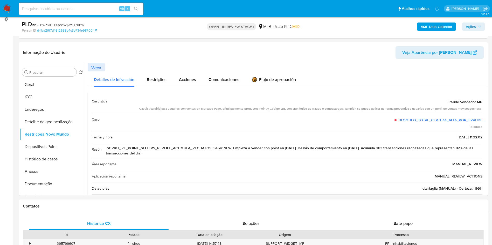
click at [435, 29] on b "AML Data Collector" at bounding box center [436, 27] width 32 height 8
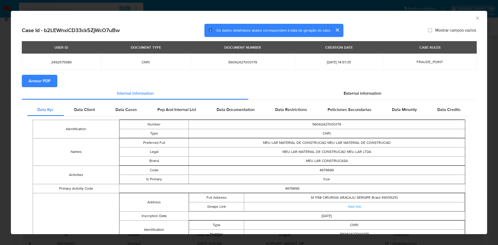
click at [44, 83] on span "Anexar PDF" at bounding box center [40, 80] width 22 height 11
click at [363, 94] on span "External information" at bounding box center [362, 94] width 38 height 6
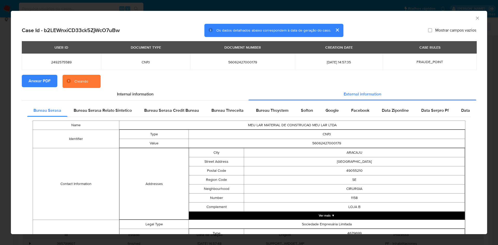
scroll to position [151, 0]
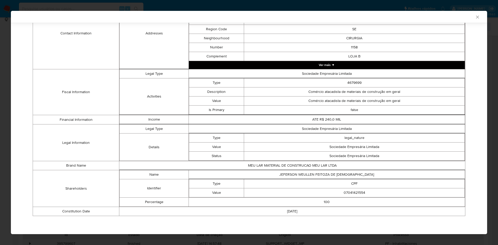
click at [355, 192] on td "07041421554" at bounding box center [354, 193] width 221 height 9
copy td "07041421554"
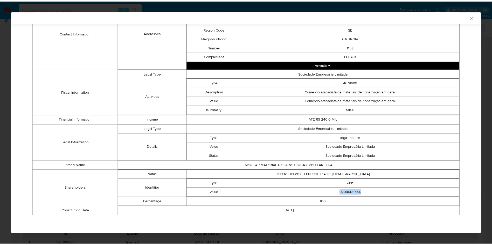
scroll to position [150, 0]
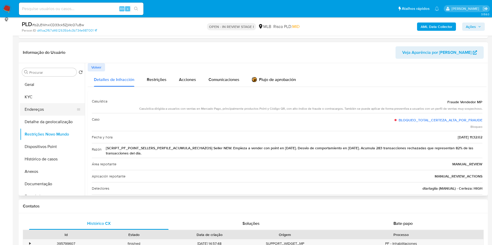
click at [50, 113] on button "Endereços" at bounding box center [50, 109] width 61 height 12
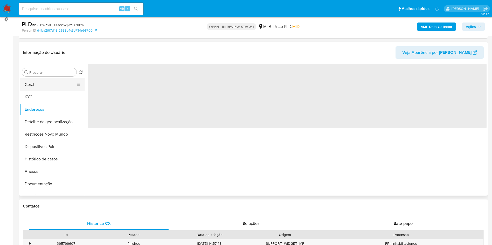
click at [26, 91] on button "Geral" at bounding box center [50, 85] width 61 height 12
click at [30, 103] on button "KYC" at bounding box center [50, 97] width 61 height 12
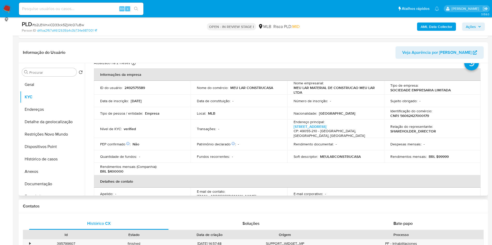
scroll to position [22, 0]
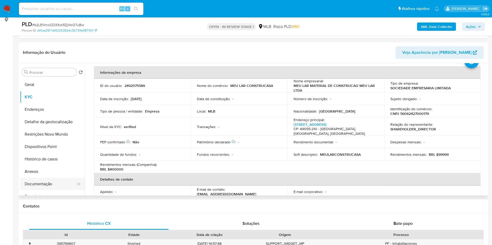
click at [50, 187] on button "Documentação" at bounding box center [50, 184] width 61 height 12
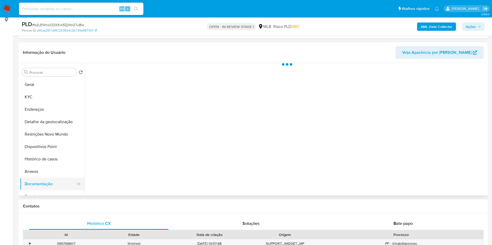
scroll to position [0, 0]
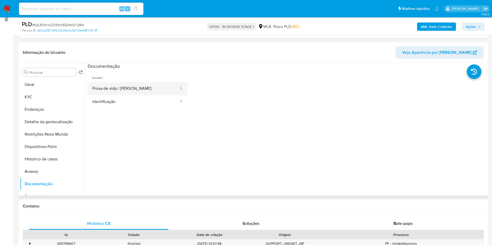
click at [111, 95] on button "Prova de vida / [PERSON_NAME]" at bounding box center [133, 88] width 91 height 13
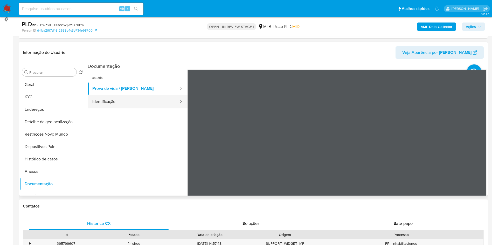
click at [102, 109] on button "Identificação" at bounding box center [133, 101] width 91 height 13
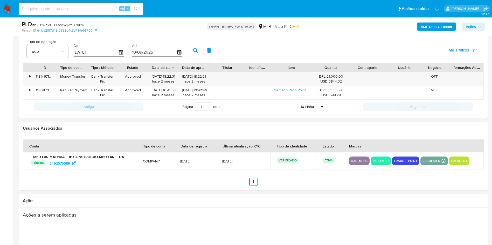
scroll to position [537, 0]
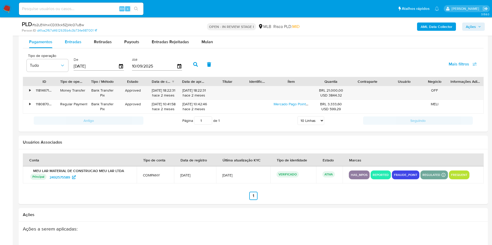
click at [76, 45] on span "Entradas" at bounding box center [73, 42] width 17 height 6
select select "10"
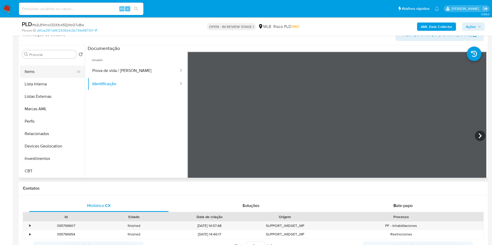
scroll to position [243, 0]
click at [35, 166] on button "Investimentos" at bounding box center [50, 159] width 61 height 12
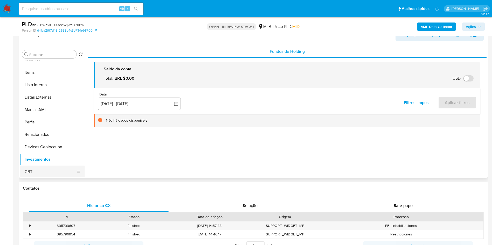
click at [32, 178] on button "CBT" at bounding box center [50, 172] width 61 height 12
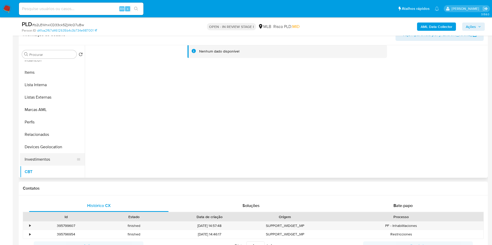
click at [48, 166] on button "Investimentos" at bounding box center [50, 159] width 61 height 12
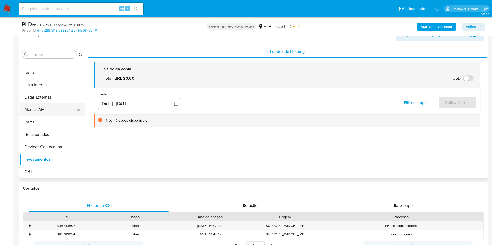
scroll to position [0, 0]
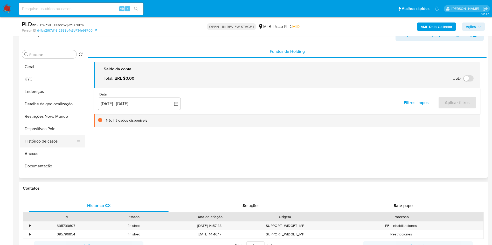
click at [44, 148] on button "Histórico de casos" at bounding box center [50, 141] width 61 height 12
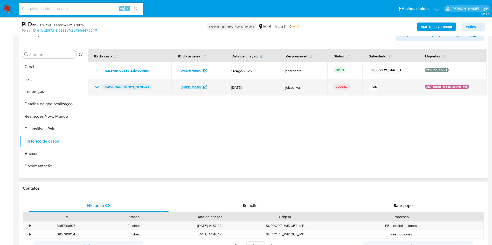
click at [137, 90] on span "84OdzQ44uL92OCSgGEGlisAA" at bounding box center [127, 87] width 44 height 6
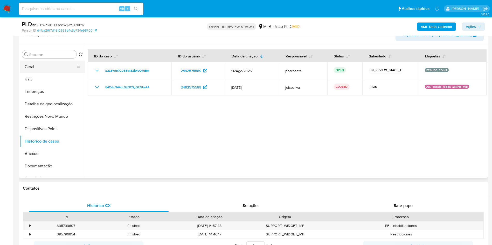
click at [42, 73] on button "Geral" at bounding box center [50, 67] width 61 height 12
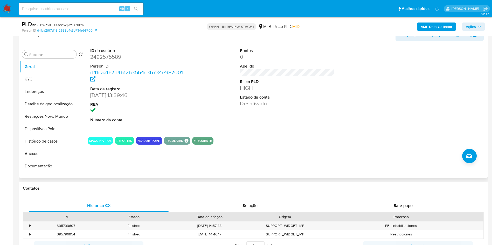
click at [251, 125] on div "Pontos 0 Apelido Risco PLD HIGH Estado da conta Desativado" at bounding box center [287, 89] width 100 height 88
click at [41, 86] on button "KYC" at bounding box center [50, 79] width 61 height 12
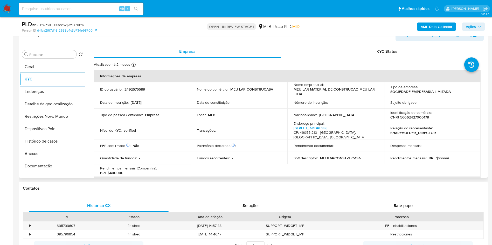
scroll to position [274, 0]
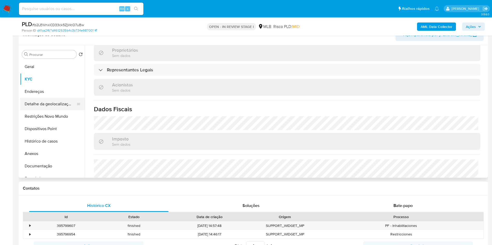
click at [62, 110] on button "Detalhe da geolocalização" at bounding box center [50, 104] width 61 height 12
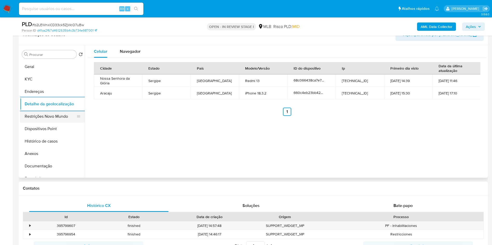
click at [23, 123] on button "Restrições Novo Mundo" at bounding box center [50, 116] width 61 height 12
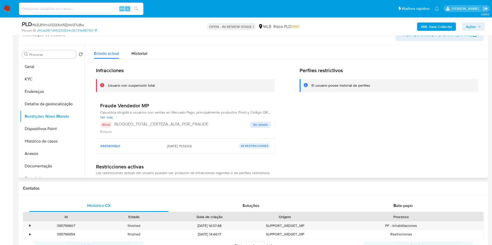
click at [260, 128] on span "Ver detalle" at bounding box center [260, 124] width 15 height 5
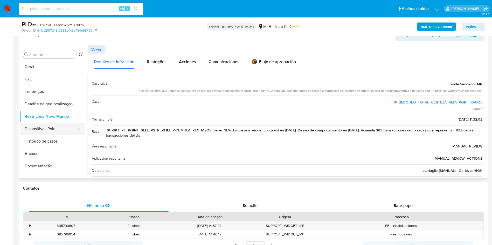
click at [25, 135] on button "Dispositivos Point" at bounding box center [50, 129] width 61 height 12
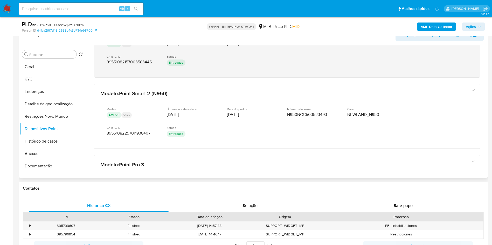
scroll to position [184, 0]
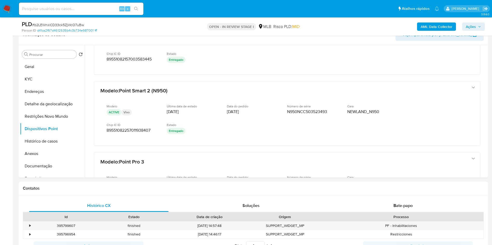
click at [479, 29] on span "Ações" at bounding box center [472, 26] width 15 height 7
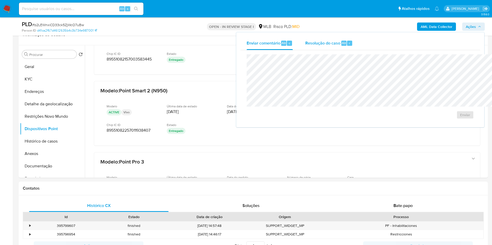
click at [305, 45] on span "Resolução do caso" at bounding box center [322, 43] width 35 height 6
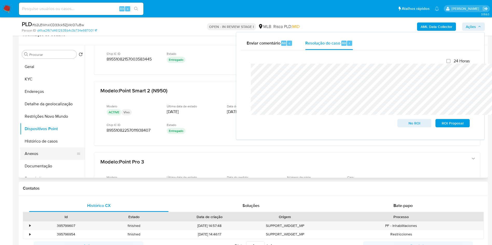
click at [33, 160] on button "Anexos" at bounding box center [50, 154] width 61 height 12
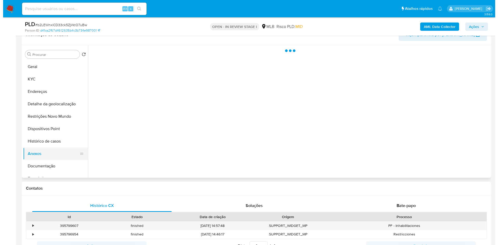
scroll to position [0, 0]
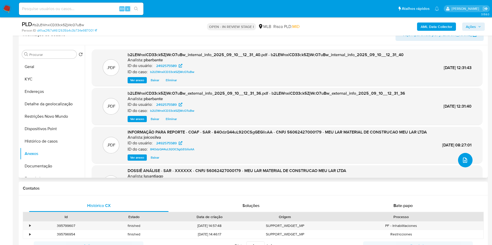
click at [462, 164] on icon "upload-file" at bounding box center [465, 160] width 6 height 6
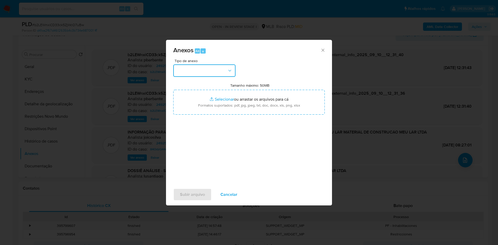
click at [209, 65] on button "button" at bounding box center [204, 71] width 62 height 12
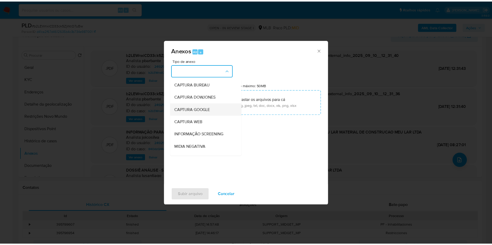
scroll to position [69, 0]
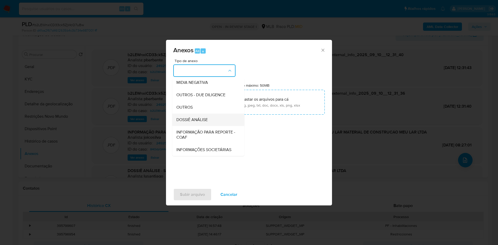
click at [179, 117] on span "DOSSIÊ ANÁLISE" at bounding box center [191, 119] width 31 height 5
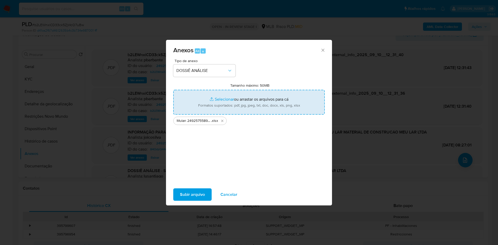
type input "C:\fakepath\DECLÍNIO - b2LEWnxiCD33ck5ZjWcO7uBw - CNPJ 56062427000179 - MEU LAR…"
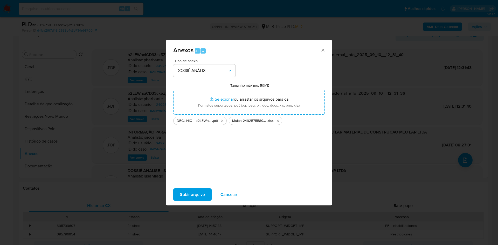
click at [182, 199] on span "Subir arquivo" at bounding box center [192, 194] width 25 height 11
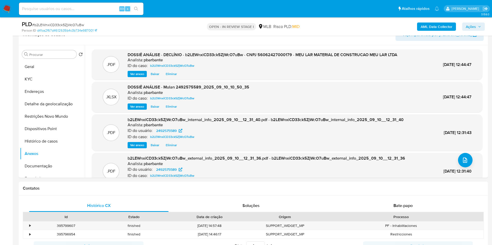
click at [484, 26] on div "PLD # b2LEWnxiCD33ck5ZjWcO7uBw Person ID d41ca2f67d4612635b4c3b734e987001 OPEN …" at bounding box center [253, 26] width 469 height 18
click at [478, 26] on icon "button" at bounding box center [479, 26] width 3 height 3
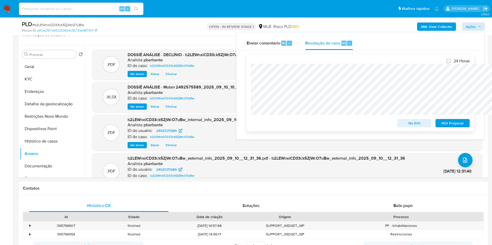
click at [409, 124] on span "No ROI" at bounding box center [414, 123] width 27 height 7
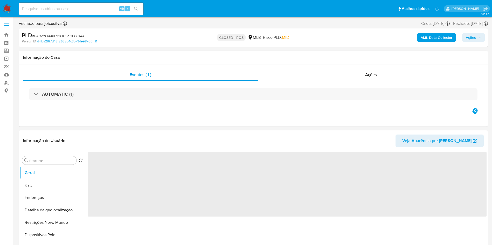
select select "10"
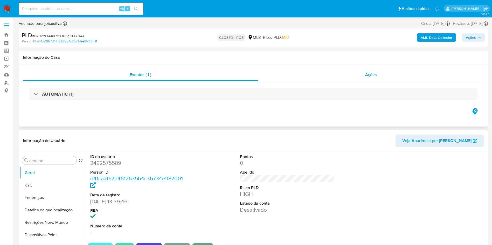
click at [397, 79] on div "Ações" at bounding box center [370, 75] width 225 height 12
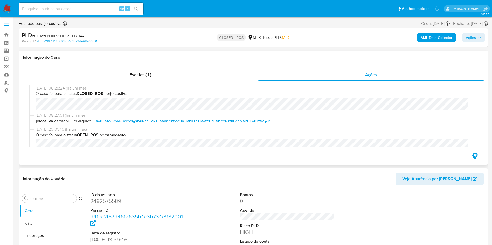
click at [131, 119] on span "SAR - 84OdzQ44uL92OCSgGEGlisAA - CNPJ 56062427000179 - MEU LAR MATERIAL DE CONS…" at bounding box center [183, 121] width 174 height 6
click at [39, 217] on button "Geral" at bounding box center [50, 211] width 61 height 12
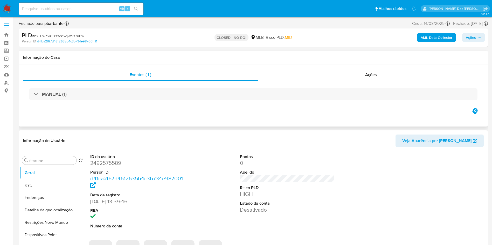
select select "10"
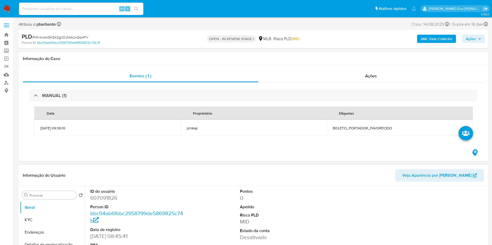
select select "10"
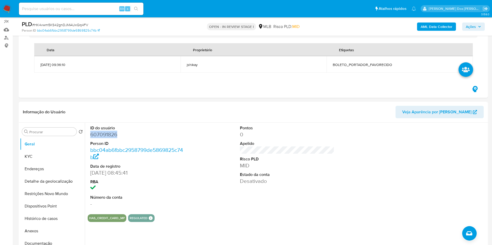
scroll to position [46, 0]
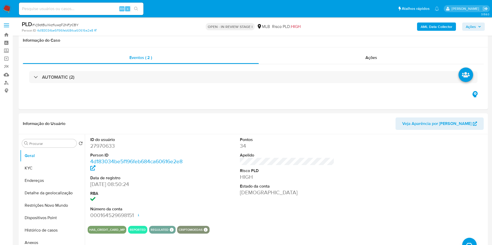
scroll to position [17, 0]
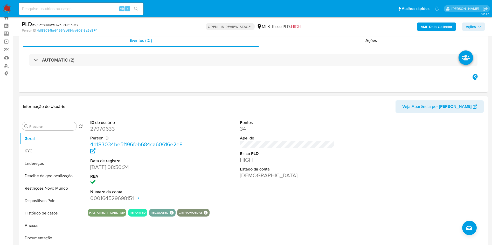
click at [108, 133] on dd "27970633" at bounding box center [137, 128] width 95 height 7
copy dd "27970633"
click at [100, 133] on dd "27970633" at bounding box center [137, 128] width 95 height 7
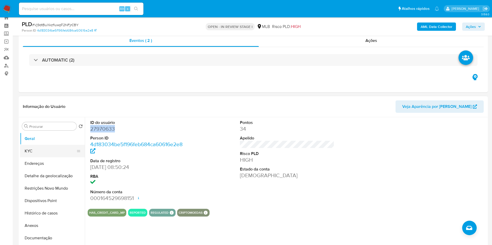
click at [42, 157] on button "KYC" at bounding box center [50, 151] width 61 height 12
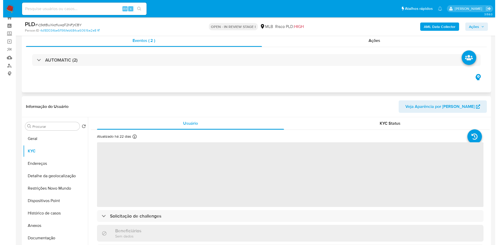
scroll to position [50, 0]
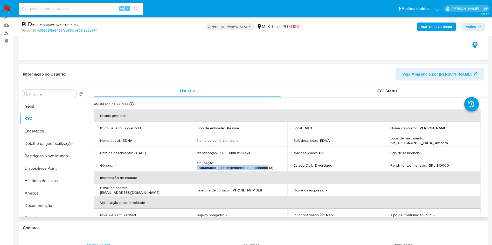
drag, startPoint x: 266, startPoint y: 176, endPoint x: 197, endPoint y: 177, distance: 69.5
click at [197, 170] on p "Trabalhador (a) independente ou autônomo (a)" at bounding box center [235, 168] width 76 height 5
copy p "Trabalhador (a) independente ou autônomo"
click at [38, 212] on button "Documentação" at bounding box center [50, 206] width 61 height 12
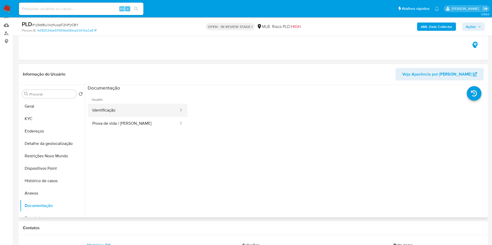
click at [147, 117] on button "Identificação" at bounding box center [133, 110] width 91 height 13
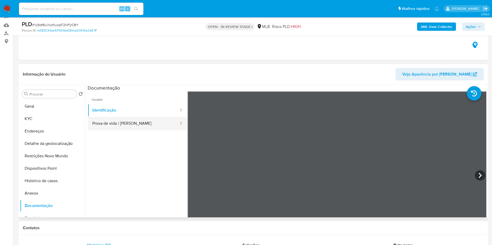
click at [132, 130] on button "Prova de vida / [PERSON_NAME]" at bounding box center [133, 123] width 91 height 13
click at [444, 28] on b "AML Data Collector" at bounding box center [436, 27] width 32 height 8
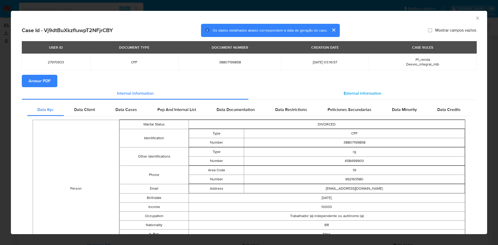
click at [375, 98] on div "External information" at bounding box center [362, 93] width 228 height 12
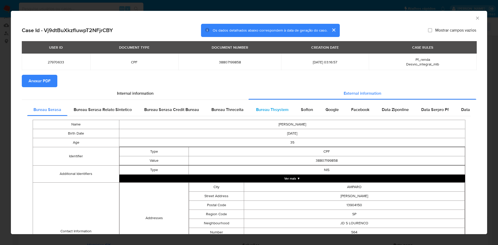
click at [280, 110] on span "Bureau Thsystem" at bounding box center [272, 110] width 32 height 6
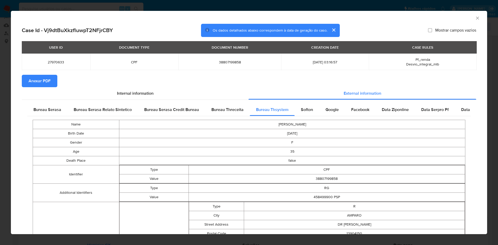
click at [53, 83] on button "Anexar PDF" at bounding box center [40, 81] width 36 height 12
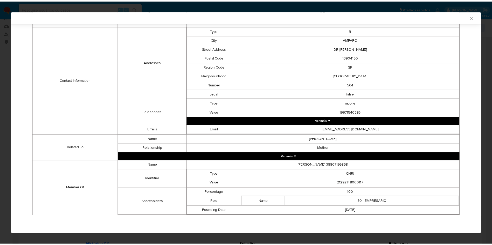
scroll to position [177, 0]
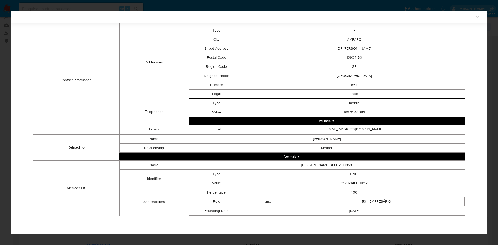
click at [353, 184] on td "21292148000117" at bounding box center [354, 183] width 221 height 9
copy td "21292148000117"
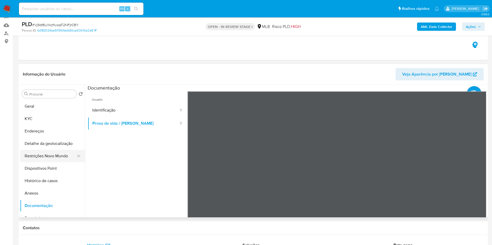
click at [43, 163] on button "Restrições Novo Mundo" at bounding box center [50, 156] width 61 height 12
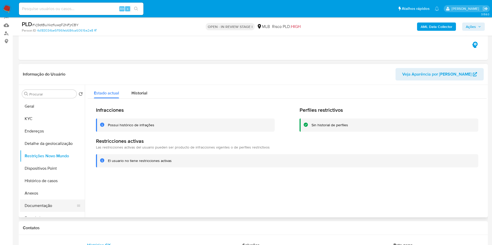
click at [47, 211] on button "Documentação" at bounding box center [50, 206] width 61 height 12
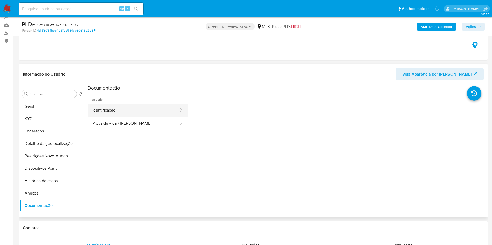
click at [132, 115] on button "Identificação" at bounding box center [133, 110] width 91 height 13
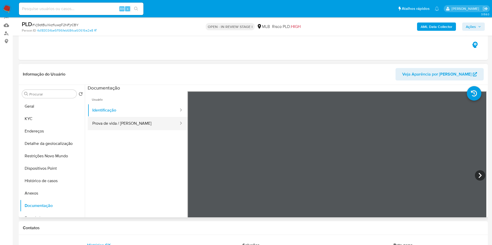
click at [132, 130] on button "Prova de vida / Selfie" at bounding box center [133, 123] width 91 height 13
click at [34, 108] on div "Procurar Retornar ao pedido padrão Geral KYC Endereços Detalhe da geolocalizaçã…" at bounding box center [52, 152] width 65 height 132
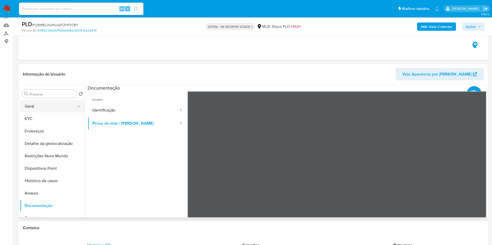
click at [34, 111] on button "Geral" at bounding box center [50, 106] width 61 height 12
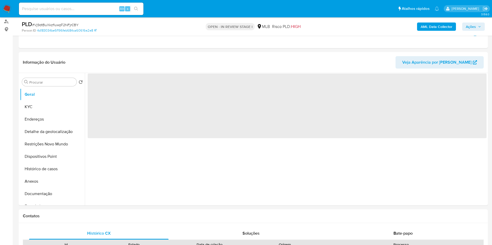
scroll to position [67, 0]
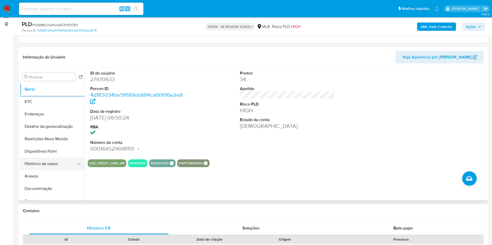
click at [50, 170] on button "Histórico de casos" at bounding box center [50, 164] width 61 height 12
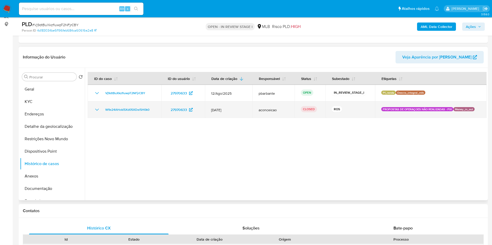
click at [96, 113] on icon "Mostrar/Ocultar" at bounding box center [97, 110] width 6 height 6
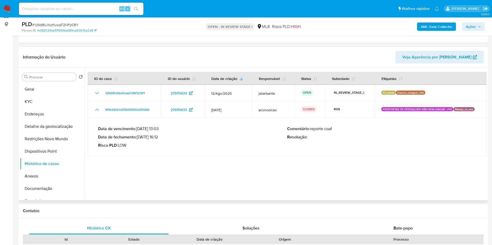
drag, startPoint x: 140, startPoint y: 147, endPoint x: 160, endPoint y: 145, distance: 20.6
click at [160, 140] on p "Data de fechamento : 15/08/2024 16:12" at bounding box center [192, 137] width 189 height 5
click at [44, 106] on button "KYC" at bounding box center [50, 102] width 61 height 12
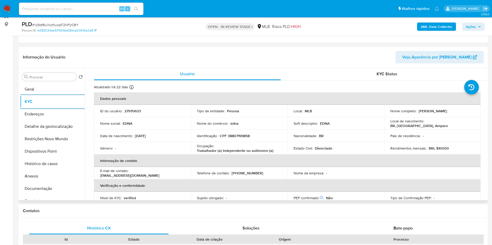
scroll to position [216, 0]
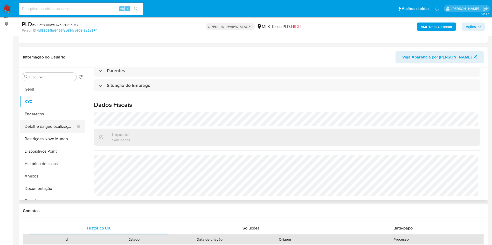
click at [48, 131] on button "Detalhe da geolocalização" at bounding box center [50, 127] width 61 height 12
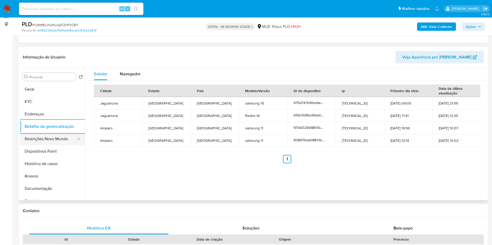
click at [60, 145] on button "Restrições Novo Mundo" at bounding box center [50, 139] width 61 height 12
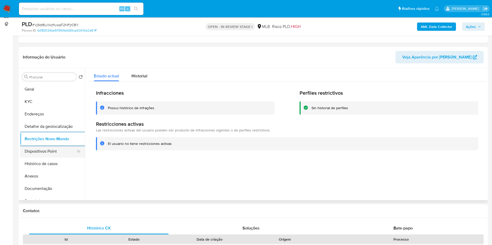
click at [45, 158] on button "Dispositivos Point" at bounding box center [50, 151] width 61 height 12
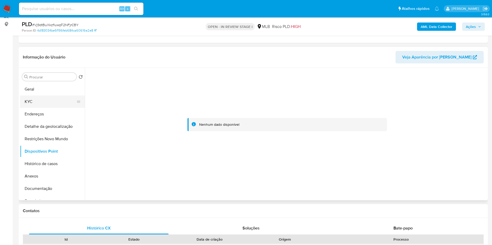
click at [41, 108] on button "KYC" at bounding box center [50, 102] width 61 height 12
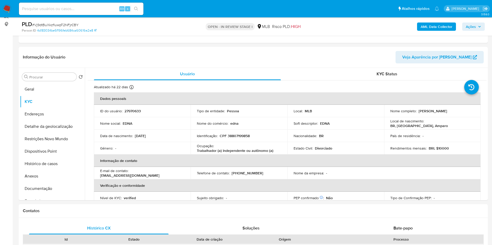
click at [37, 183] on button "Anexos" at bounding box center [50, 176] width 61 height 12
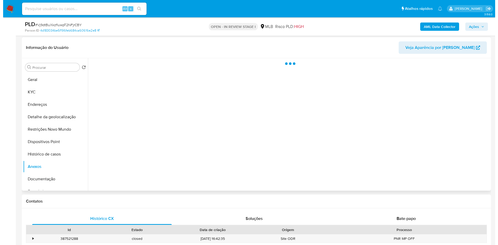
scroll to position [77, 0]
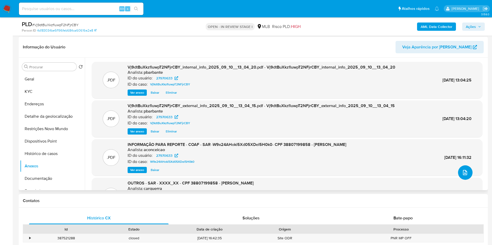
click at [458, 180] on button "upload-file" at bounding box center [465, 173] width 15 height 15
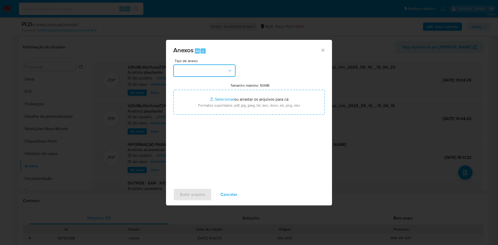
click at [214, 65] on button "button" at bounding box center [204, 71] width 62 height 12
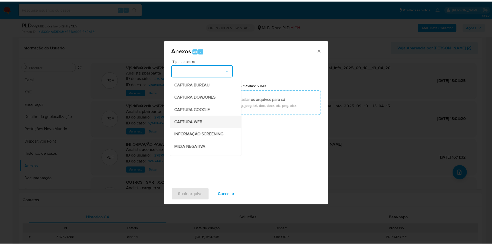
scroll to position [69, 0]
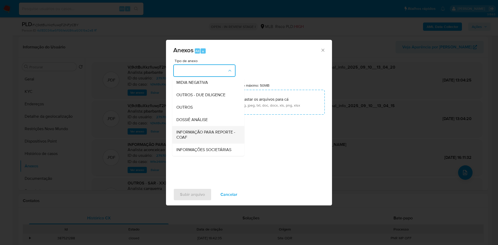
click at [190, 130] on span "INFORMAÇÃO PARA REPORTE - COAF" at bounding box center [206, 135] width 61 height 10
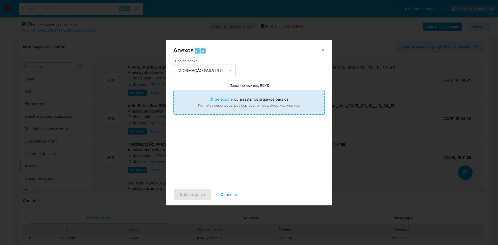
type input "C:\fakepath\Mulan 27970633_2025_09_10_11_19_29.xlsx"
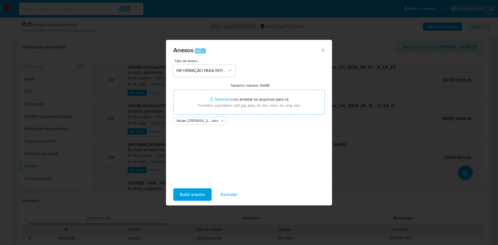
click at [180, 200] on span "Subir arquivo" at bounding box center [192, 194] width 25 height 11
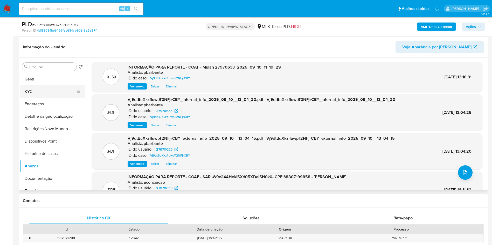
click at [34, 95] on button "KYC" at bounding box center [50, 92] width 61 height 12
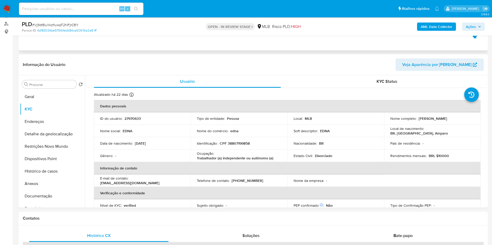
scroll to position [60, 0]
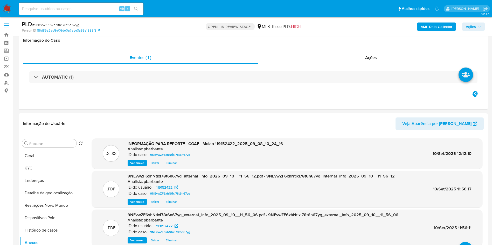
select select "10"
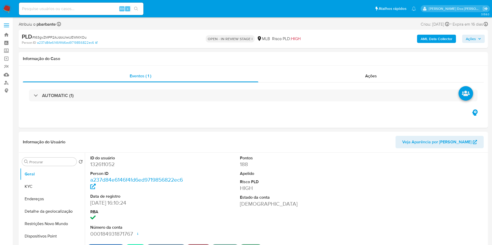
select select "10"
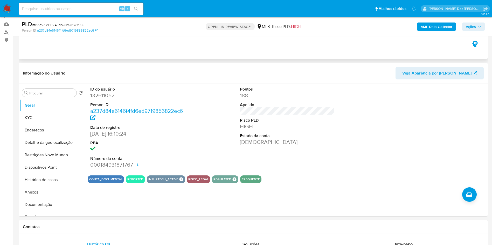
scroll to position [50, 0]
click at [42, 184] on button "Histórico de casos" at bounding box center [50, 180] width 61 height 12
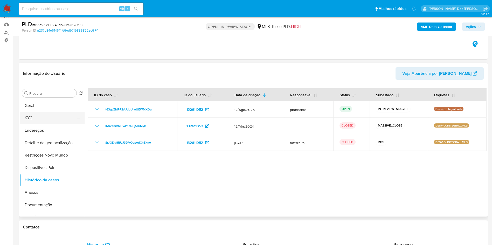
click at [48, 124] on button "KYC" at bounding box center [50, 118] width 61 height 12
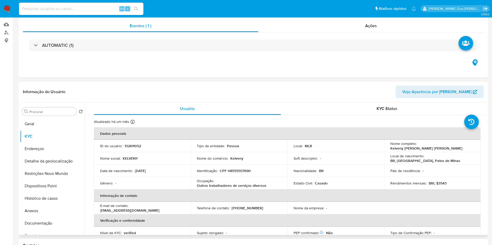
scroll to position [0, 0]
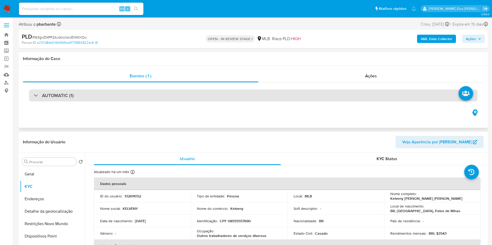
click at [190, 101] on div "AUTOMATIC (1)" at bounding box center [253, 96] width 448 height 12
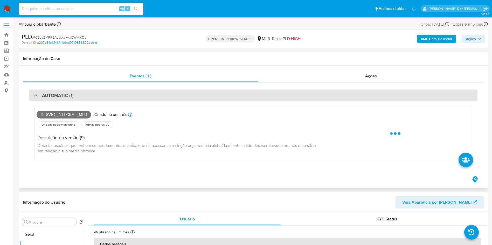
click at [190, 101] on div "AUTOMATIC (1)" at bounding box center [253, 96] width 448 height 12
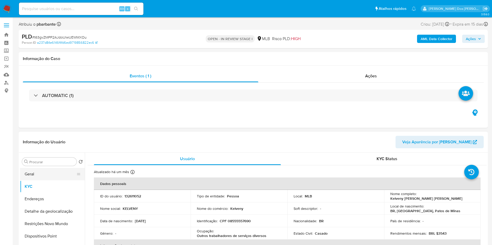
click at [40, 181] on button "Geral" at bounding box center [50, 174] width 61 height 12
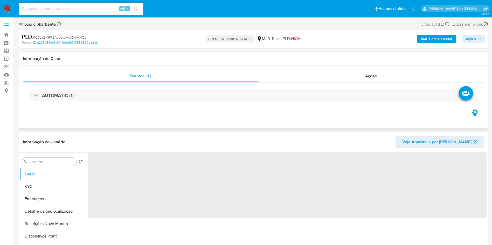
scroll to position [37, 0]
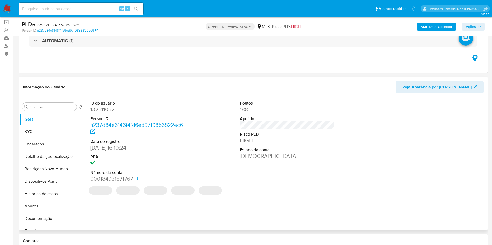
click at [109, 113] on dd "132611052" at bounding box center [137, 109] width 95 height 7
copy dd "132611052"
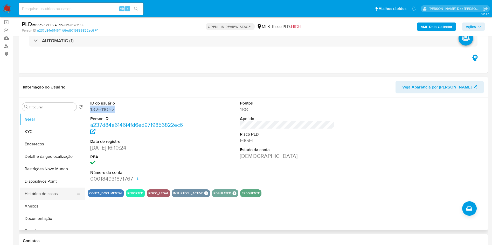
click at [51, 200] on button "Histórico de casos" at bounding box center [50, 194] width 61 height 12
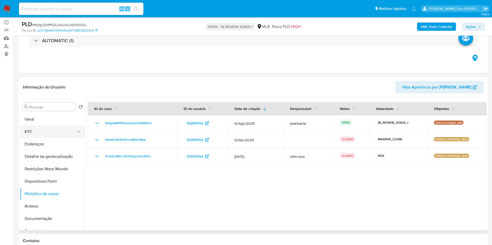
click at [49, 135] on button "KYC" at bounding box center [50, 132] width 61 height 12
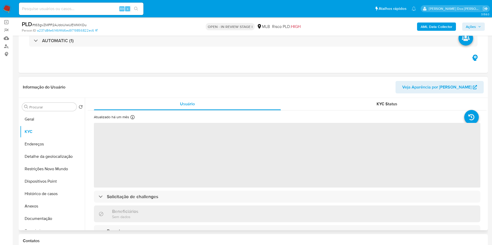
scroll to position [29, 0]
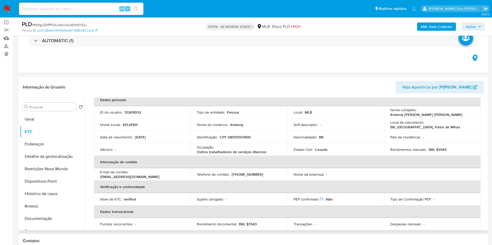
drag, startPoint x: 271, startPoint y: 161, endPoint x: 196, endPoint y: 163, distance: 74.7
click at [196, 156] on td "Ocupação : Outros trabalhadores de serviços diversos" at bounding box center [238, 150] width 97 height 12
click at [197, 154] on p "Outros trabalhadores de serviços diversos" at bounding box center [231, 152] width 69 height 5
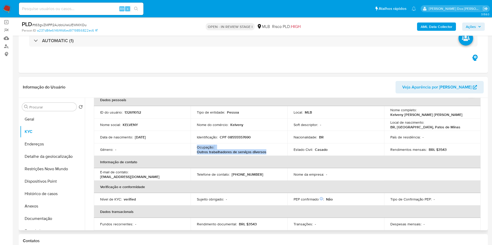
click at [197, 154] on p "Outros trabalhadores de serviços diversos" at bounding box center [231, 152] width 69 height 5
click at [216, 154] on p "Outros trabalhadores de serviços diversos" at bounding box center [231, 152] width 69 height 5
drag, startPoint x: 266, startPoint y: 163, endPoint x: 195, endPoint y: 162, distance: 71.3
click at [195, 156] on td "Ocupação : Outros trabalhadores de serviços diversos" at bounding box center [238, 150] width 97 height 12
copy p "Outros trabalhadores de serviços diversos"
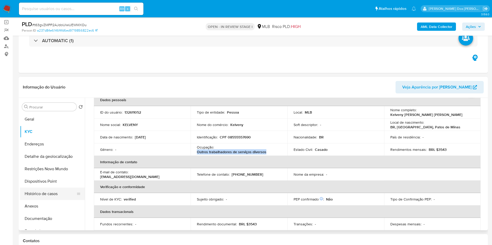
click at [25, 200] on button "Histórico de casos" at bounding box center [50, 194] width 61 height 12
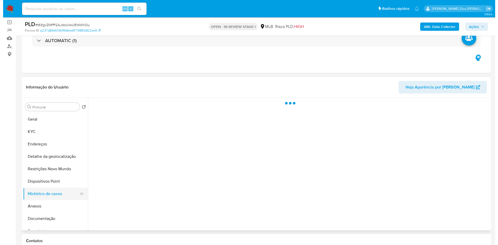
scroll to position [0, 0]
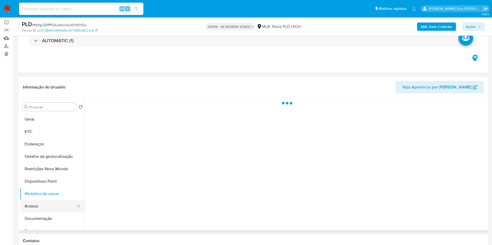
click at [37, 213] on button "Anexos" at bounding box center [50, 206] width 61 height 12
click at [37, 222] on button "Documentação" at bounding box center [50, 219] width 61 height 12
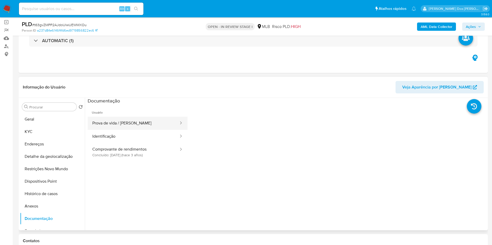
click at [132, 130] on button "Prova de vida / [PERSON_NAME]" at bounding box center [133, 123] width 91 height 13
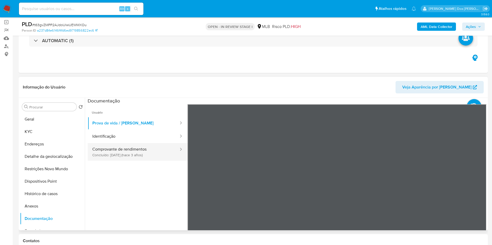
click at [126, 154] on button "Comprovante de rendimentos Concluído: [DATE] (hace 3 años)" at bounding box center [133, 152] width 91 height 18
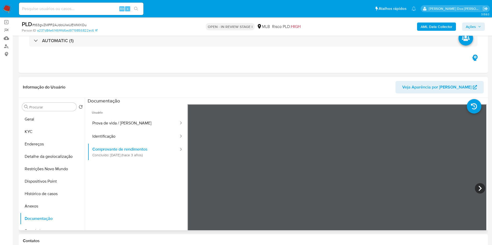
click at [347, 103] on div "Informação do Usuário Veja Aparência por Pessoa Procurar Retornar ao pedido pad…" at bounding box center [253, 154] width 469 height 154
click at [477, 194] on icon at bounding box center [480, 188] width 10 height 10
click at [427, 23] on b "AML Data Collector" at bounding box center [436, 27] width 32 height 8
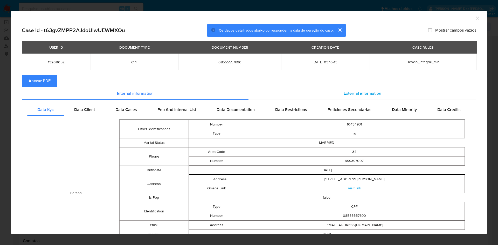
click at [371, 91] on span "External information" at bounding box center [362, 93] width 38 height 6
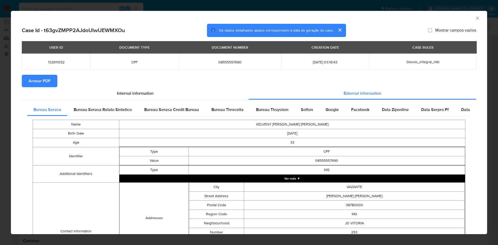
click at [49, 87] on span "Anexar PDF" at bounding box center [40, 80] width 22 height 11
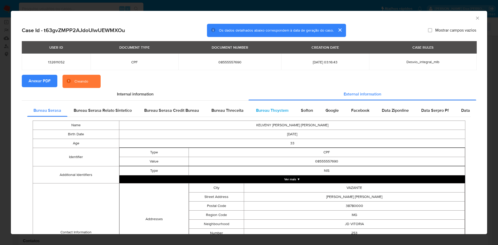
click at [264, 112] on span "Bureau Thsystem" at bounding box center [272, 111] width 32 height 6
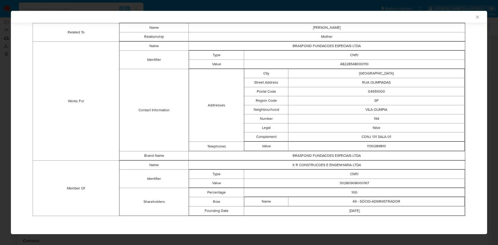
scroll to position [317, 0]
click at [343, 181] on td "30280908000167" at bounding box center [354, 183] width 221 height 9
copy td "30280908000167"
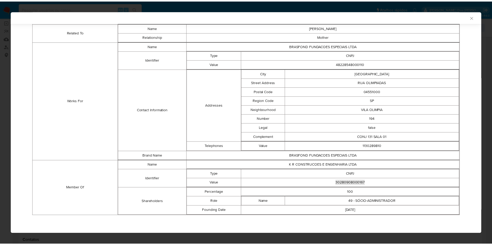
scroll to position [316, 0]
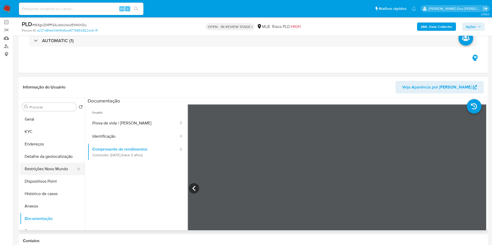
click at [45, 173] on button "Restrições Novo Mundo" at bounding box center [50, 169] width 61 height 12
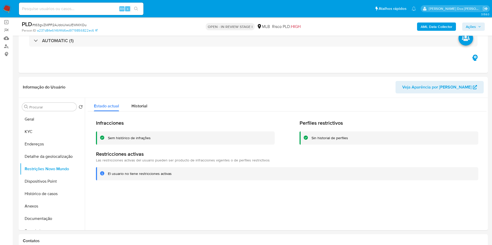
click at [52, 121] on div "Procurar Retornar ao pedido padrão Geral KYC Endereços Detalhe da geolocalizaçã…" at bounding box center [52, 165] width 65 height 132
click at [50, 123] on button "Geral" at bounding box center [50, 119] width 61 height 12
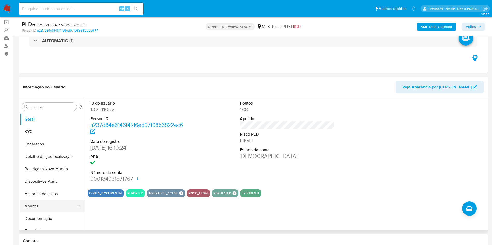
click at [60, 209] on button "Anexos" at bounding box center [50, 206] width 61 height 12
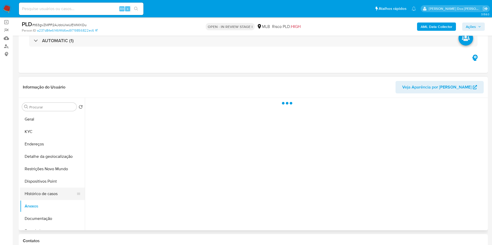
click at [59, 200] on button "Histórico de casos" at bounding box center [50, 194] width 61 height 12
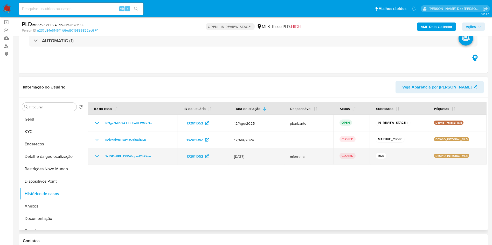
click at [98, 160] on icon "Mostrar/Ocultar" at bounding box center [97, 156] width 6 height 6
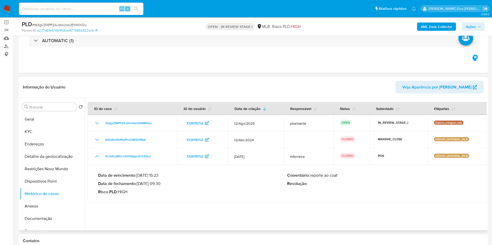
drag, startPoint x: 138, startPoint y: 192, endPoint x: 160, endPoint y: 193, distance: 21.8
click at [160, 187] on p "Data de fechamento : 16/02/2024 09:30" at bounding box center [192, 183] width 189 height 5
click at [51, 137] on button "KYC" at bounding box center [50, 132] width 61 height 12
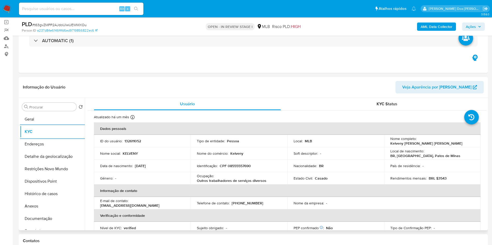
scroll to position [216, 0]
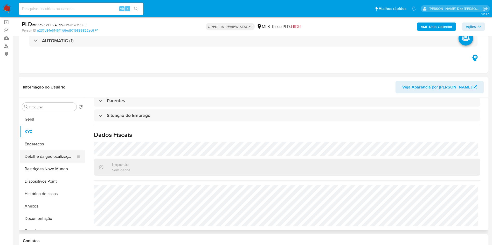
click at [36, 163] on button "Detalhe da geolocalização" at bounding box center [50, 157] width 61 height 12
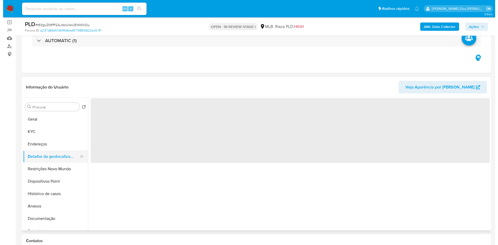
scroll to position [0, 0]
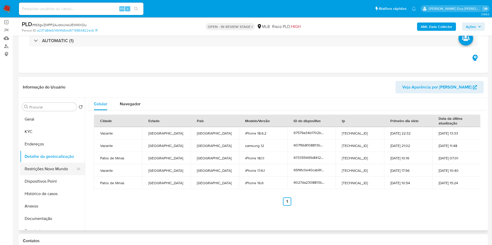
click at [62, 175] on button "Restrições Novo Mundo" at bounding box center [50, 169] width 61 height 12
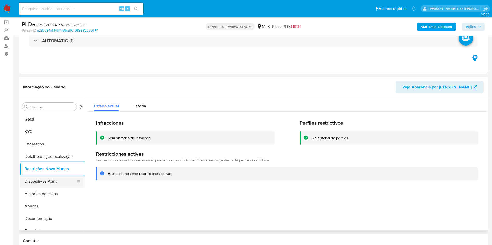
click at [45, 188] on button "Dispositivos Point" at bounding box center [50, 181] width 61 height 12
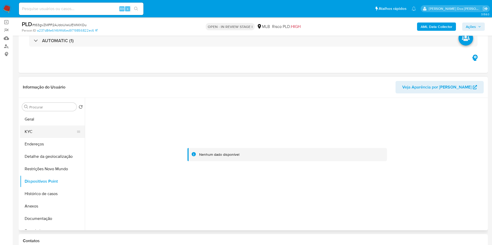
click at [22, 138] on button "KYC" at bounding box center [50, 132] width 61 height 12
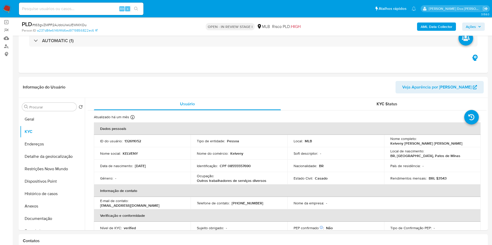
click at [471, 29] on span "Ações" at bounding box center [470, 27] width 10 height 8
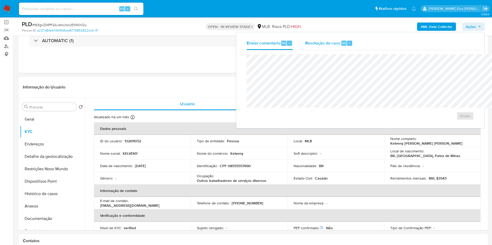
click at [305, 41] on span "Resolução do caso" at bounding box center [322, 43] width 35 height 6
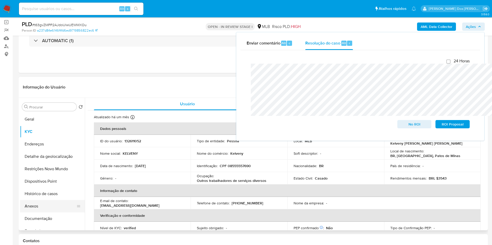
click at [32, 213] on button "Anexos" at bounding box center [50, 206] width 61 height 12
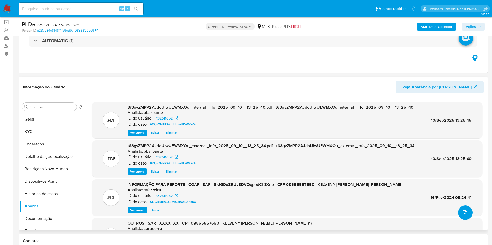
click at [464, 216] on icon "upload-file" at bounding box center [465, 213] width 6 height 6
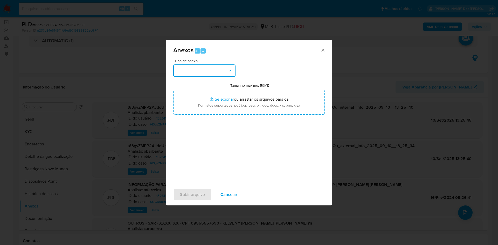
click at [222, 65] on button "button" at bounding box center [204, 71] width 62 height 12
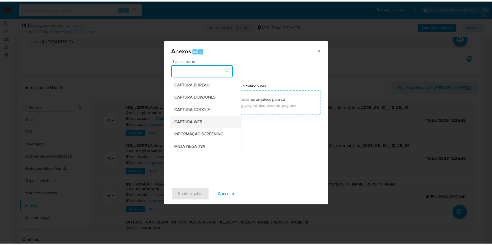
scroll to position [69, 0]
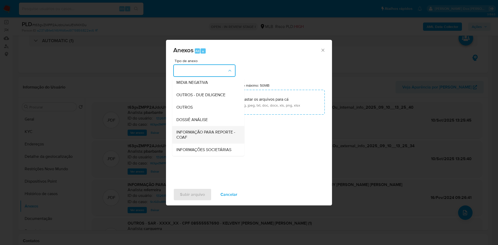
click at [189, 130] on span "INFORMAÇÃO PARA REPORTE - COAF" at bounding box center [206, 135] width 61 height 10
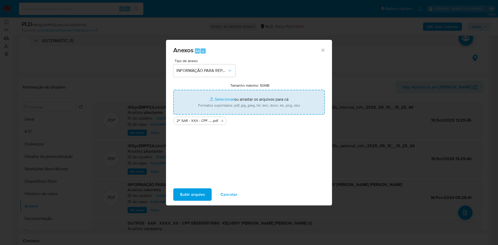
type input "C:\fakepath\Mulan 132611052_2025_09_08_08_29_40.xlsx"
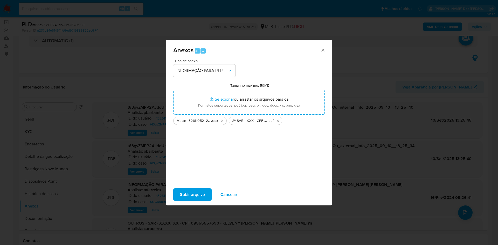
click at [189, 196] on span "Subir arquivo" at bounding box center [192, 194] width 25 height 11
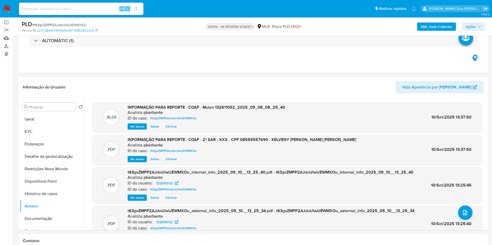
click at [481, 26] on button "Ações" at bounding box center [473, 27] width 23 height 8
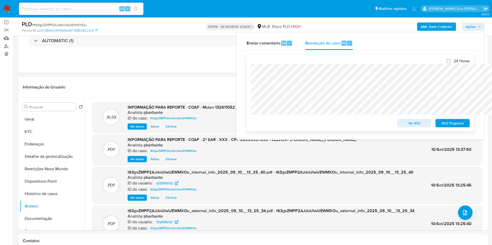
click at [446, 126] on span "ROI Proposal" at bounding box center [452, 123] width 27 height 7
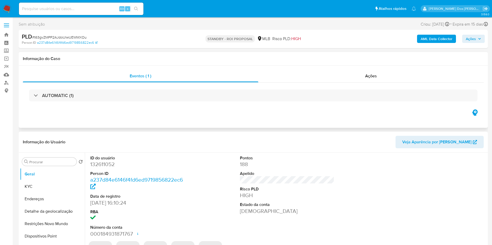
select select "10"
click at [105, 13] on div "Alt s" at bounding box center [81, 9] width 124 height 12
click at [101, 5] on div "Alt s" at bounding box center [81, 9] width 124 height 12
click at [100, 6] on input at bounding box center [81, 8] width 124 height 7
paste input "Gb5K5Ay28Aa4dDhBoZe4VJFH"
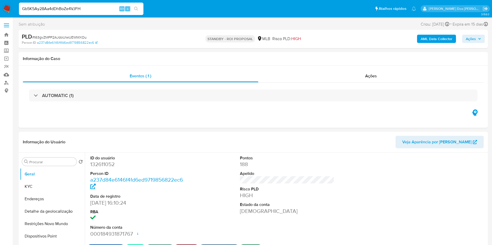
type input "Gb5K5Ay28Aa4dDhBoZe4VJFH"
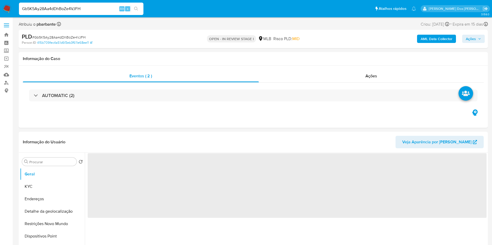
select select "10"
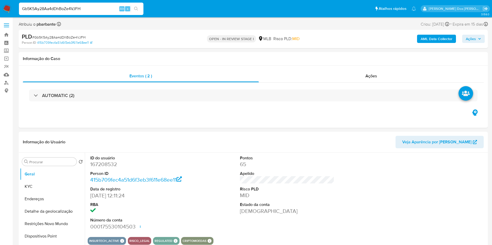
click at [483, 38] on button "Ações" at bounding box center [473, 39] width 23 height 8
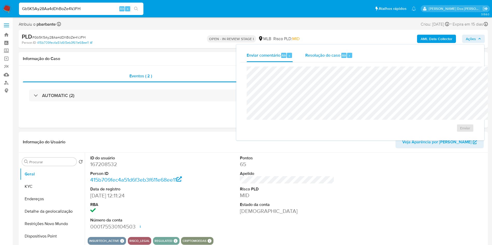
click at [305, 51] on div "Resolução do caso Alt r" at bounding box center [328, 55] width 47 height 13
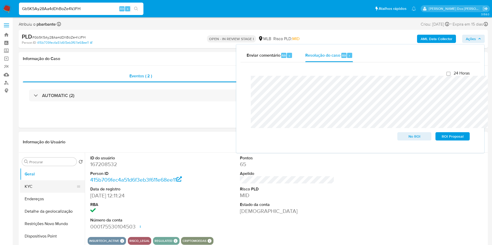
click at [30, 193] on button "KYC" at bounding box center [50, 187] width 61 height 12
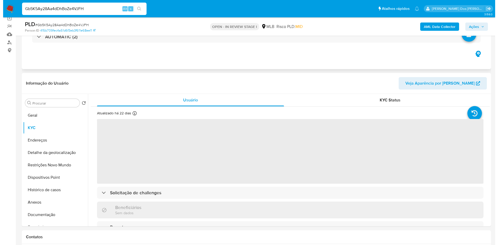
scroll to position [45, 0]
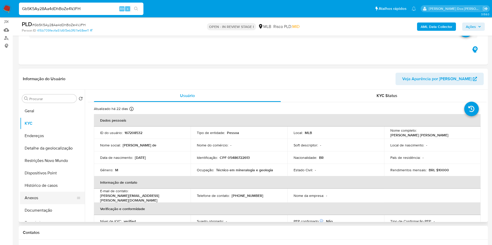
click at [51, 203] on button "Anexos" at bounding box center [50, 198] width 61 height 12
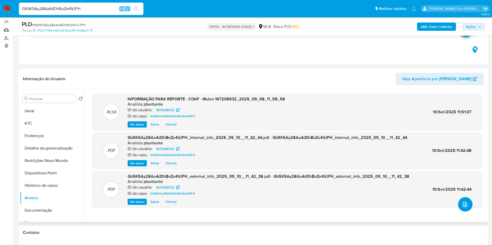
click at [465, 212] on button "upload-file" at bounding box center [465, 204] width 15 height 15
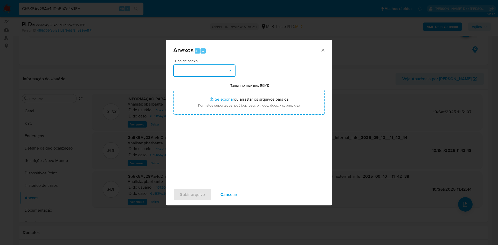
click at [202, 65] on button "button" at bounding box center [204, 71] width 62 height 12
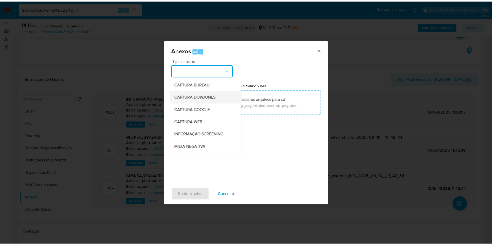
scroll to position [69, 0]
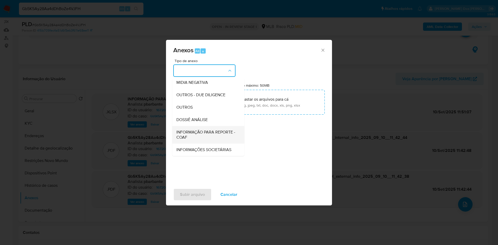
click at [182, 130] on span "INFORMAÇÃO PARA REPORTE - COAF" at bounding box center [206, 135] width 61 height 10
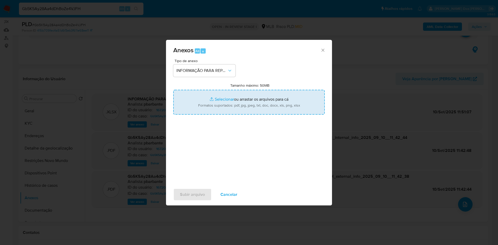
type input "C:\fakepath\SAR - XXX - CPF 05486722613 - [PERSON_NAME] [PERSON_NAME].pdf"
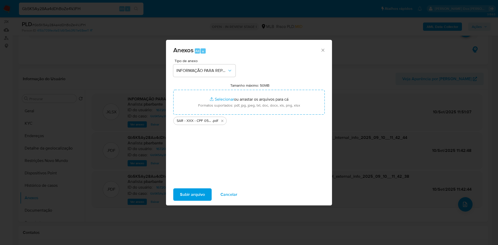
click at [181, 201] on span "Subir arquivo" at bounding box center [192, 194] width 25 height 11
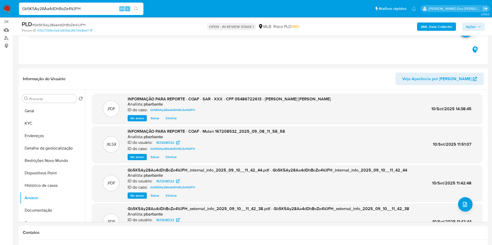
click at [473, 31] on div "AML Data Collector Ações" at bounding box center [407, 26] width 153 height 12
click at [476, 27] on span "Ações" at bounding box center [472, 26] width 15 height 7
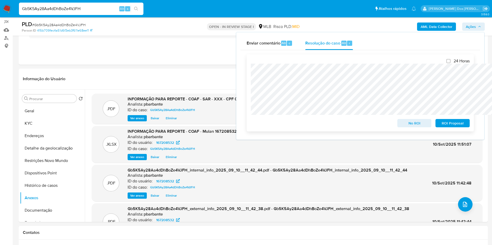
click at [450, 125] on span "ROI Proposal" at bounding box center [452, 123] width 27 height 7
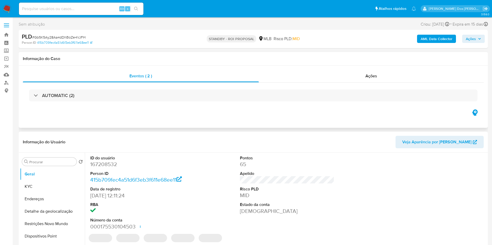
select select "10"
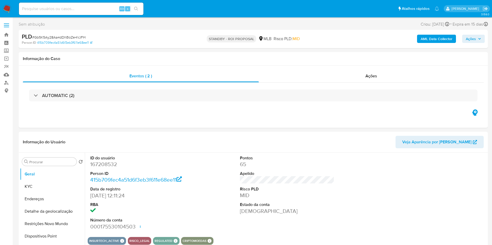
click at [116, 9] on input at bounding box center [81, 8] width 124 height 7
paste input "uCh57o9wMBxsHX1RNvbSy4wJ"
type input "uCh57o9wMBxsHX1RNvbSy4wJ"
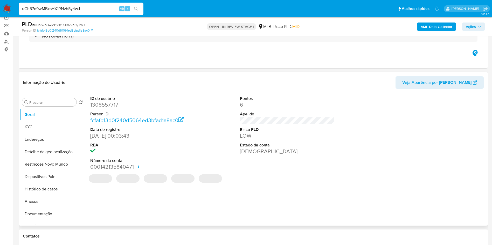
scroll to position [78, 0]
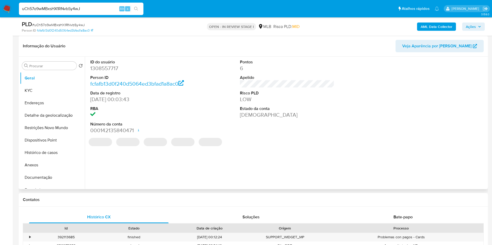
select select "10"
click at [48, 96] on button "KYC" at bounding box center [50, 90] width 61 height 12
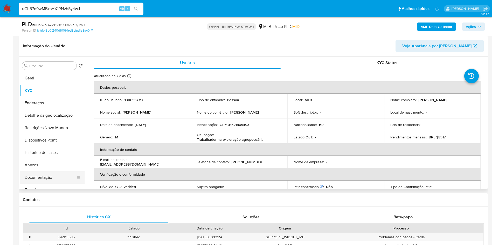
click at [48, 184] on button "Documentação" at bounding box center [50, 178] width 61 height 12
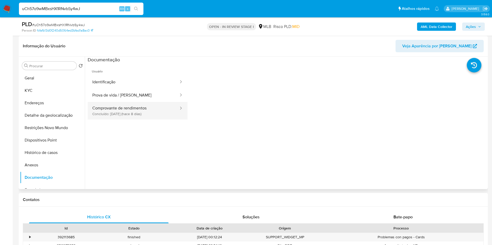
click at [117, 118] on button "Comprovante de rendimentos Concluído: 02/09/2025 (hace 8 días)" at bounding box center [133, 111] width 91 height 18
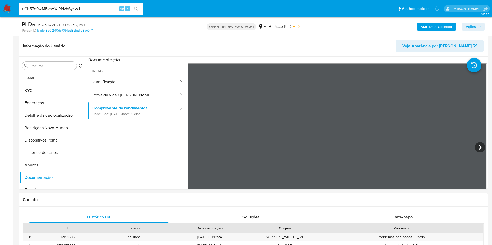
click at [42, 94] on button "KYC" at bounding box center [50, 90] width 61 height 12
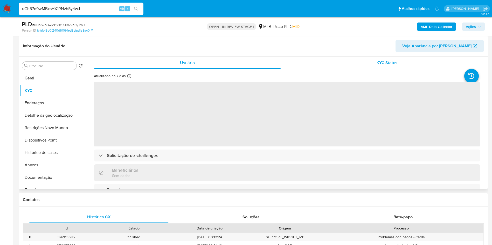
click at [392, 66] on span "KYC Status" at bounding box center [386, 63] width 21 height 6
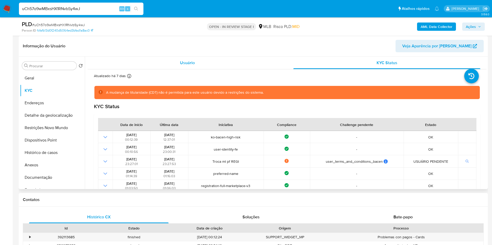
click at [189, 66] on span "Usuário" at bounding box center [187, 63] width 15 height 6
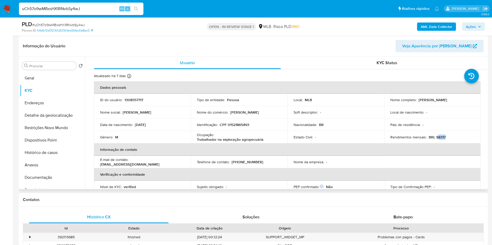
drag, startPoint x: 440, startPoint y: 143, endPoint x: 436, endPoint y: 146, distance: 5.0
click at [436, 140] on div "Rendimentos mensais : BRL $8317" at bounding box center [432, 137] width 84 height 5
copy p "8317"
click at [47, 134] on button "Restrições Novo Mundo" at bounding box center [50, 128] width 61 height 12
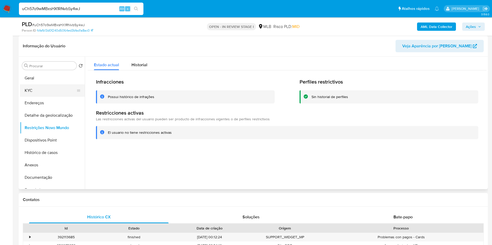
click at [37, 97] on button "KYC" at bounding box center [50, 90] width 61 height 12
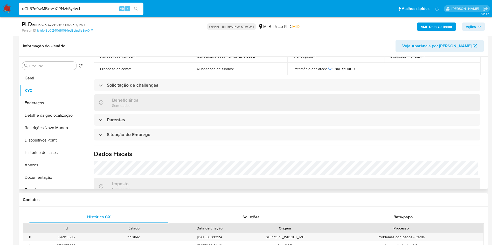
scroll to position [216, 0]
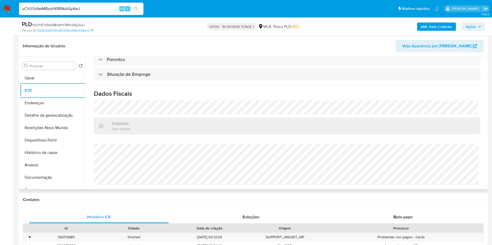
copy p "8317"
click at [42, 122] on button "Detalhe da geolocalização" at bounding box center [50, 115] width 61 height 12
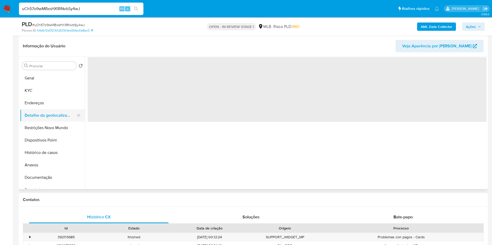
scroll to position [0, 0]
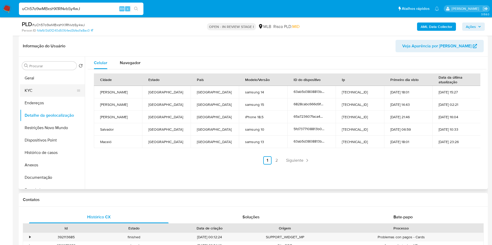
click at [27, 97] on button "KYC" at bounding box center [50, 90] width 61 height 12
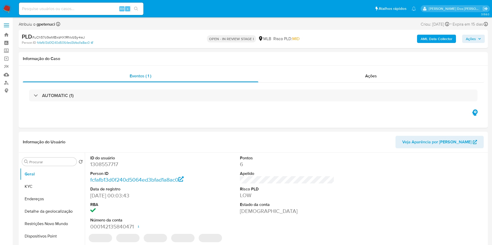
select select "10"
